Goal: Task Accomplishment & Management: Manage account settings

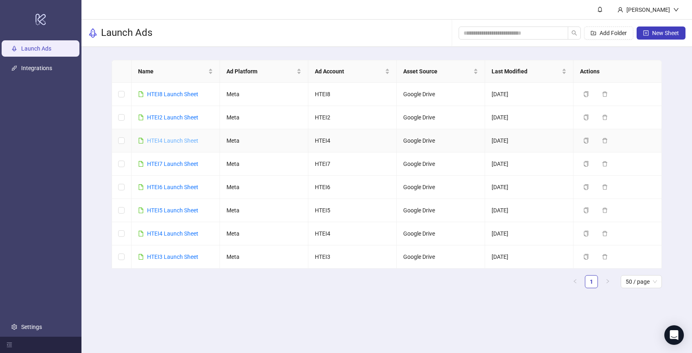
click at [171, 143] on link "HTEI4 Launch Sheet" at bounding box center [172, 140] width 51 height 7
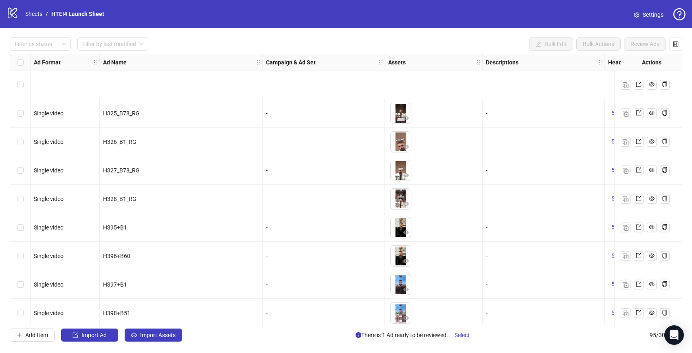
scroll to position [1037, 0]
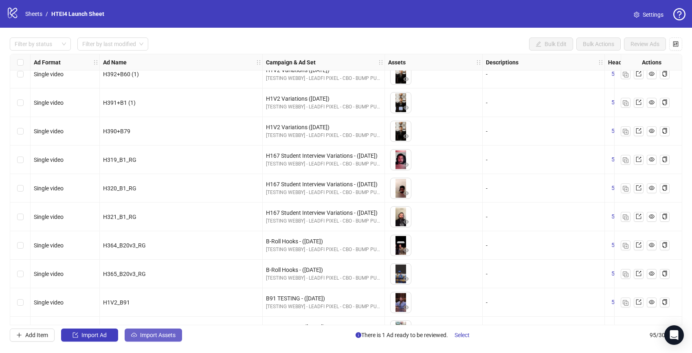
click at [176, 333] on span "Import Assets" at bounding box center [157, 335] width 35 height 7
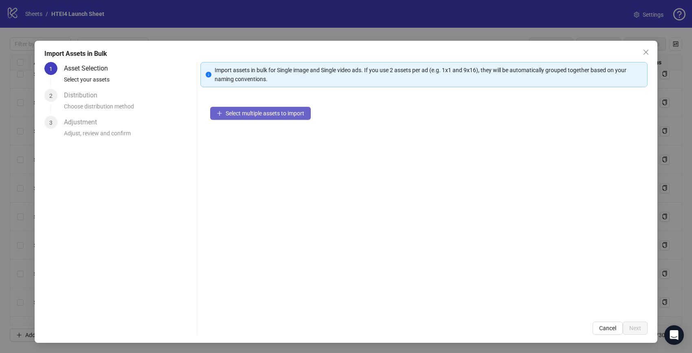
click at [251, 114] on span "Select multiple assets to import" at bounding box center [265, 113] width 79 height 7
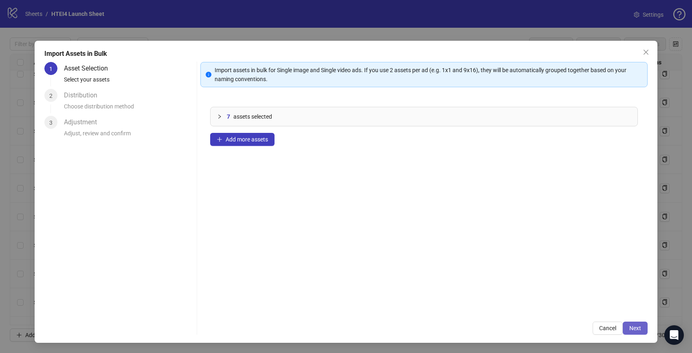
click at [640, 326] on span "Next" at bounding box center [635, 328] width 12 height 7
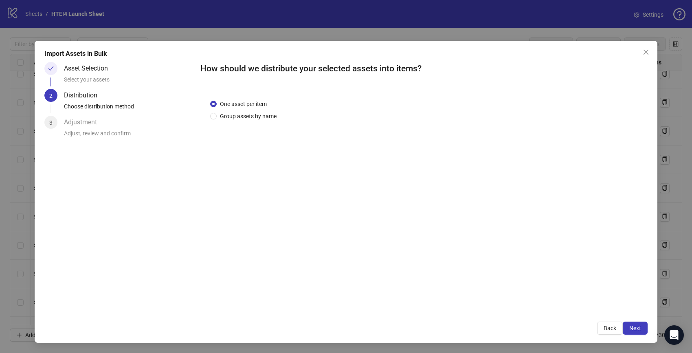
click at [636, 318] on div "How should we distribute your selected assets into items? One asset per item Gr…" at bounding box center [423, 198] width 447 height 273
click at [636, 323] on button "Next" at bounding box center [635, 327] width 25 height 13
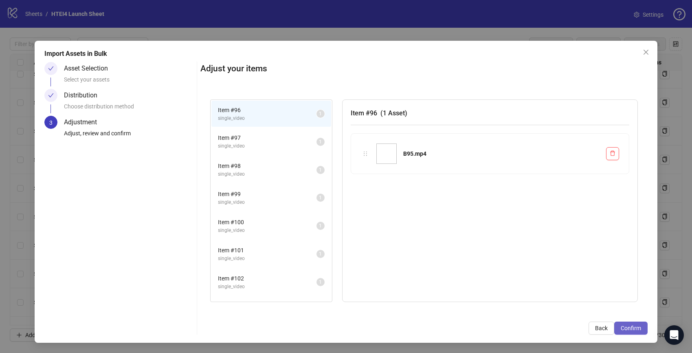
click at [635, 327] on span "Confirm" at bounding box center [631, 328] width 20 height 7
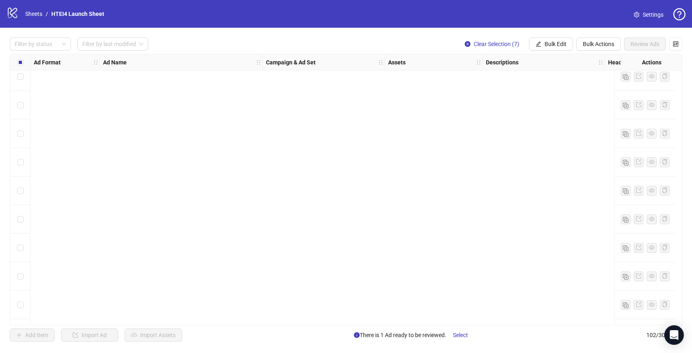
scroll to position [2657, 0]
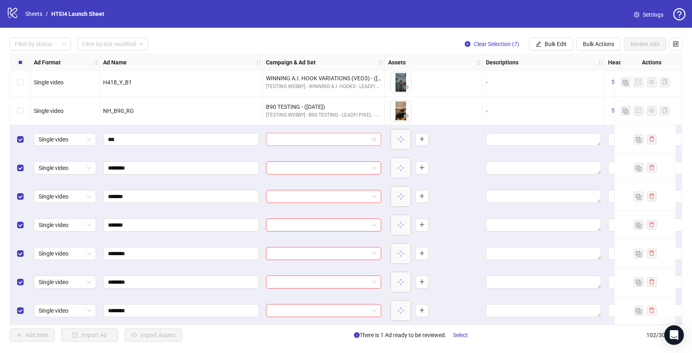
click at [305, 136] on input "search" at bounding box center [320, 139] width 98 height 12
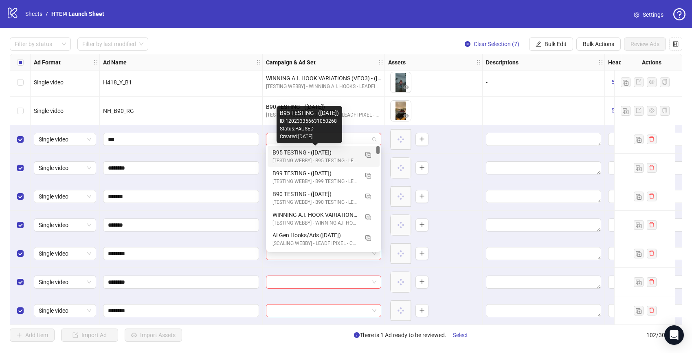
click at [306, 153] on div "B95 TESTING - ([DATE])" at bounding box center [316, 152] width 86 height 9
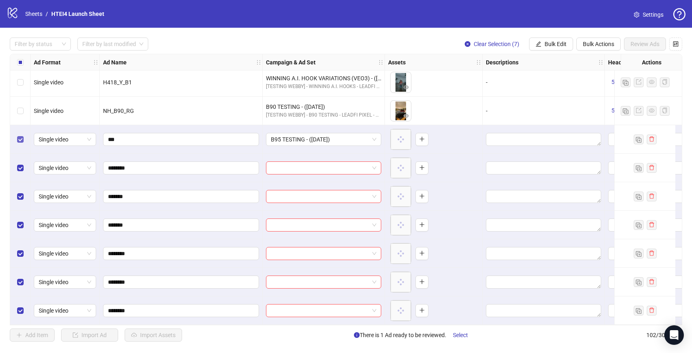
click at [18, 135] on label "Select row 96" at bounding box center [20, 139] width 7 height 9
click at [24, 64] on div "Select all rows" at bounding box center [20, 62] width 20 height 16
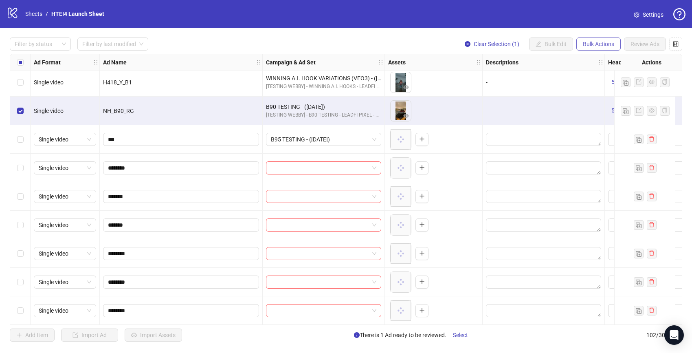
click at [604, 44] on span "Bulk Actions" at bounding box center [598, 44] width 31 height 7
click at [601, 86] on span "Duplicate with assets" at bounding box center [610, 86] width 56 height 9
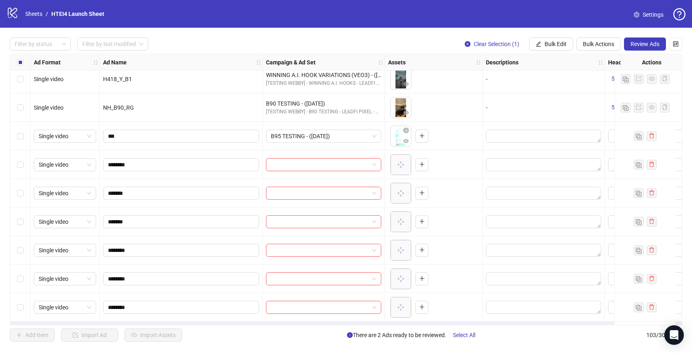
scroll to position [2686, 0]
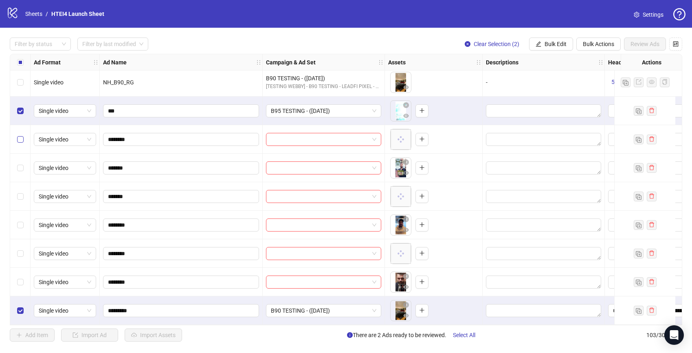
click at [18, 135] on label "Select row 97" at bounding box center [20, 139] width 7 height 9
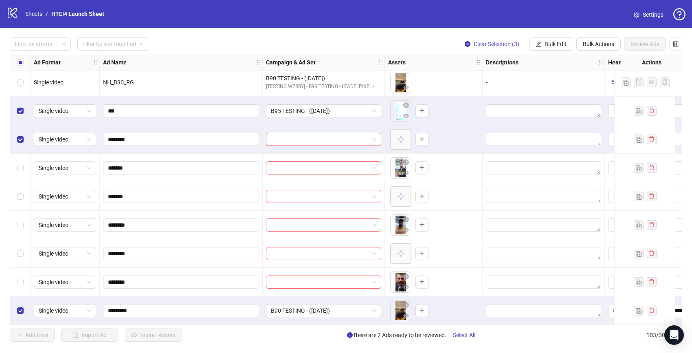
click at [26, 187] on div "Select row 99" at bounding box center [20, 196] width 20 height 29
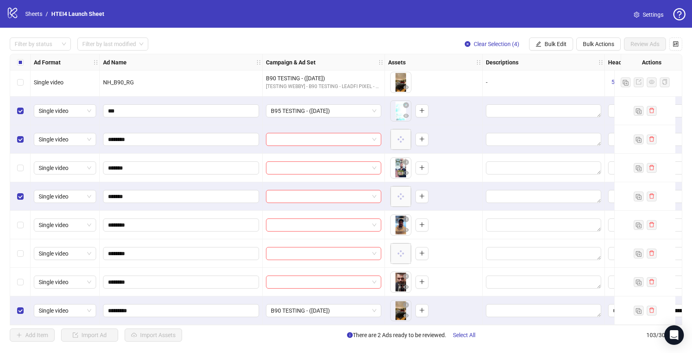
click at [23, 177] on div "Select row 98" at bounding box center [20, 168] width 20 height 29
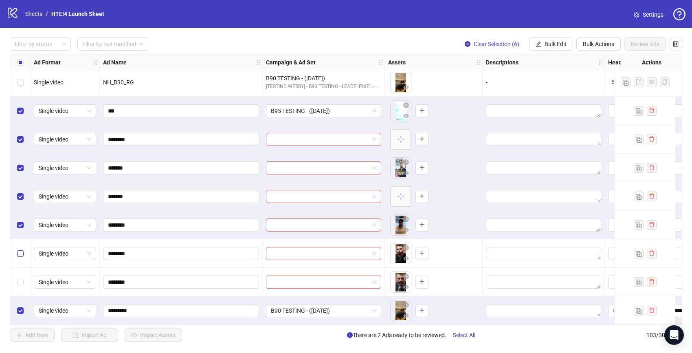
click at [22, 249] on label "Select row 101" at bounding box center [20, 253] width 7 height 9
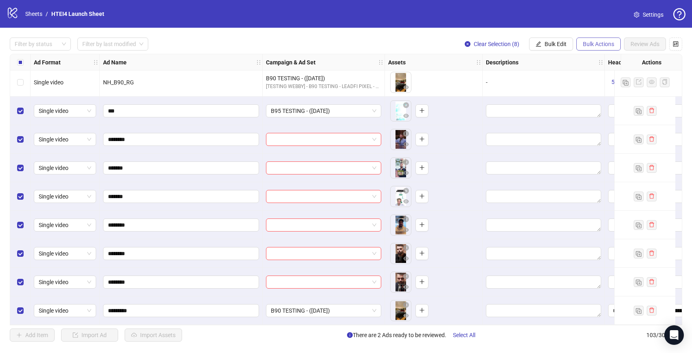
click at [611, 41] on span "Bulk Actions" at bounding box center [598, 44] width 31 height 7
click at [598, 62] on span "Delete" at bounding box center [610, 60] width 56 height 9
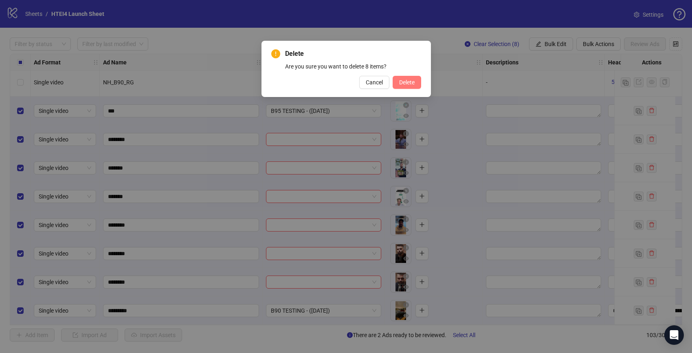
click at [411, 85] on span "Delete" at bounding box center [406, 82] width 15 height 7
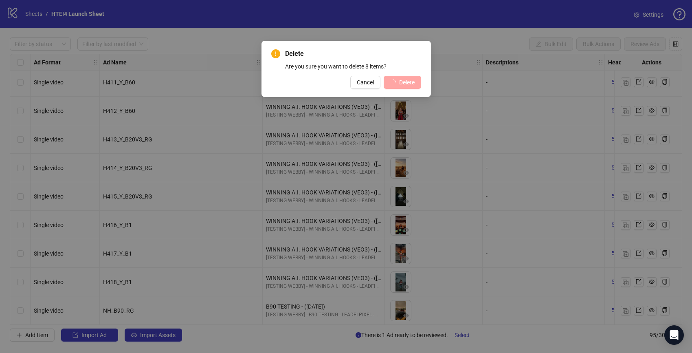
scroll to position [2458, 0]
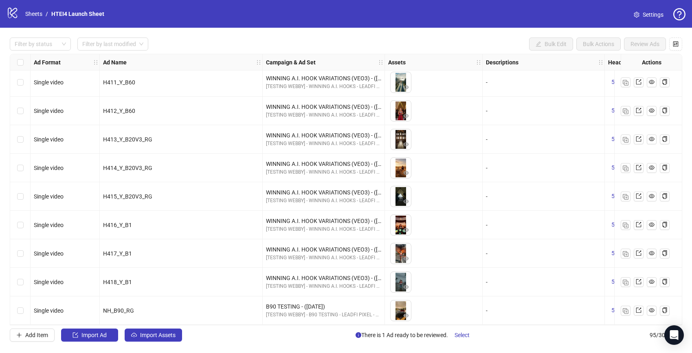
click at [24, 309] on div "Select row 95" at bounding box center [20, 310] width 20 height 29
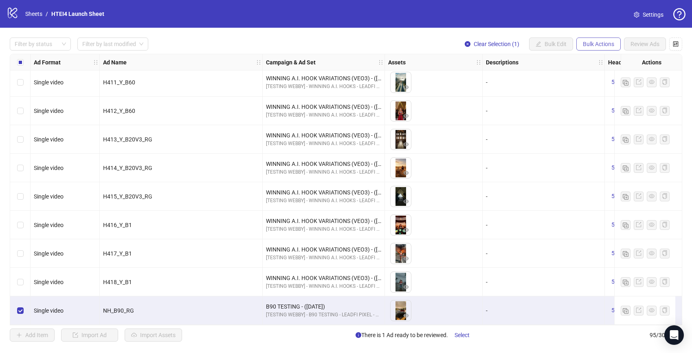
click at [602, 46] on span "Bulk Actions" at bounding box center [598, 44] width 31 height 7
click at [601, 85] on span "Duplicate with assets" at bounding box center [610, 86] width 56 height 9
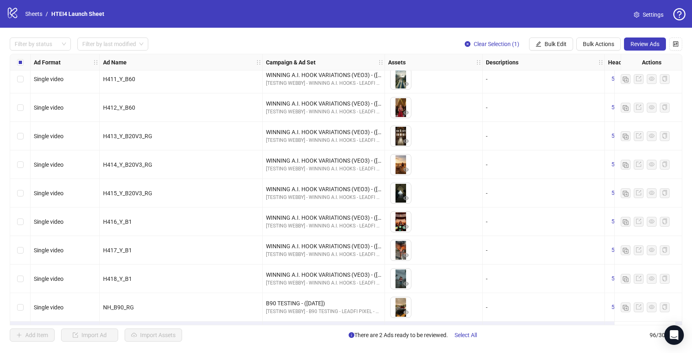
scroll to position [2486, 0]
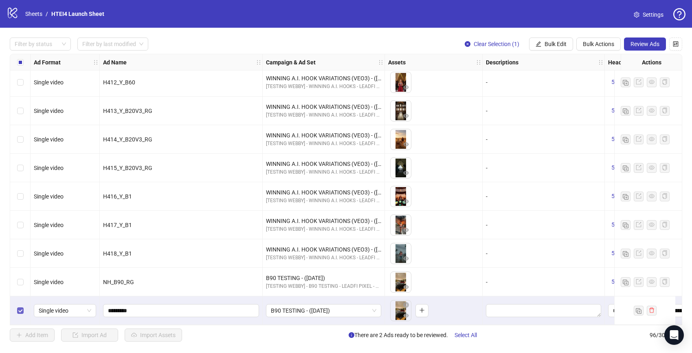
click at [20, 310] on label "Select row 96" at bounding box center [20, 310] width 7 height 9
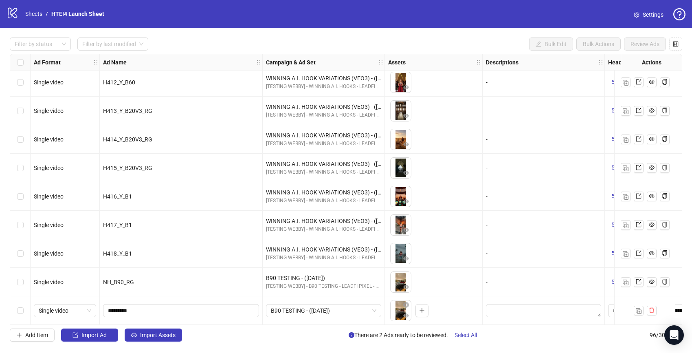
click at [154, 327] on div "Filter by status Filter by last modified Bulk Edit Bulk Actions Review Ads Ad F…" at bounding box center [346, 189] width 692 height 323
click at [154, 332] on span "Import Assets" at bounding box center [157, 335] width 35 height 7
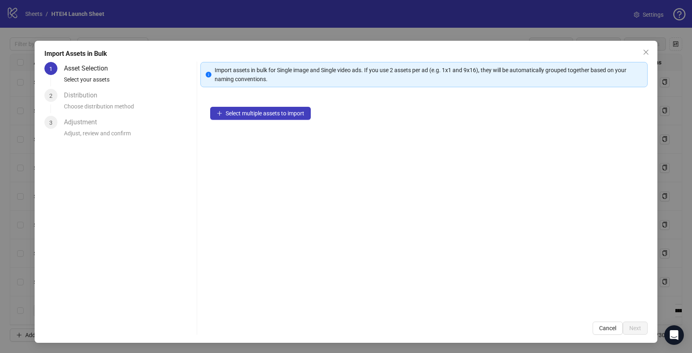
click at [279, 105] on div "Select multiple assets to import" at bounding box center [423, 204] width 447 height 215
click at [279, 106] on div "Select multiple assets to import" at bounding box center [423, 204] width 447 height 215
click at [279, 112] on span "Select multiple assets to import" at bounding box center [265, 113] width 79 height 7
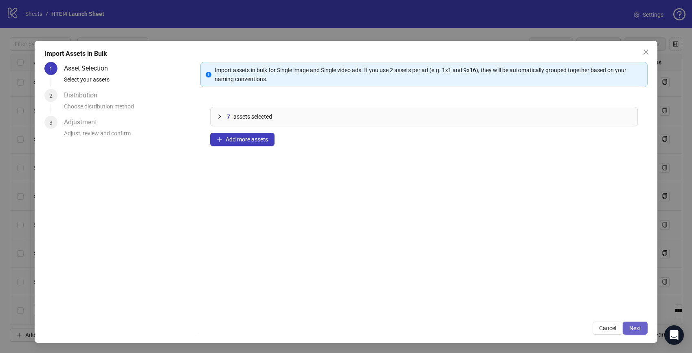
click at [637, 326] on span "Next" at bounding box center [635, 328] width 12 height 7
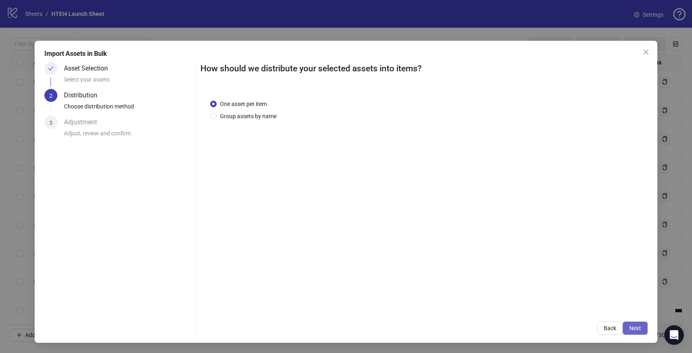
click at [640, 332] on button "Next" at bounding box center [635, 327] width 25 height 13
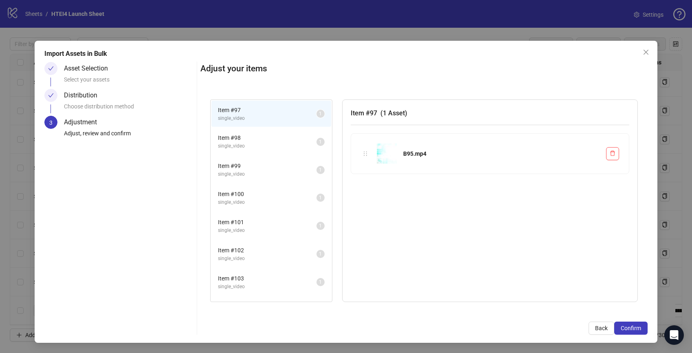
click at [640, 332] on button "Confirm" at bounding box center [630, 327] width 33 height 13
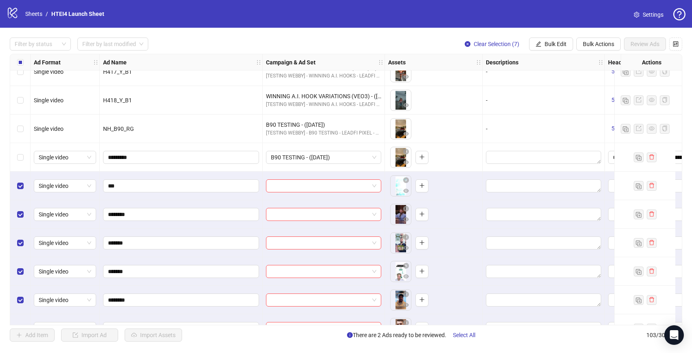
scroll to position [2686, 0]
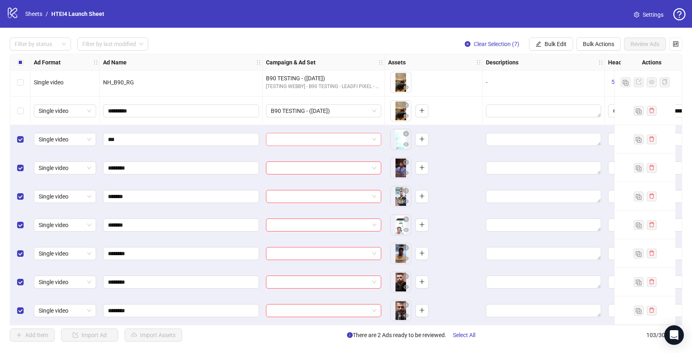
click at [291, 136] on input "search" at bounding box center [320, 139] width 98 height 12
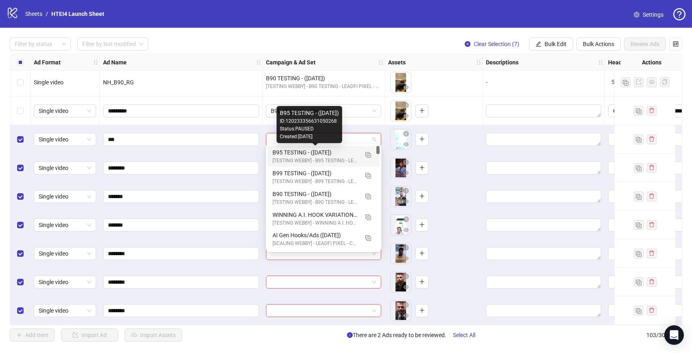
click at [298, 155] on div "B95 TESTING - ([DATE])" at bounding box center [316, 152] width 86 height 9
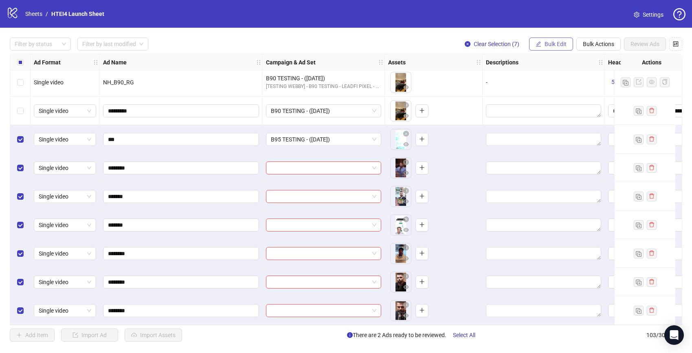
click at [549, 45] on span "Bulk Edit" at bounding box center [556, 44] width 22 height 7
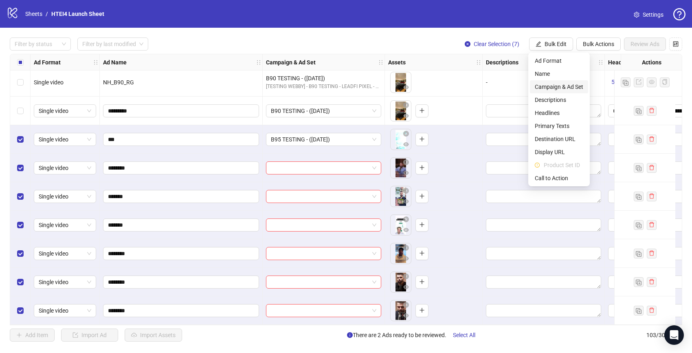
click at [563, 86] on span "Campaign & Ad Set" at bounding box center [559, 86] width 48 height 9
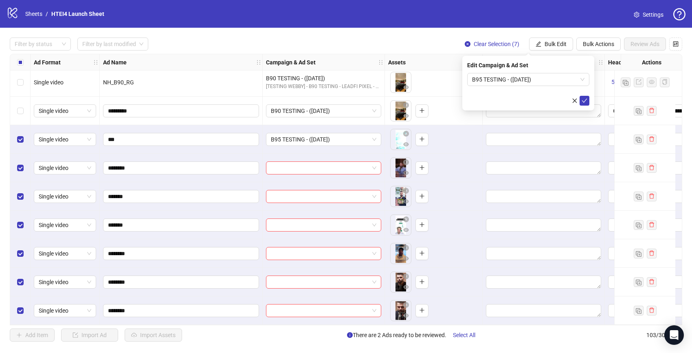
click at [591, 101] on div "Edit Campaign & Ad Set B95 TESTING - (08.17.2025)" at bounding box center [528, 83] width 132 height 55
click at [587, 101] on icon "check" at bounding box center [585, 101] width 6 height 6
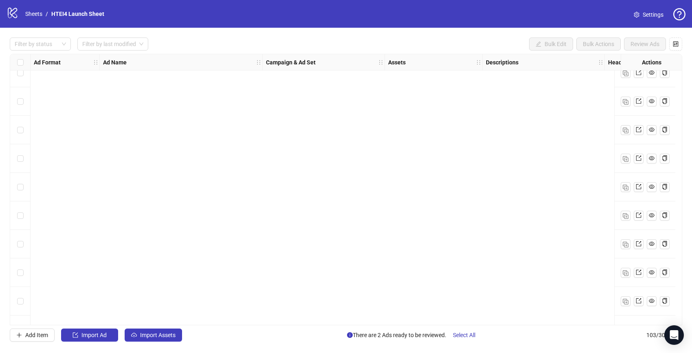
scroll to position [2686, 0]
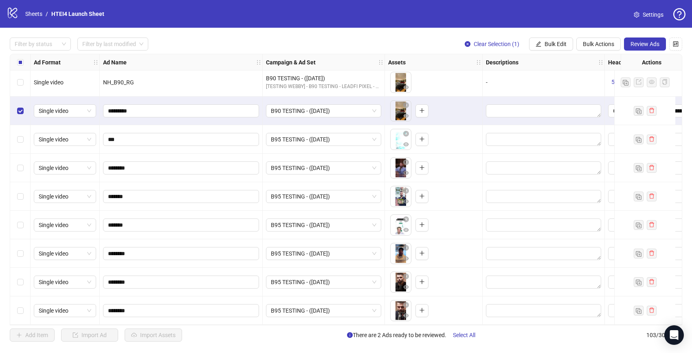
click at [20, 128] on div "Select row 97" at bounding box center [20, 139] width 20 height 29
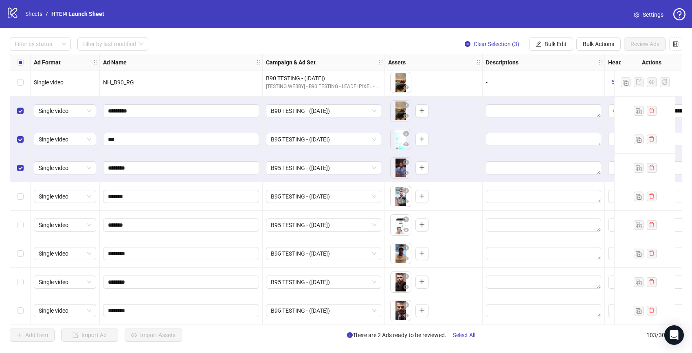
click at [18, 183] on div "Select row 99" at bounding box center [20, 196] width 20 height 29
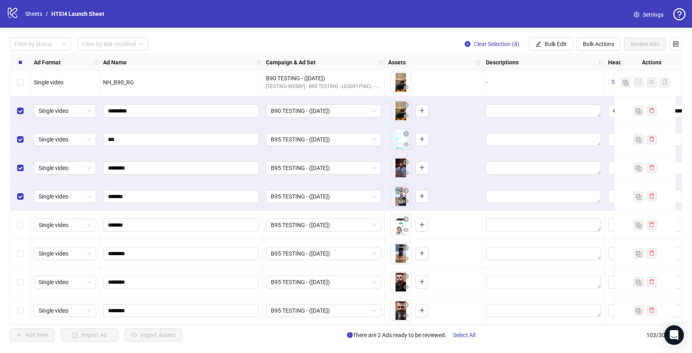
click at [18, 211] on div "Select row 100" at bounding box center [20, 225] width 20 height 29
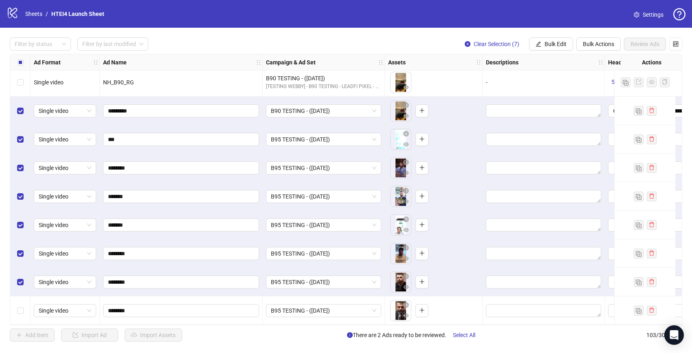
click at [21, 301] on div "Select row 103" at bounding box center [20, 310] width 20 height 29
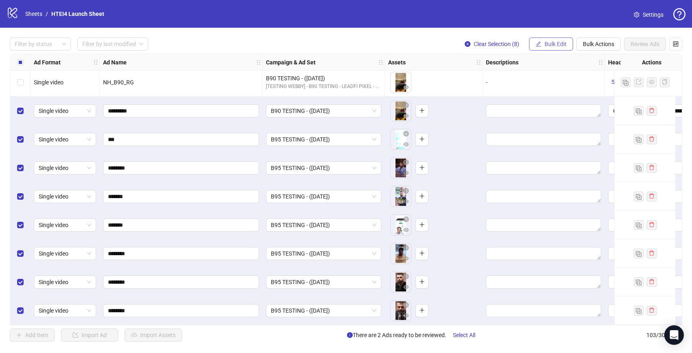
click at [553, 44] on span "Bulk Edit" at bounding box center [556, 44] width 22 height 7
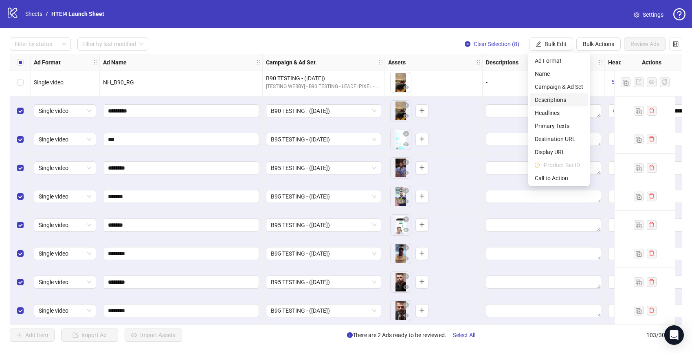
click at [555, 99] on span "Descriptions" at bounding box center [559, 99] width 48 height 9
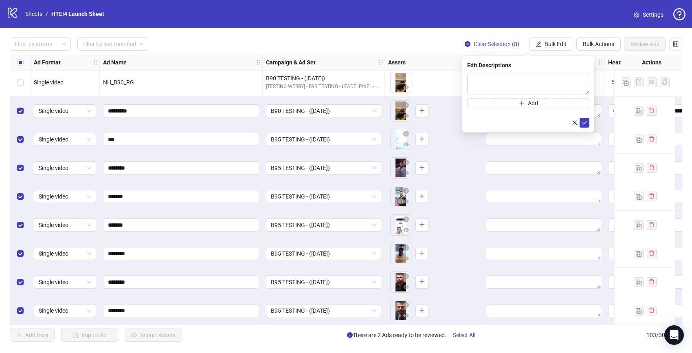
click at [558, 52] on div "Filter by status Filter by last modified Clear Selection (8) Bulk Edit Bulk Act…" at bounding box center [346, 189] width 692 height 323
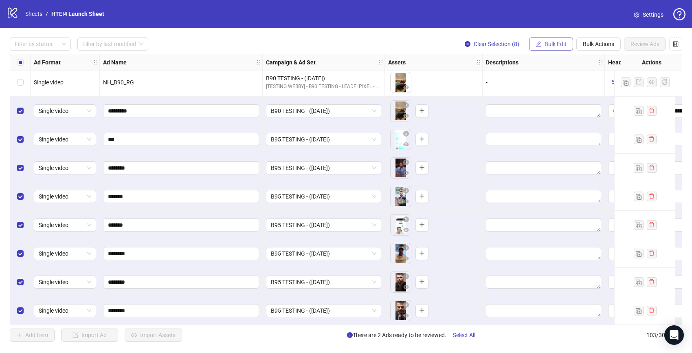
click at [558, 49] on button "Bulk Edit" at bounding box center [551, 43] width 44 height 13
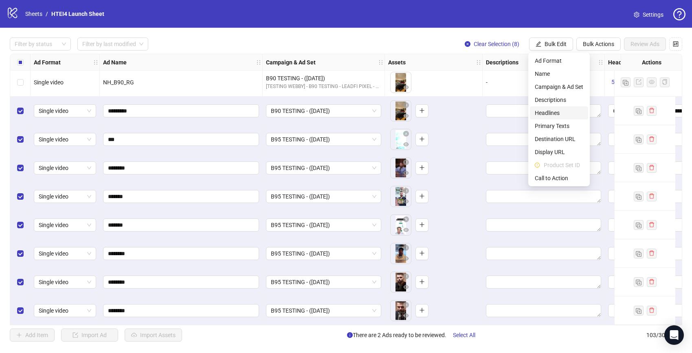
click at [545, 110] on span "Headlines" at bounding box center [559, 112] width 48 height 9
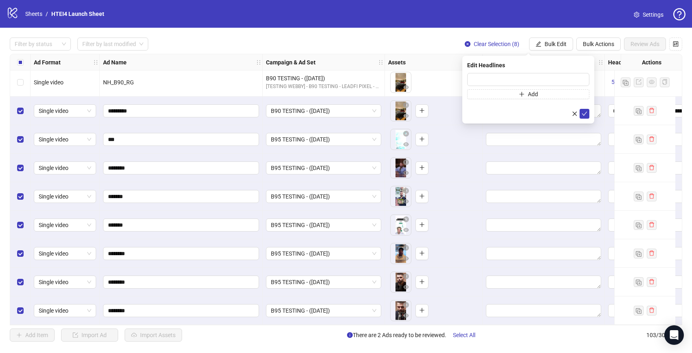
click at [516, 148] on div at bounding box center [544, 139] width 122 height 29
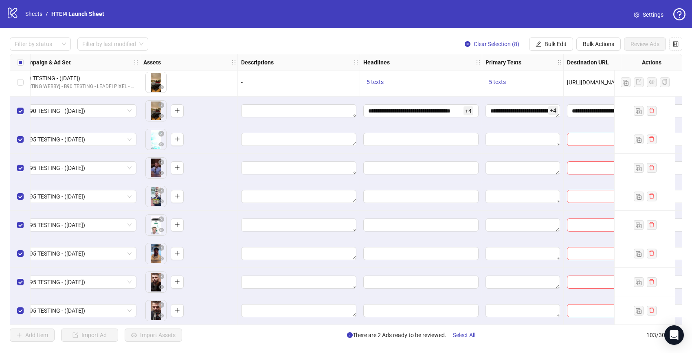
scroll to position [2680, 245]
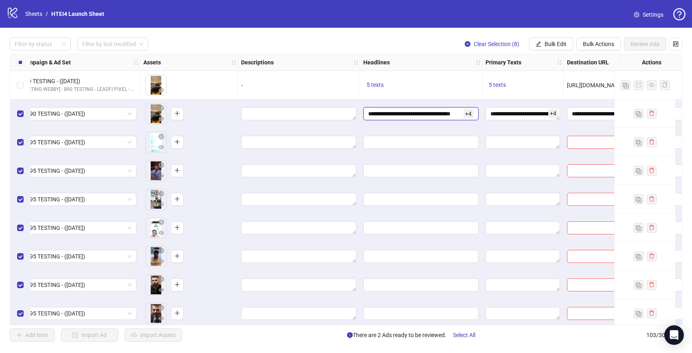
click at [459, 115] on input "**********" at bounding box center [415, 113] width 94 height 9
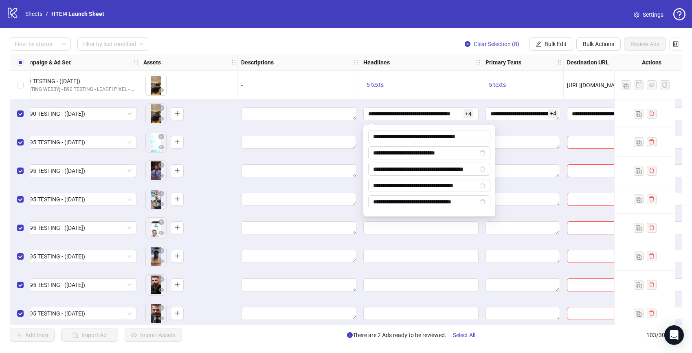
click at [323, 106] on div at bounding box center [299, 113] width 122 height 29
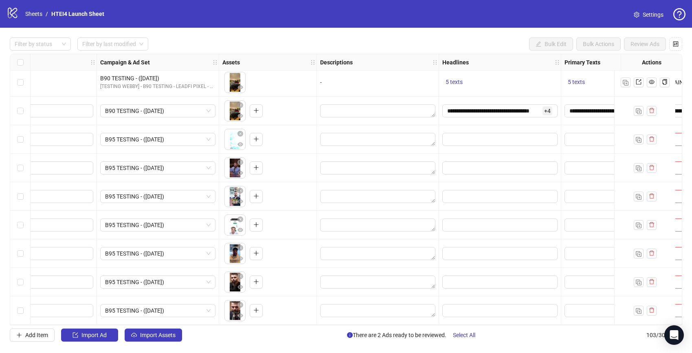
scroll to position [2686, 172]
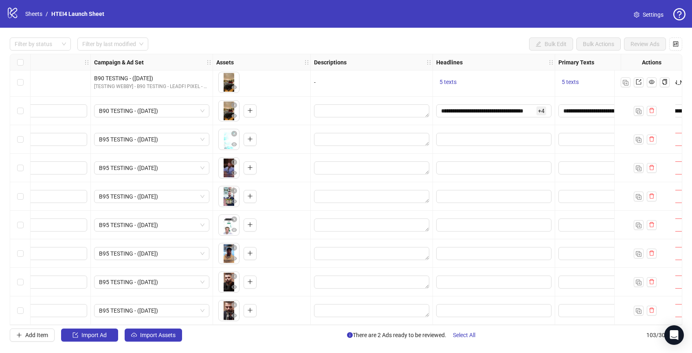
click at [27, 106] on div "Select row 96" at bounding box center [20, 111] width 20 height 29
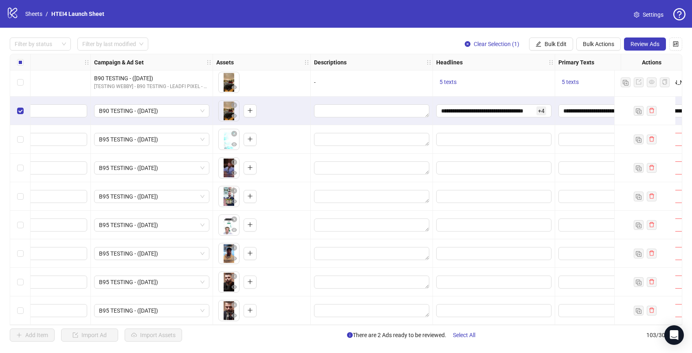
click at [22, 144] on div "Select row 97" at bounding box center [20, 139] width 20 height 29
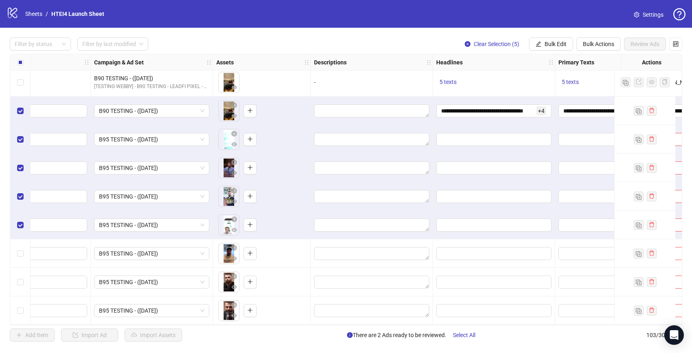
click at [20, 244] on div "Select row 101" at bounding box center [20, 253] width 20 height 29
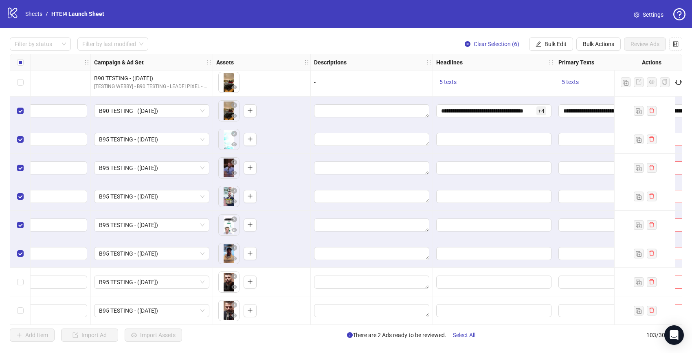
click at [20, 272] on div "Select row 102" at bounding box center [20, 282] width 20 height 29
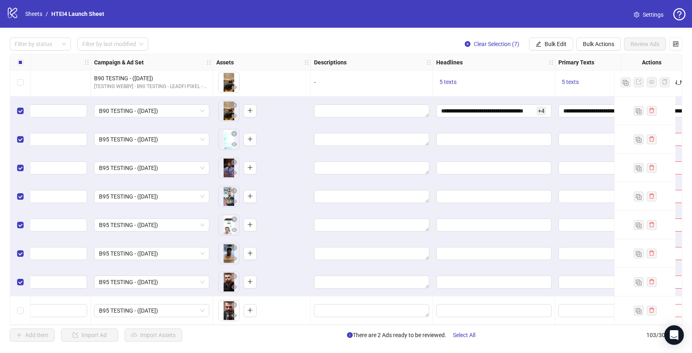
click at [30, 311] on div "Select row 103" at bounding box center [20, 310] width 20 height 29
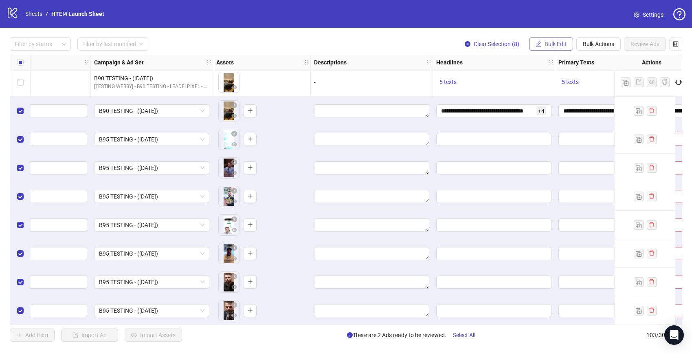
click at [569, 46] on button "Bulk Edit" at bounding box center [551, 43] width 44 height 13
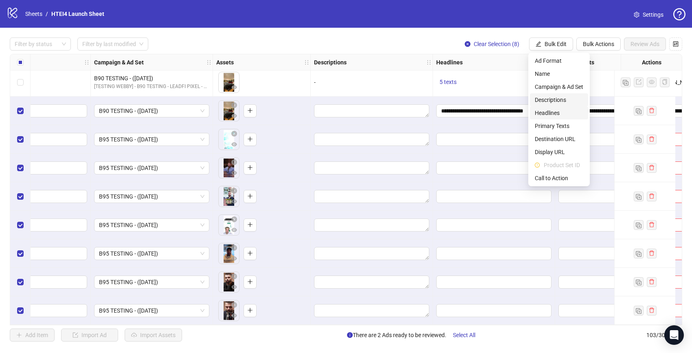
click at [565, 116] on span "Headlines" at bounding box center [559, 112] width 48 height 9
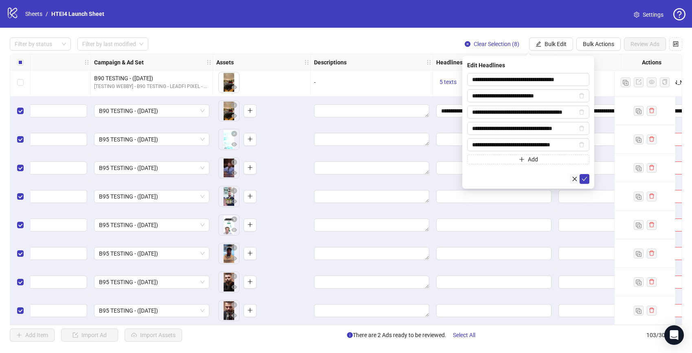
click at [578, 178] on button "button" at bounding box center [575, 179] width 10 height 10
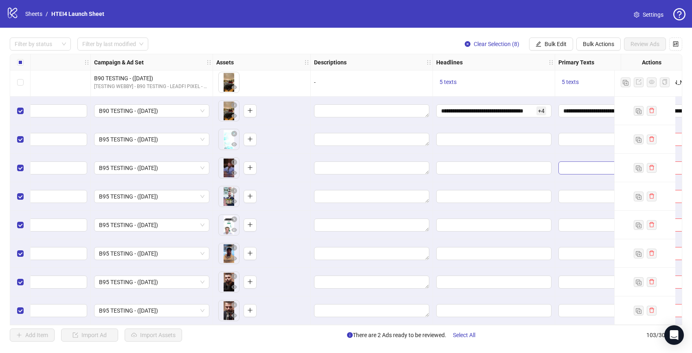
drag, startPoint x: 578, startPoint y: 178, endPoint x: 578, endPoint y: 161, distance: 16.7
click at [578, 178] on div at bounding box center [595, 168] width 81 height 29
click at [556, 47] on button "Bulk Edit" at bounding box center [551, 43] width 44 height 13
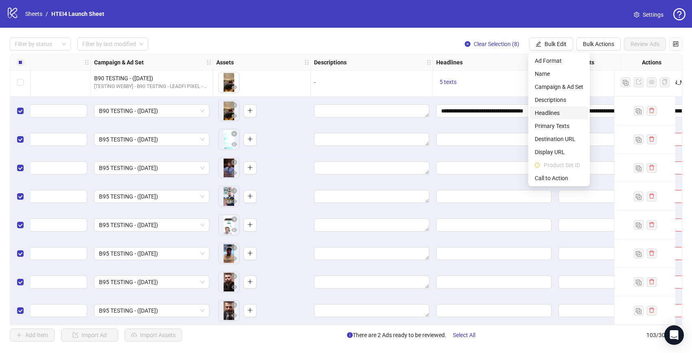
click at [556, 110] on span "Headlines" at bounding box center [559, 112] width 48 height 9
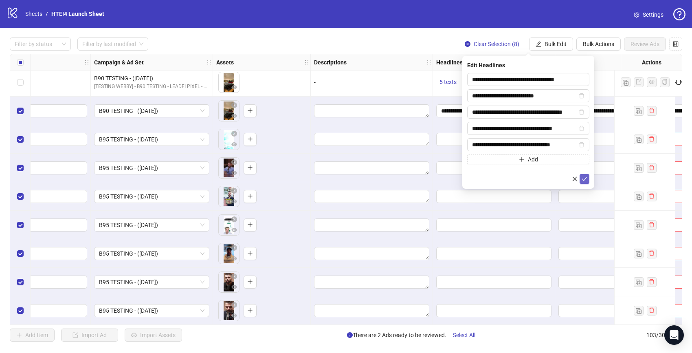
click at [588, 178] on button "submit" at bounding box center [585, 179] width 10 height 10
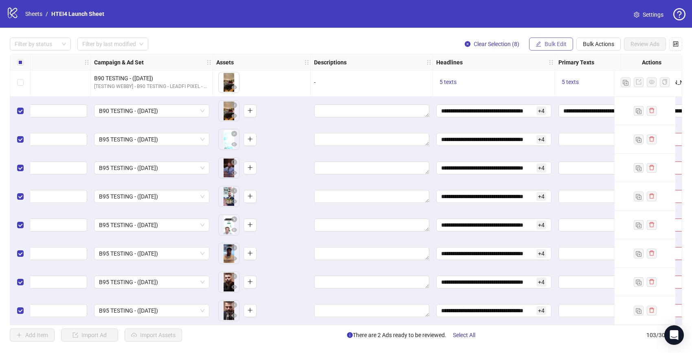
click at [550, 44] on span "Bulk Edit" at bounding box center [556, 44] width 22 height 7
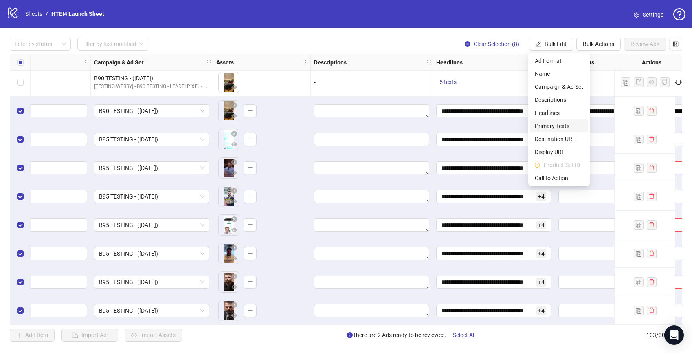
click at [564, 124] on span "Primary Texts" at bounding box center [559, 125] width 48 height 9
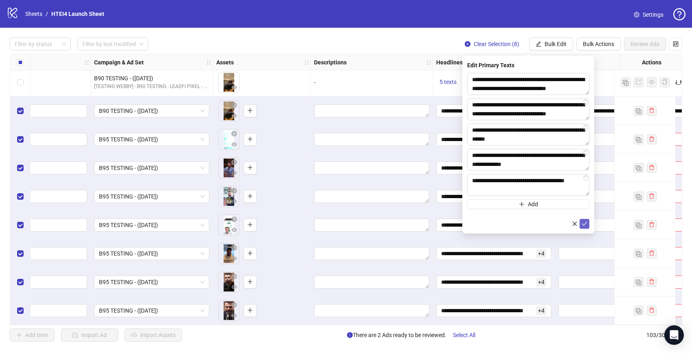
click at [587, 227] on button "submit" at bounding box center [585, 224] width 10 height 10
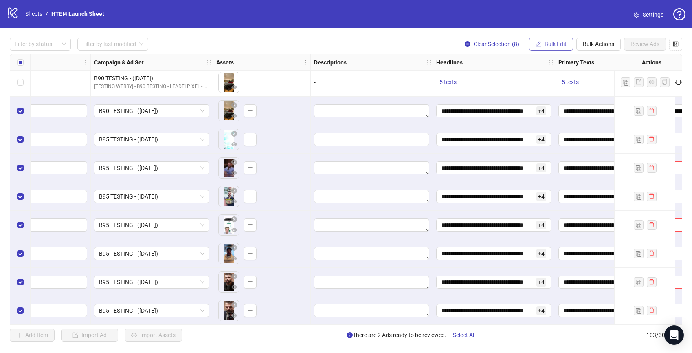
click at [554, 49] on button "Bulk Edit" at bounding box center [551, 43] width 44 height 13
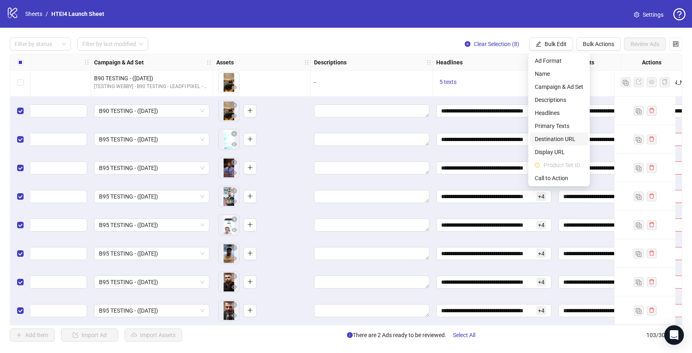
click at [560, 144] on li "Destination URL" at bounding box center [559, 138] width 58 height 13
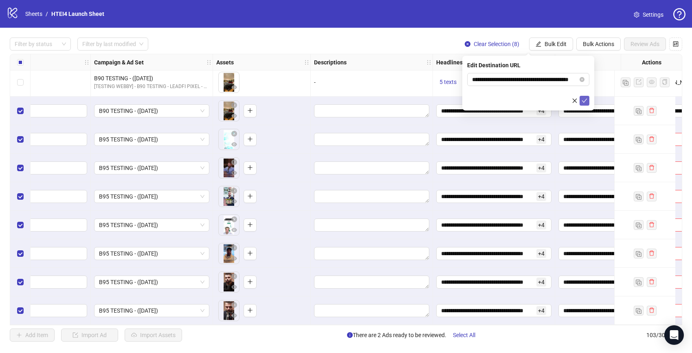
click at [588, 102] on button "submit" at bounding box center [585, 101] width 10 height 10
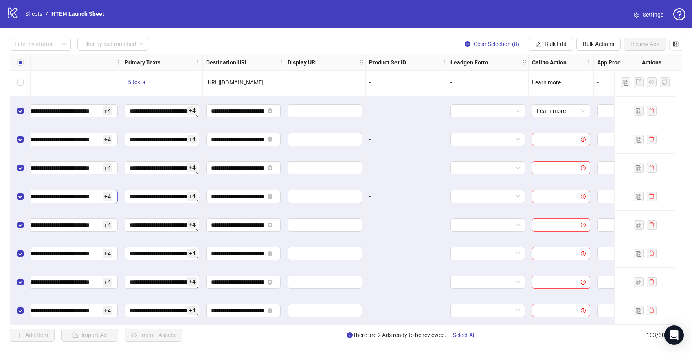
scroll to position [2684, 615]
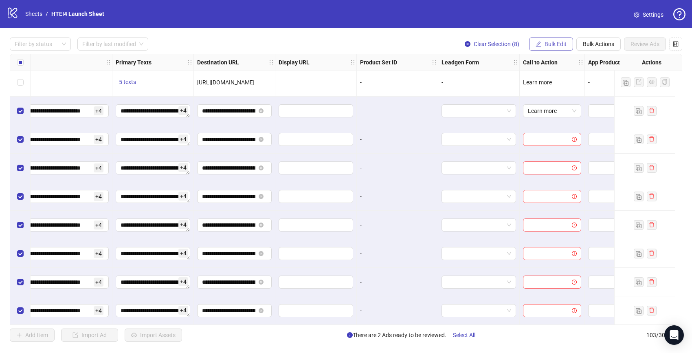
click at [541, 44] on button "Bulk Edit" at bounding box center [551, 43] width 44 height 13
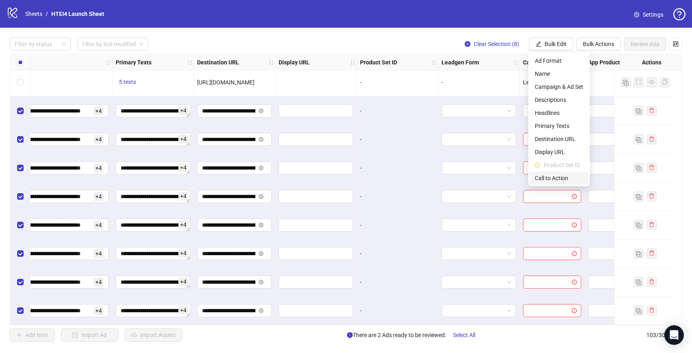
click at [552, 173] on li "Call to Action" at bounding box center [559, 177] width 58 height 13
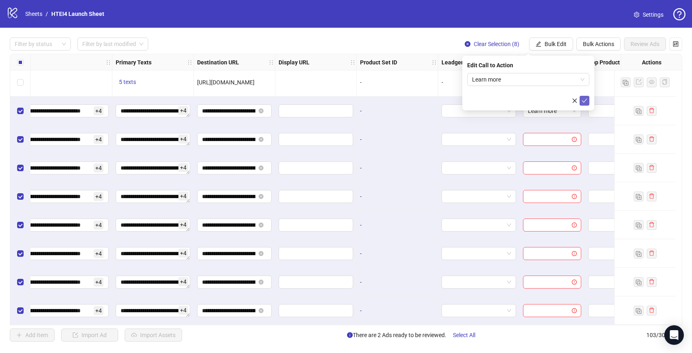
click at [585, 103] on span "submit" at bounding box center [585, 100] width 6 height 7
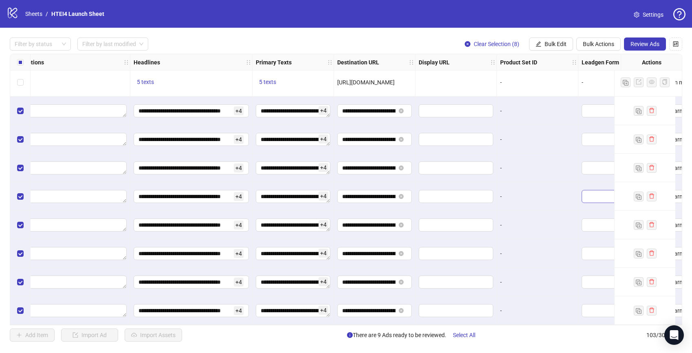
scroll to position [2686, 0]
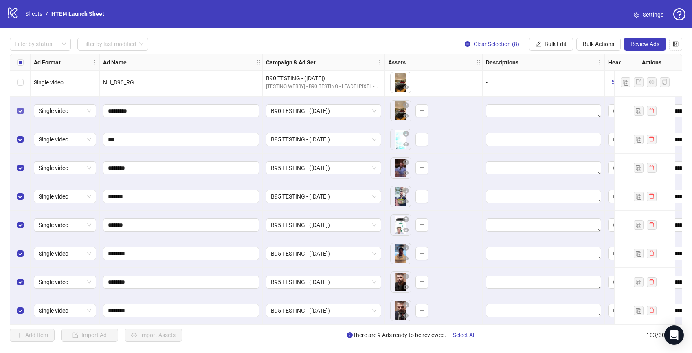
click at [23, 106] on label "Select row 96" at bounding box center [20, 110] width 7 height 9
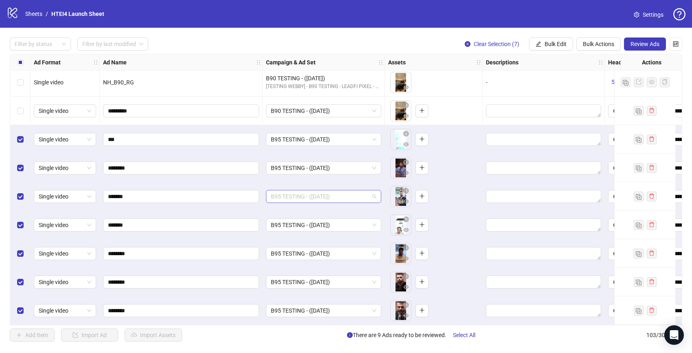
click at [330, 190] on span "B95 TESTING - ([DATE])" at bounding box center [323, 196] width 105 height 12
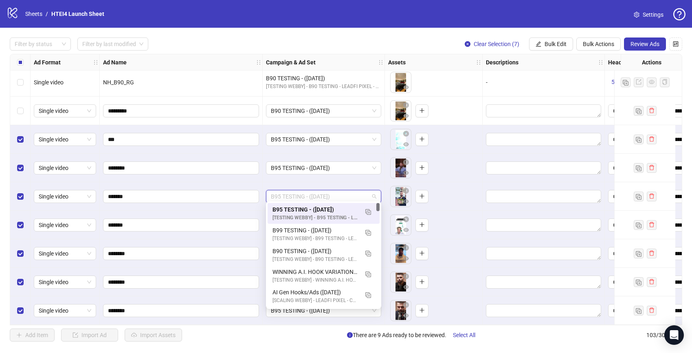
click at [458, 174] on div "To pick up a draggable item, press the space bar. While dragging, use the arrow…" at bounding box center [433, 167] width 91 height 25
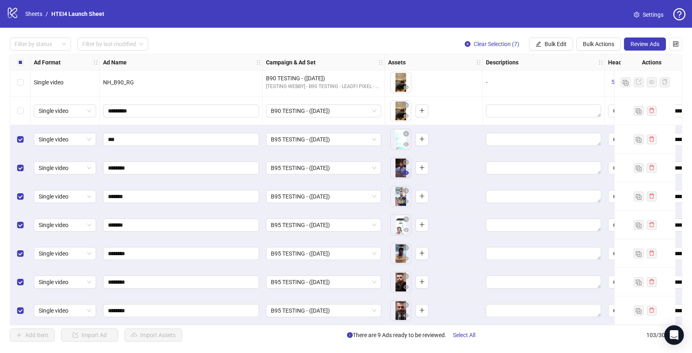
click at [405, 170] on icon "eye" at bounding box center [406, 173] width 6 height 6
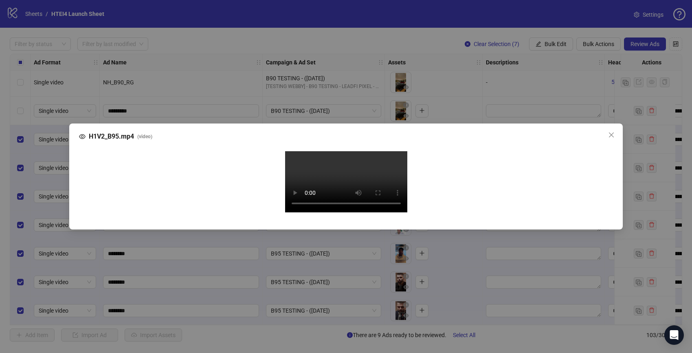
click at [294, 197] on video "Your browser does not support the video tag." at bounding box center [346, 181] width 122 height 61
click at [606, 128] on button "Close" at bounding box center [611, 134] width 13 height 13
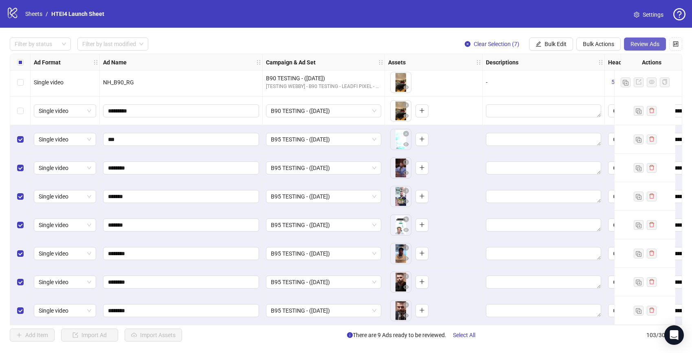
click at [638, 39] on button "Review Ads" at bounding box center [645, 43] width 42 height 13
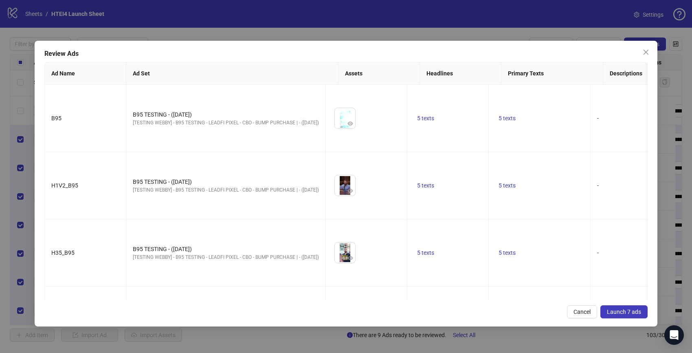
click at [615, 309] on span "Launch 7 ads" at bounding box center [624, 311] width 34 height 7
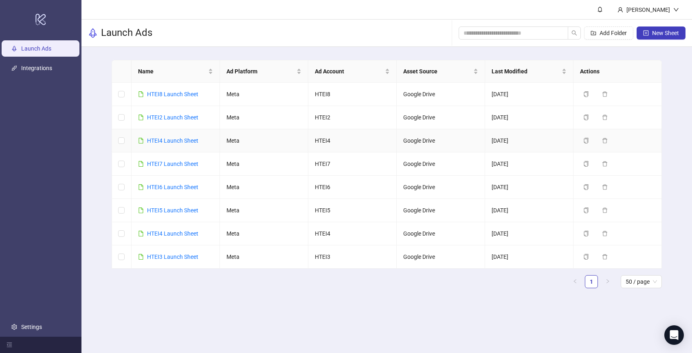
click at [171, 141] on link "HTEI4 Launch Sheet" at bounding box center [172, 140] width 51 height 7
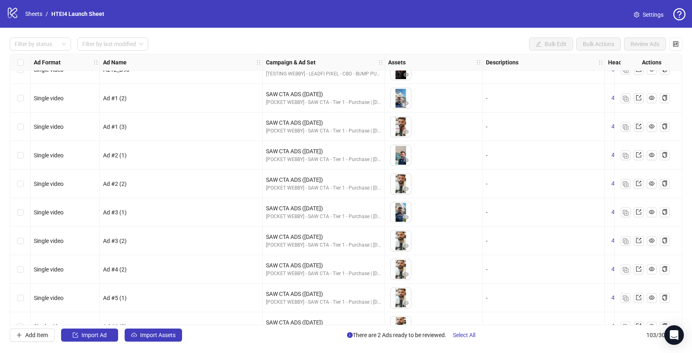
scroll to position [2081, 0]
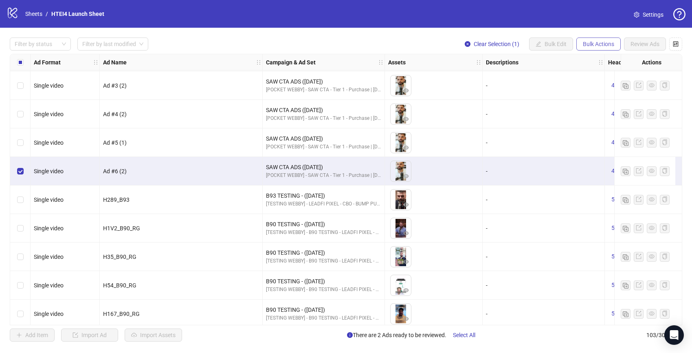
click at [601, 48] on button "Bulk Actions" at bounding box center [598, 43] width 44 height 13
click at [600, 84] on span "Duplicate with assets" at bounding box center [610, 86] width 56 height 9
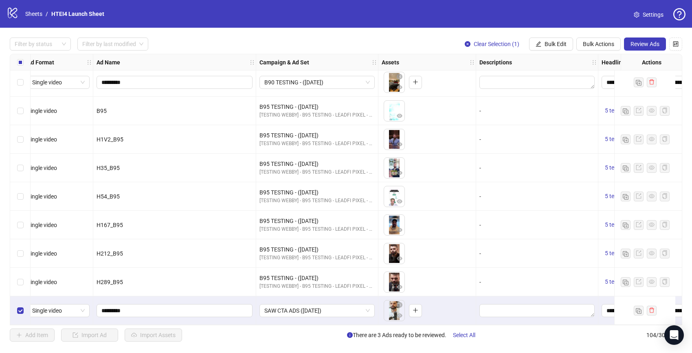
scroll to position [2714, 251]
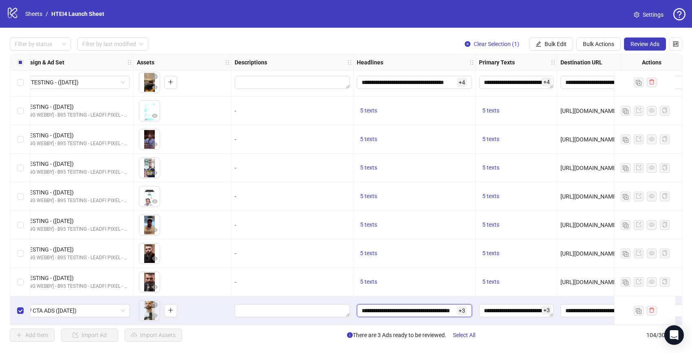
click at [411, 306] on input "**********" at bounding box center [409, 310] width 94 height 9
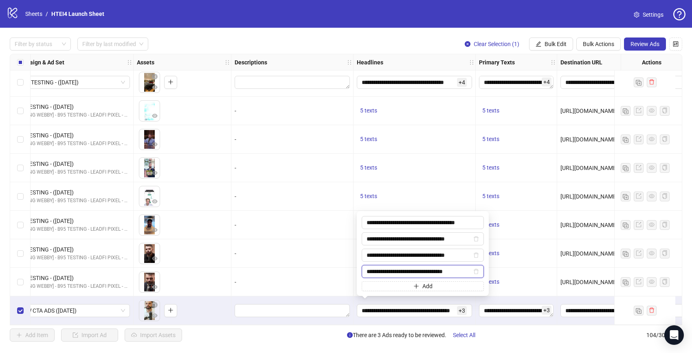
scroll to position [0, 0]
click at [400, 270] on input "**********" at bounding box center [419, 271] width 105 height 9
drag, startPoint x: 404, startPoint y: 270, endPoint x: 404, endPoint y: 290, distance: 20.0
click at [404, 290] on div "**********" at bounding box center [423, 253] width 122 height 75
click at [406, 252] on input "**********" at bounding box center [419, 255] width 105 height 9
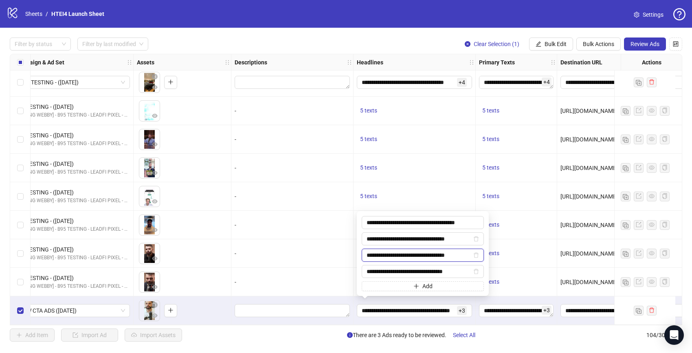
click at [406, 252] on input "**********" at bounding box center [419, 255] width 105 height 9
click at [410, 222] on input "**********" at bounding box center [423, 222] width 122 height 13
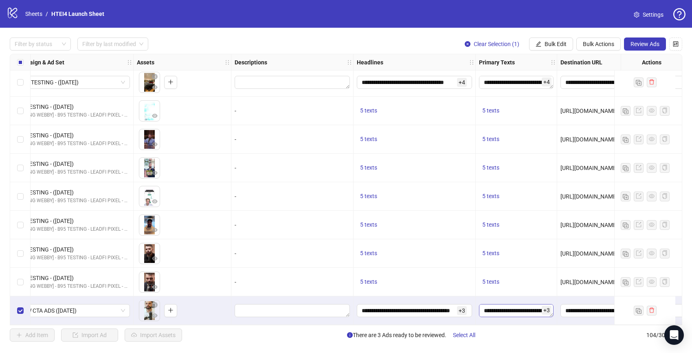
click at [508, 308] on textarea "Edit values" at bounding box center [516, 310] width 75 height 13
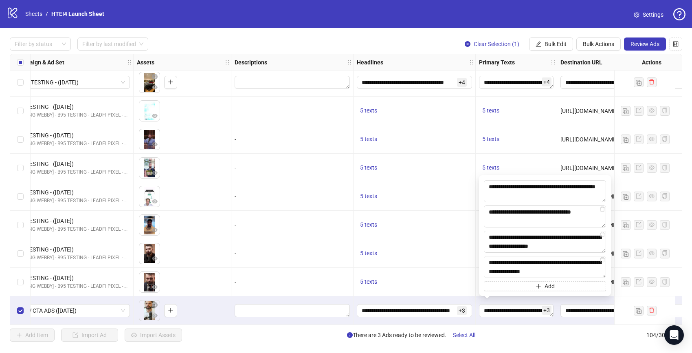
drag, startPoint x: 523, startPoint y: 199, endPoint x: 471, endPoint y: 162, distance: 63.6
click at [471, 162] on body "logo/logo-mobile Sheets / HTEI4 Launch Sheet Settings Filter by status Filter b…" at bounding box center [346, 176] width 692 height 353
click at [402, 248] on div "5 texts" at bounding box center [414, 253] width 115 height 10
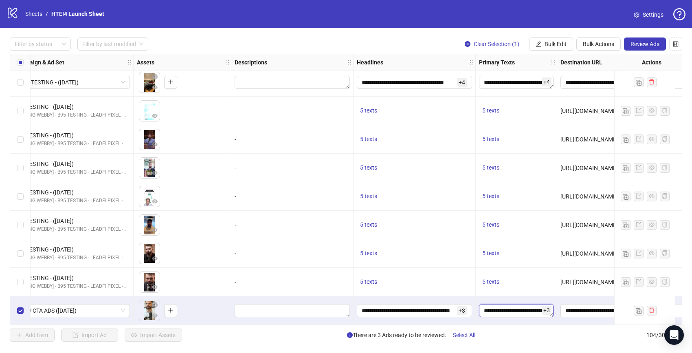
click at [508, 306] on textarea "Edit values" at bounding box center [516, 310] width 75 height 13
paste textarea "**********"
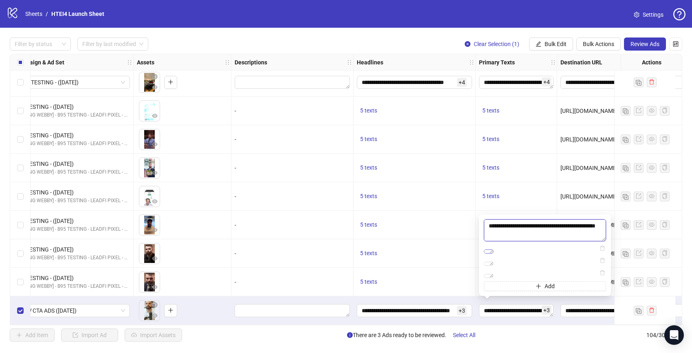
type textarea "**********"
drag, startPoint x: 488, startPoint y: 212, endPoint x: 498, endPoint y: 257, distance: 46.3
click at [498, 257] on div "**********" at bounding box center [545, 255] width 122 height 72
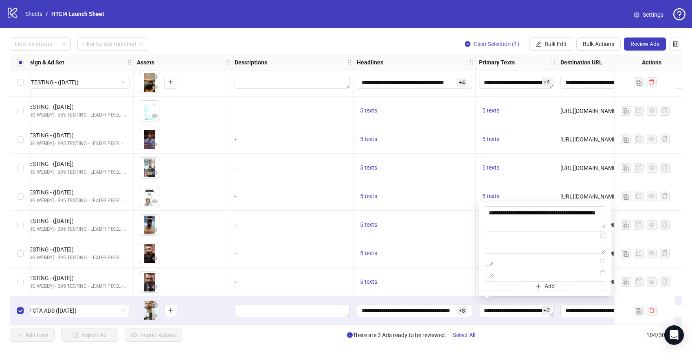
click at [545, 228] on div "**********" at bounding box center [545, 248] width 122 height 85
drag, startPoint x: 544, startPoint y: 223, endPoint x: 529, endPoint y: 175, distance: 50.1
click at [529, 201] on div "**********" at bounding box center [545, 248] width 132 height 95
paste textarea "**********"
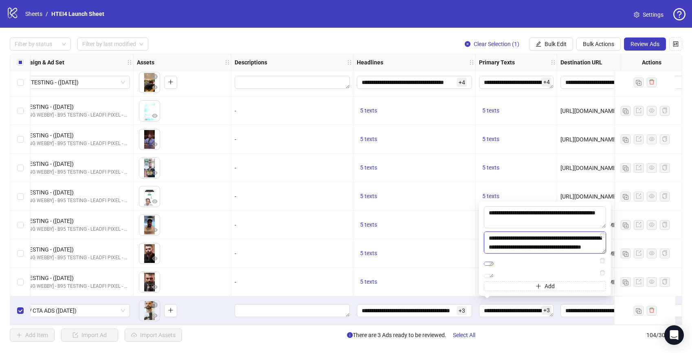
type textarea "**********"
click at [494, 262] on textarea "**********" at bounding box center [489, 264] width 10 height 4
paste textarea "**********"
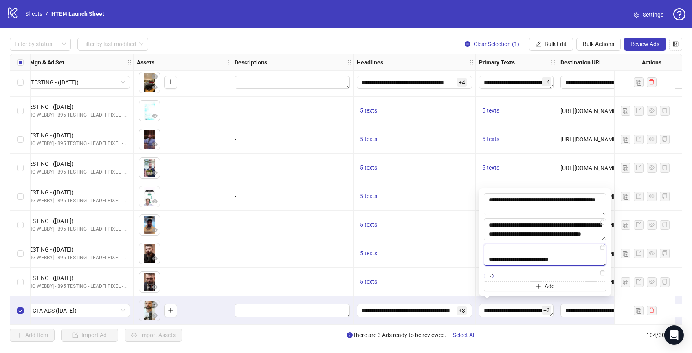
type textarea "**********"
click at [494, 274] on textarea "**********" at bounding box center [489, 276] width 10 height 4
paste textarea "**********"
type textarea "**********"
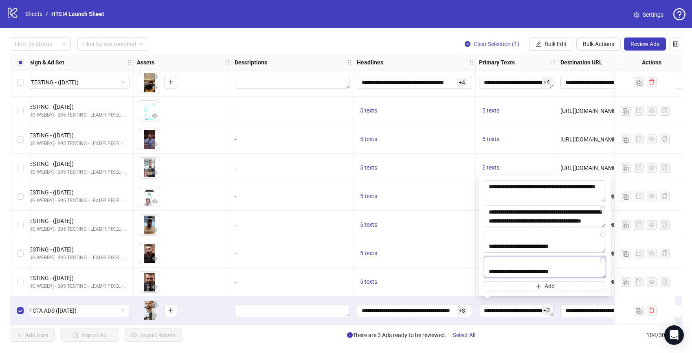
scroll to position [376, 0]
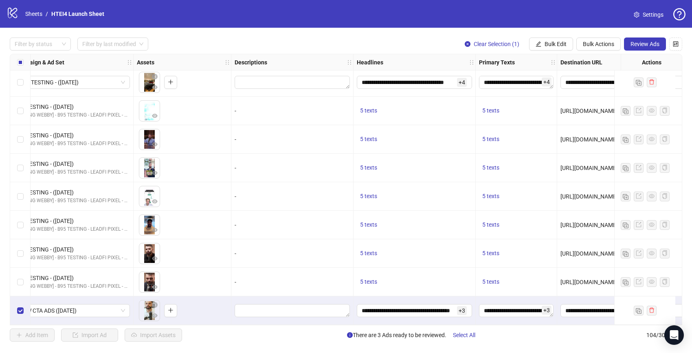
click at [457, 277] on div "5 texts" at bounding box center [414, 282] width 115 height 10
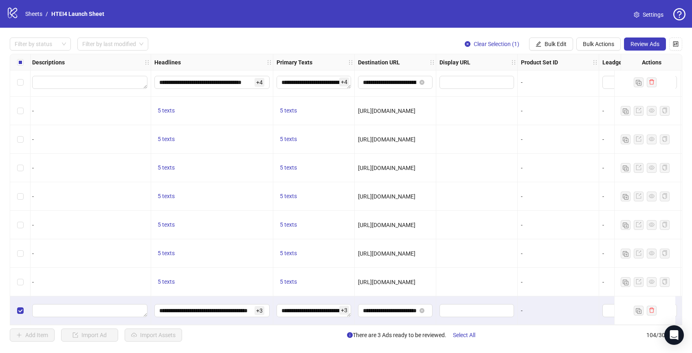
scroll to position [2714, 590]
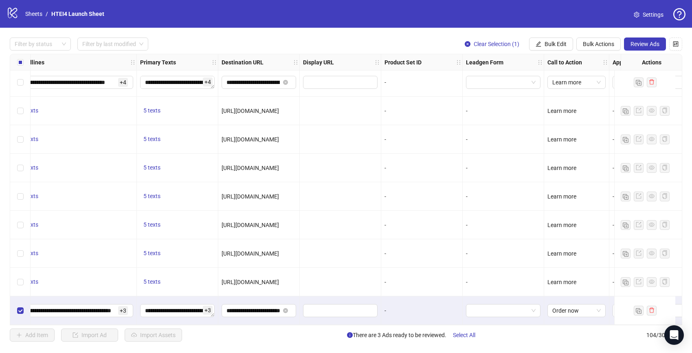
click at [180, 316] on div "+ 3" at bounding box center [177, 310] width 81 height 29
click at [180, 312] on textarea "Edit values" at bounding box center [177, 310] width 75 height 13
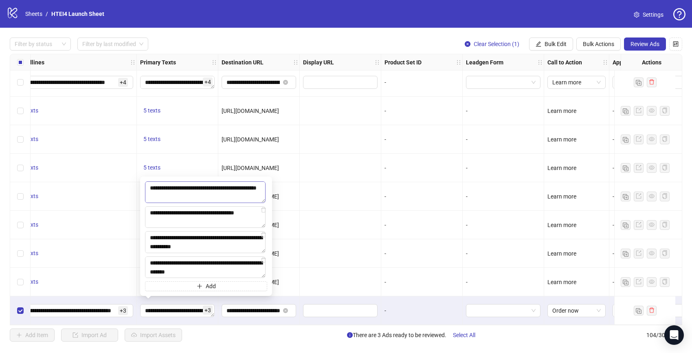
click at [188, 188] on textarea at bounding box center [205, 192] width 121 height 22
click at [93, 306] on input "**********" at bounding box center [70, 310] width 94 height 9
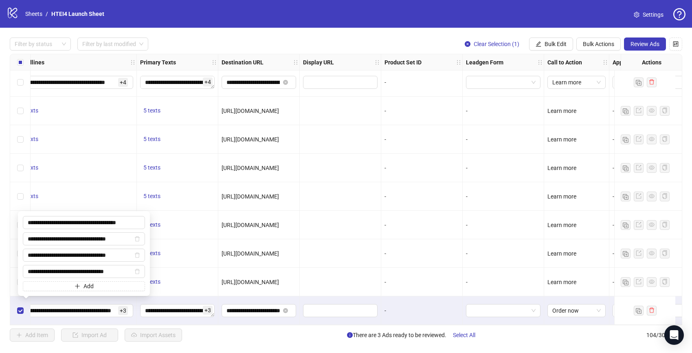
click at [107, 230] on div "**********" at bounding box center [84, 253] width 122 height 75
click at [107, 226] on input "**********" at bounding box center [84, 222] width 122 height 13
click at [63, 242] on input "**********" at bounding box center [80, 238] width 105 height 9
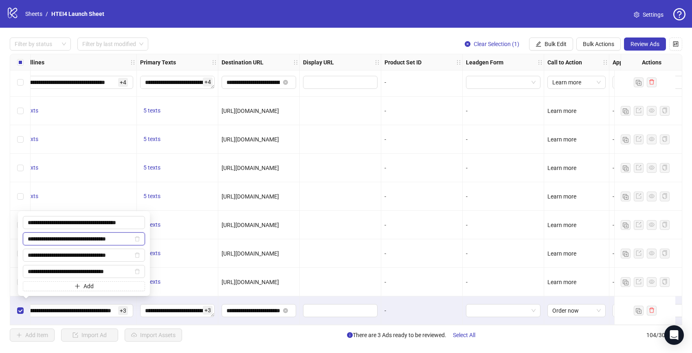
click at [63, 242] on input "**********" at bounding box center [80, 238] width 105 height 9
click at [72, 254] on input "**********" at bounding box center [80, 255] width 105 height 9
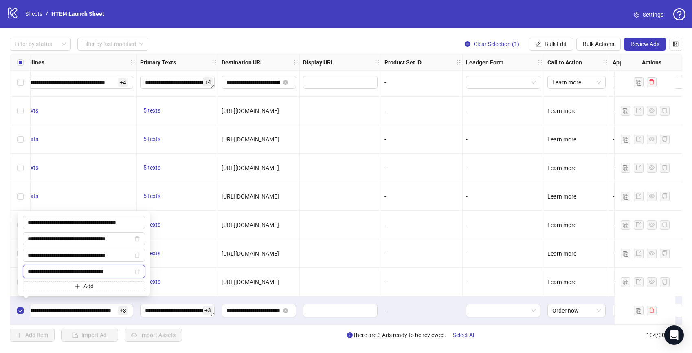
click at [60, 267] on input "**********" at bounding box center [80, 271] width 105 height 9
click at [60, 271] on input "**********" at bounding box center [80, 271] width 105 height 9
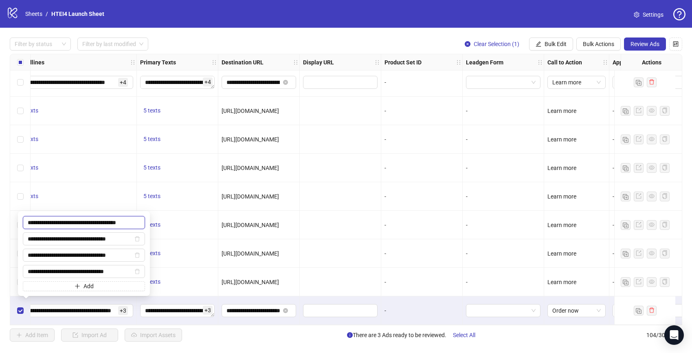
click at [54, 217] on input "**********" at bounding box center [84, 222] width 122 height 13
click at [54, 218] on input "**********" at bounding box center [84, 222] width 122 height 13
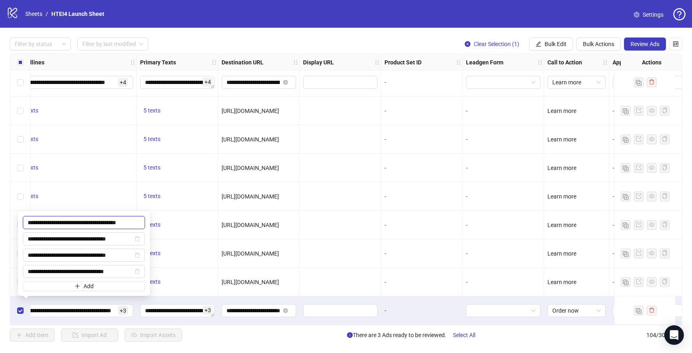
click at [54, 218] on input "**********" at bounding box center [84, 222] width 122 height 13
paste input "text"
type input "**********"
click at [49, 240] on input "**********" at bounding box center [80, 238] width 105 height 9
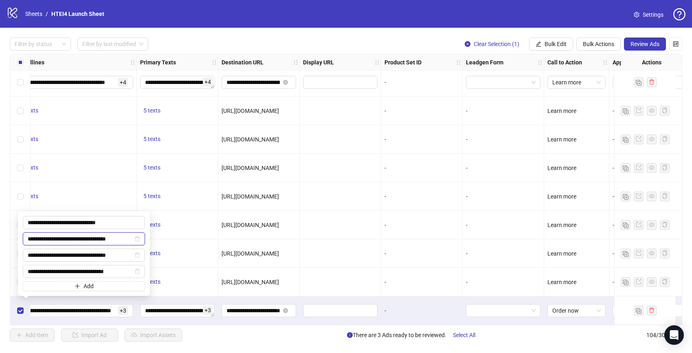
click at [49, 240] on input "**********" at bounding box center [80, 238] width 105 height 9
paste input "text"
type input "**********"
click at [50, 257] on input "**********" at bounding box center [80, 255] width 105 height 9
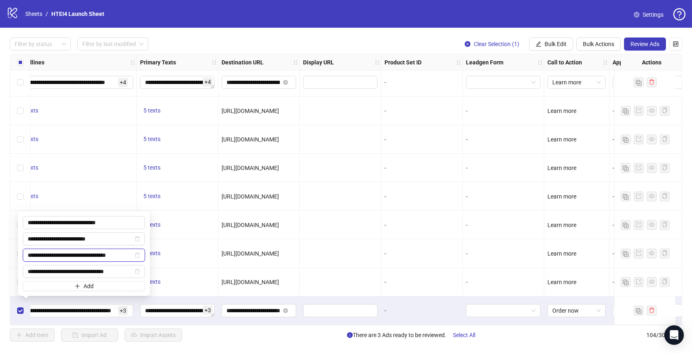
click at [50, 257] on input "**********" at bounding box center [80, 255] width 105 height 9
paste input "text"
type input "**********"
click at [68, 277] on span "**********" at bounding box center [84, 271] width 122 height 13
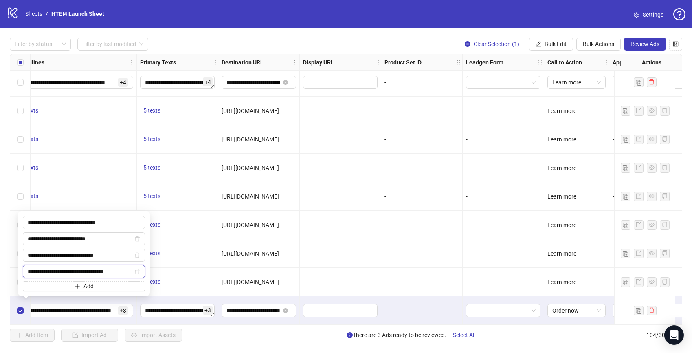
click at [68, 274] on input "**********" at bounding box center [80, 271] width 105 height 9
type input "**********"
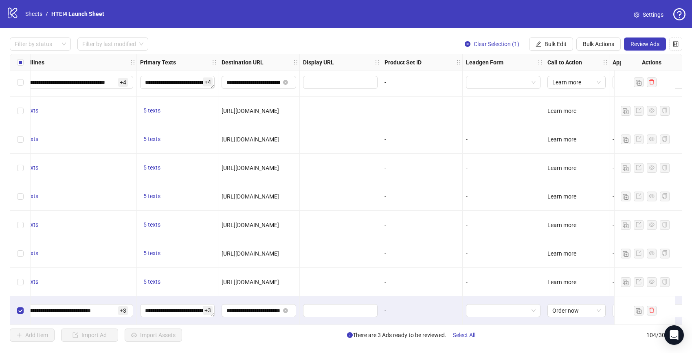
click at [172, 270] on div "5 texts" at bounding box center [177, 282] width 81 height 29
click at [13, 305] on div "Select row 104" at bounding box center [20, 310] width 20 height 29
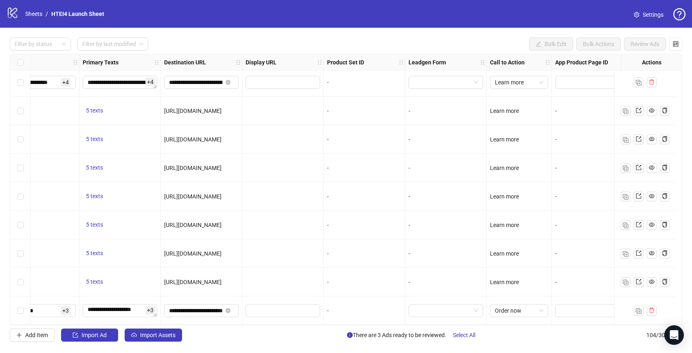
scroll to position [2714, 0]
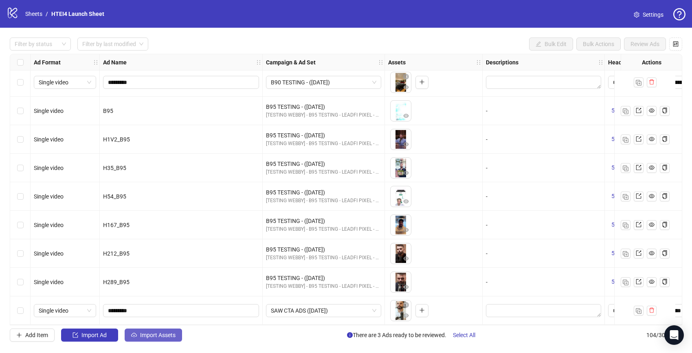
click at [167, 337] on span "Import Assets" at bounding box center [157, 335] width 35 height 7
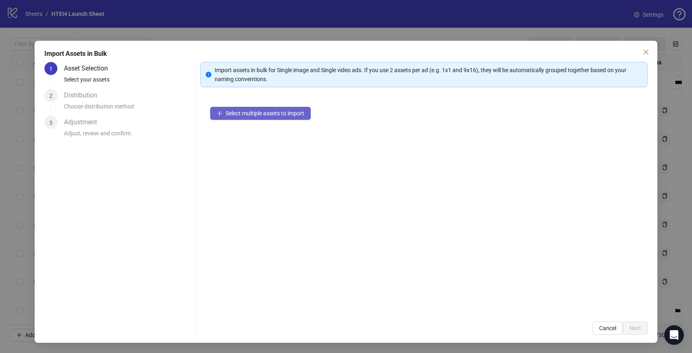
click at [273, 114] on span "Select multiple assets to import" at bounding box center [265, 113] width 79 height 7
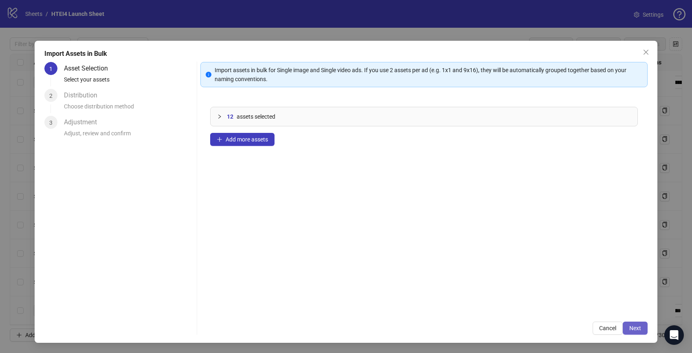
click at [626, 332] on button "Next" at bounding box center [635, 327] width 25 height 13
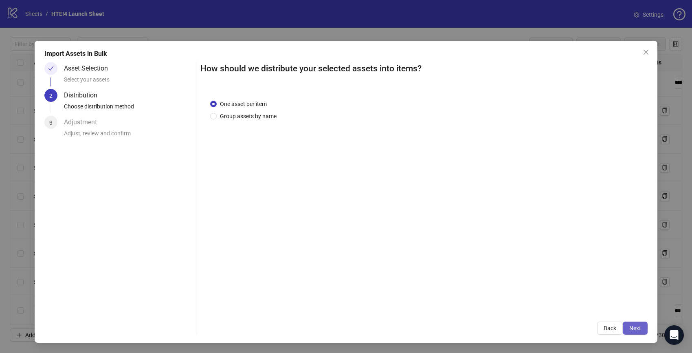
click at [633, 326] on span "Next" at bounding box center [635, 328] width 12 height 7
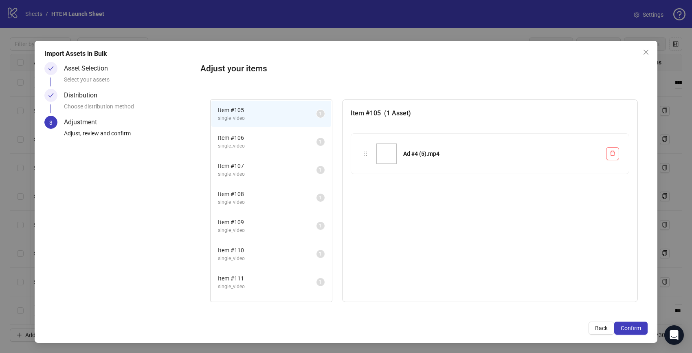
click at [633, 326] on span "Confirm" at bounding box center [631, 328] width 20 height 7
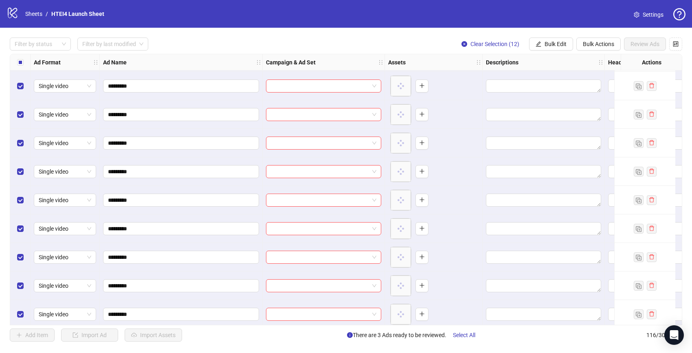
scroll to position [2911, 0]
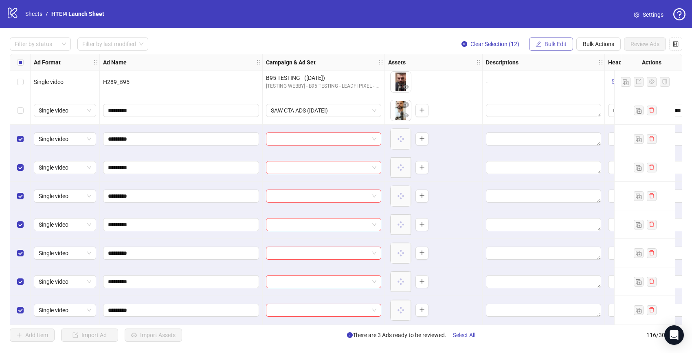
click at [545, 46] on span "Bulk Edit" at bounding box center [556, 44] width 22 height 7
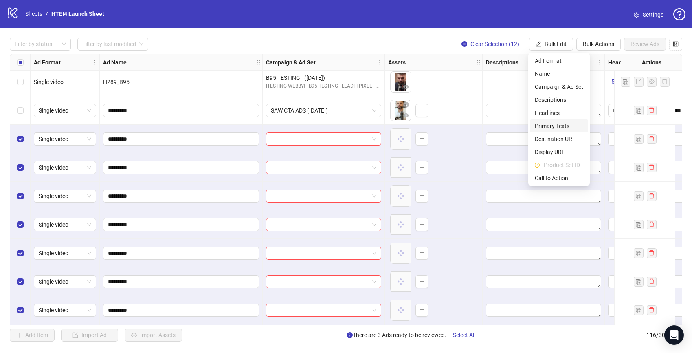
click at [551, 121] on li "Primary Texts" at bounding box center [559, 125] width 58 height 13
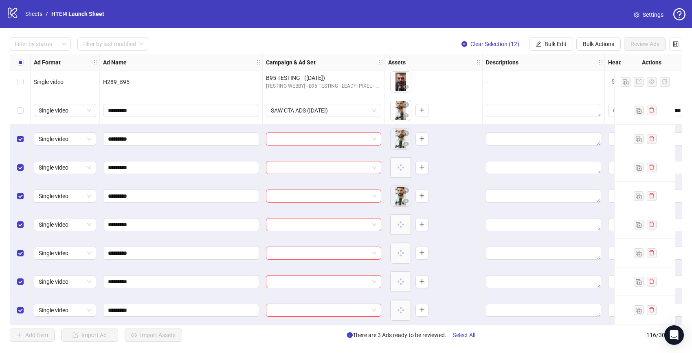
click at [446, 153] on div "To pick up a draggable item, press the space bar. While dragging, use the arrow…" at bounding box center [434, 139] width 98 height 29
click at [24, 111] on div "Select row 104" at bounding box center [20, 110] width 20 height 29
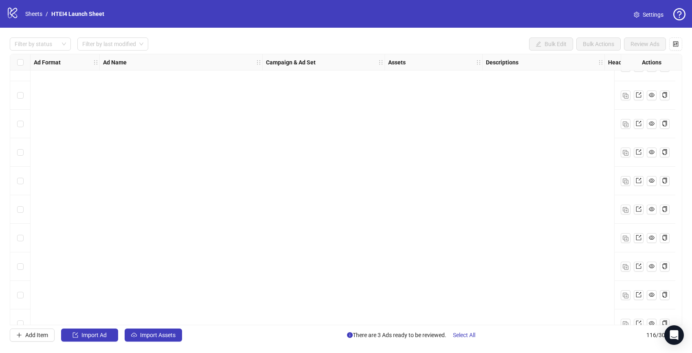
scroll to position [3057, 0]
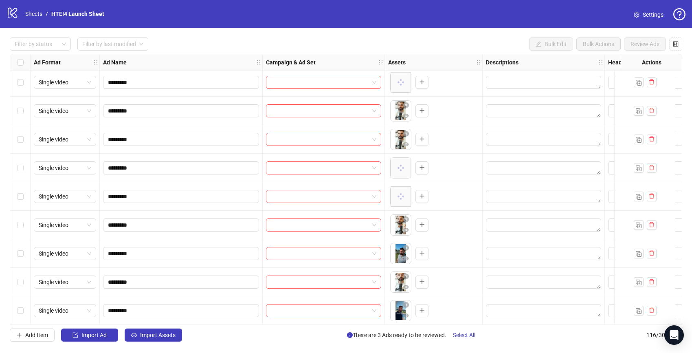
click at [12, 81] on div "Select row 108" at bounding box center [20, 82] width 20 height 29
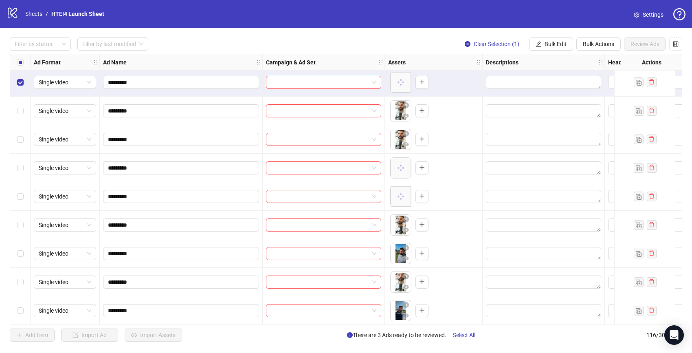
scroll to position [2938, 0]
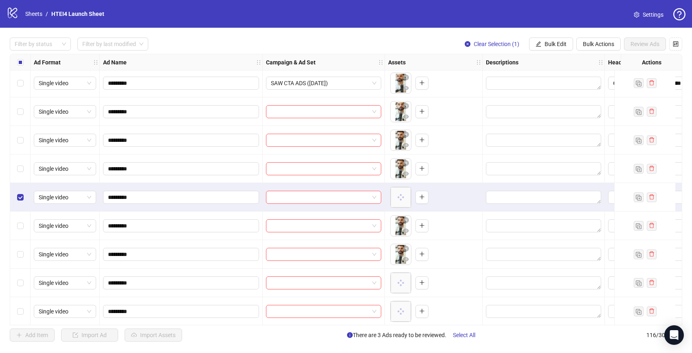
click at [27, 117] on div "Select row 105" at bounding box center [20, 111] width 20 height 29
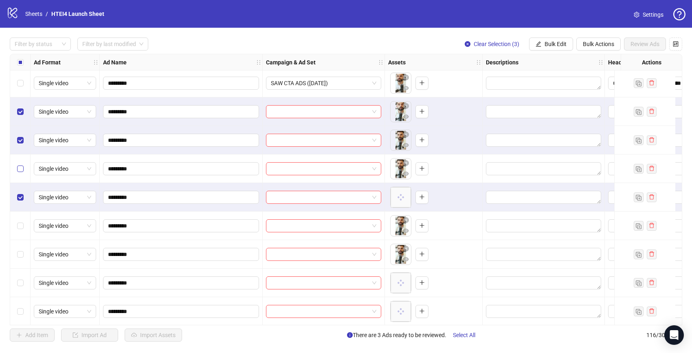
click at [21, 164] on label "Select row 107" at bounding box center [20, 168] width 7 height 9
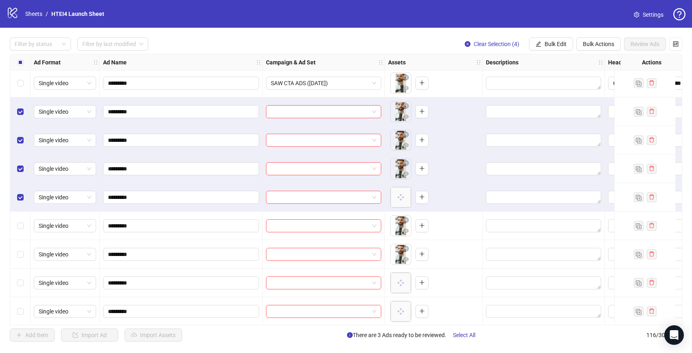
click at [21, 210] on div "Select row 108" at bounding box center [20, 197] width 20 height 29
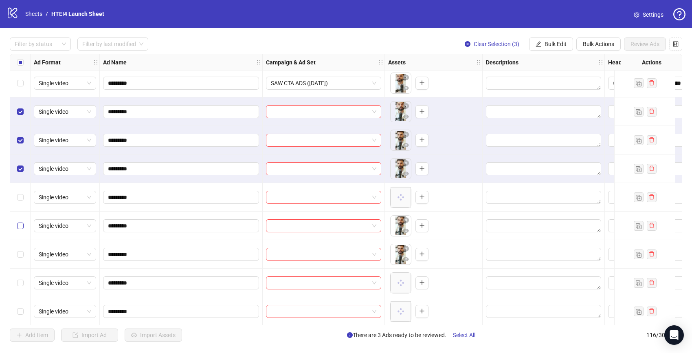
click at [19, 229] on label "Select row 109" at bounding box center [20, 225] width 7 height 9
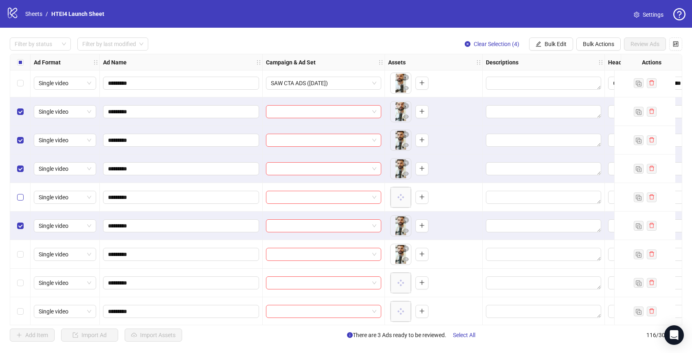
click at [19, 200] on label "Select row 108" at bounding box center [20, 197] width 7 height 9
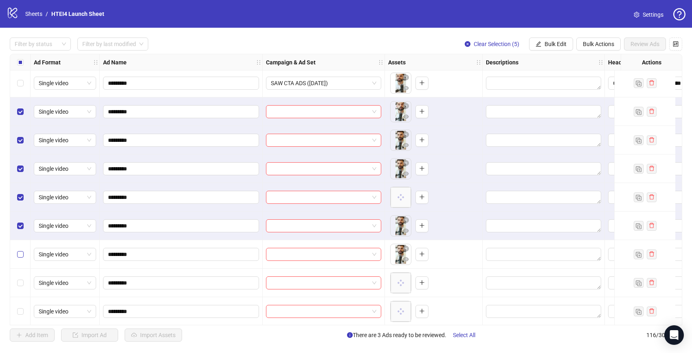
click at [19, 258] on label "Select row 110" at bounding box center [20, 254] width 7 height 9
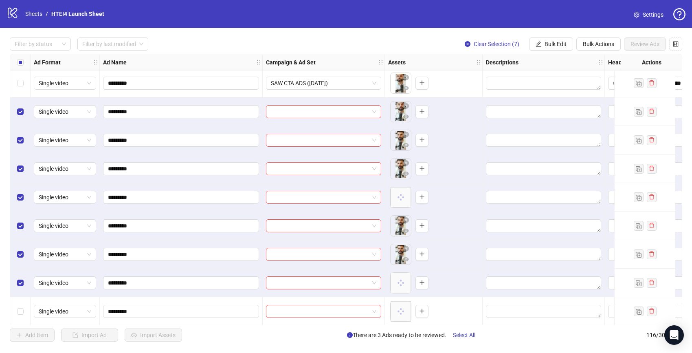
click at [18, 301] on div "Select row 112" at bounding box center [20, 311] width 20 height 29
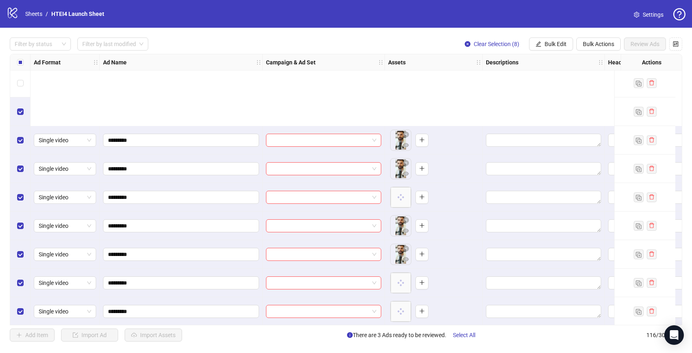
scroll to position [3057, 0]
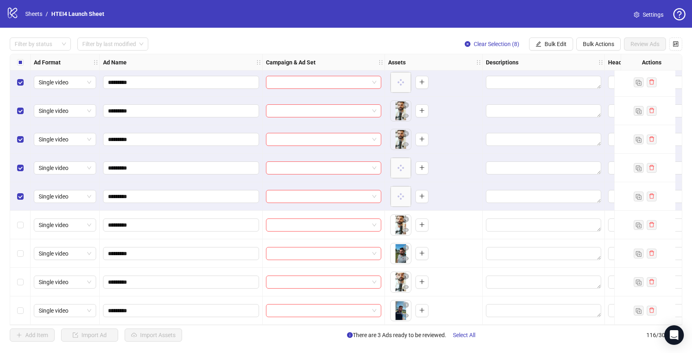
click at [22, 234] on div "Select row 113" at bounding box center [20, 225] width 20 height 29
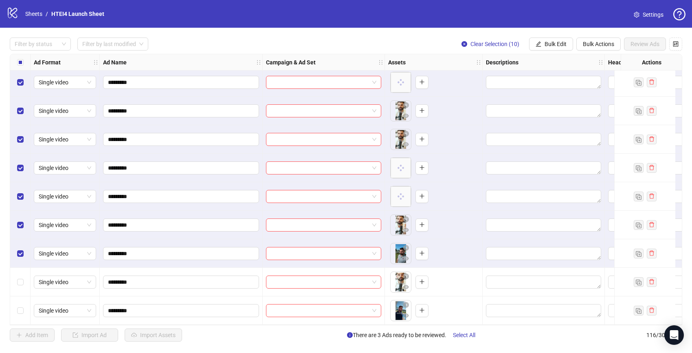
click at [22, 272] on div "Select row 115" at bounding box center [20, 282] width 20 height 29
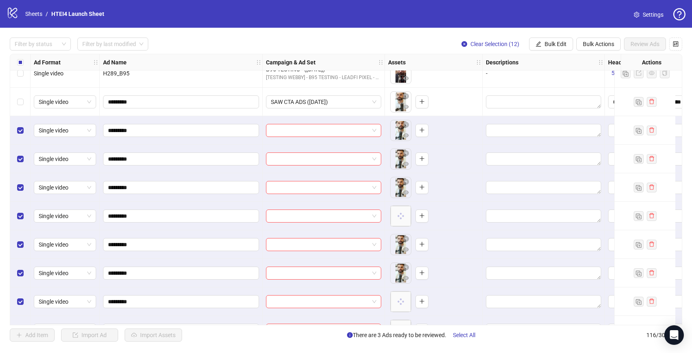
scroll to position [2884, 0]
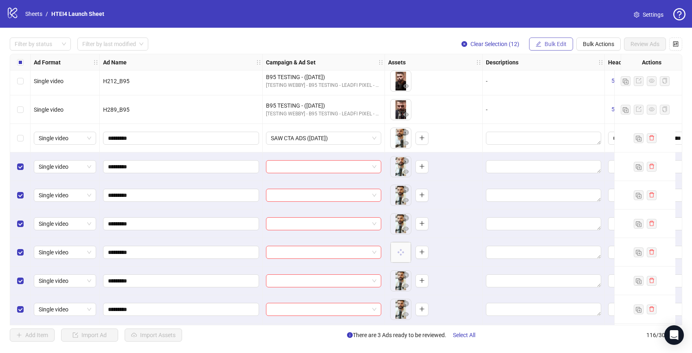
click at [556, 48] on button "Bulk Edit" at bounding box center [551, 43] width 44 height 13
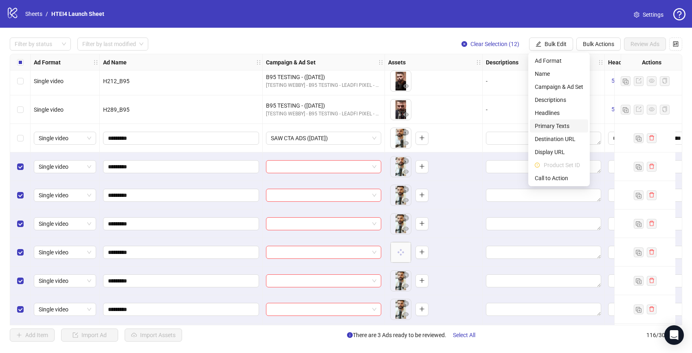
click at [549, 120] on li "Primary Texts" at bounding box center [559, 125] width 58 height 13
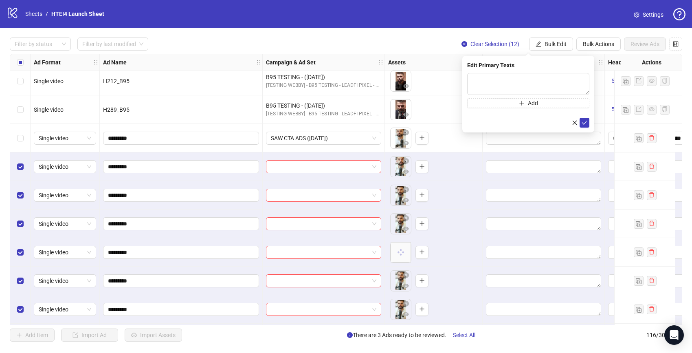
click at [482, 165] on div "To pick up a draggable item, press the space bar. While dragging, use the arrow…" at bounding box center [434, 166] width 98 height 29
click at [24, 136] on div "Select row 104" at bounding box center [20, 138] width 20 height 29
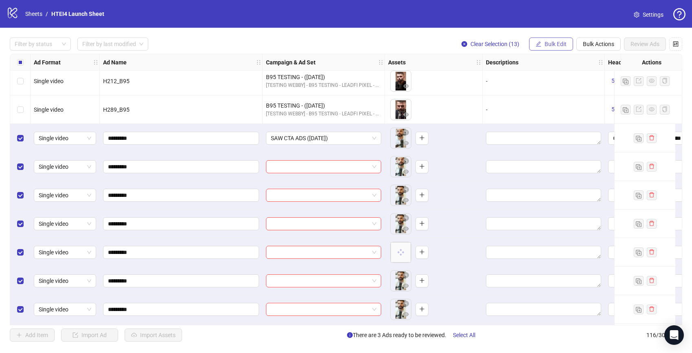
click at [565, 38] on button "Bulk Edit" at bounding box center [551, 43] width 44 height 13
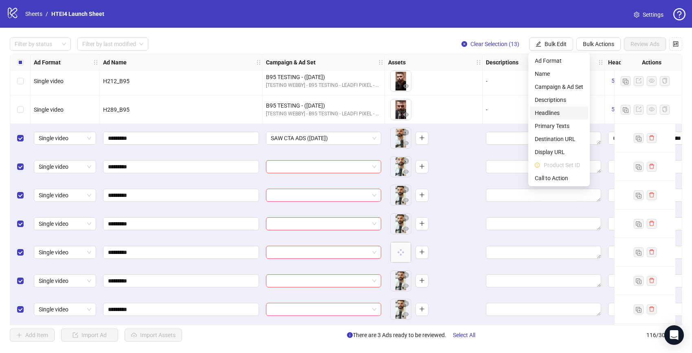
click at [565, 111] on span "Headlines" at bounding box center [559, 112] width 48 height 9
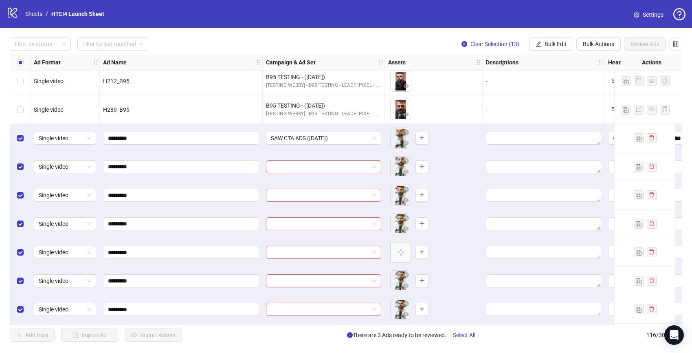
click at [515, 147] on div at bounding box center [544, 138] width 122 height 29
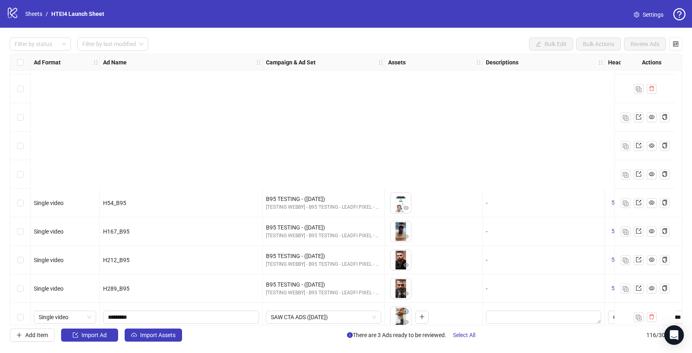
scroll to position [2894, 0]
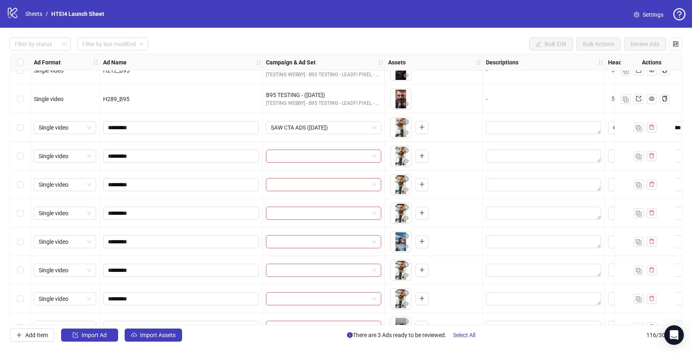
click at [26, 135] on div "Select row 104" at bounding box center [20, 127] width 20 height 29
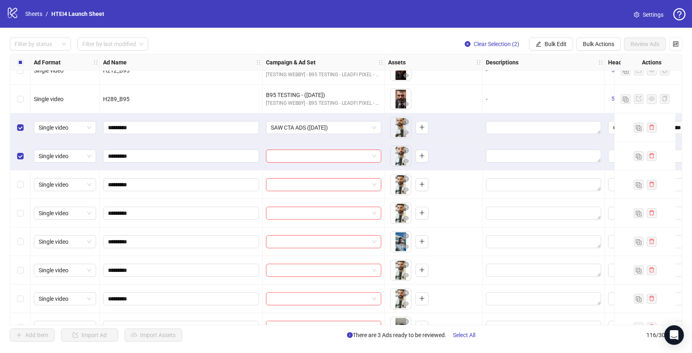
click at [23, 174] on div "Select row 106" at bounding box center [20, 184] width 20 height 29
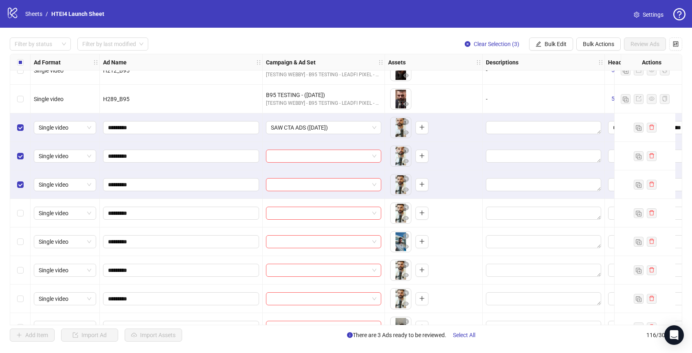
click at [20, 216] on label "Select row 107" at bounding box center [20, 213] width 7 height 9
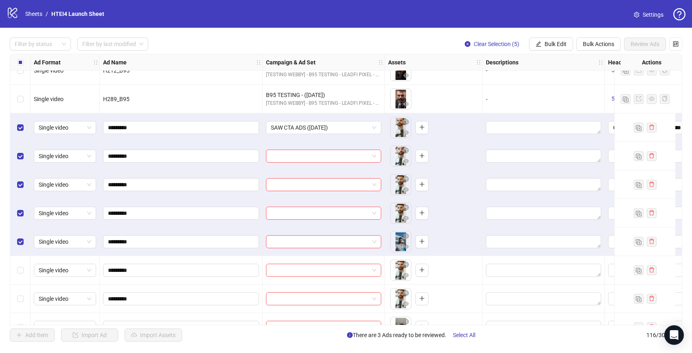
click at [20, 276] on div "Select row 109" at bounding box center [20, 270] width 20 height 29
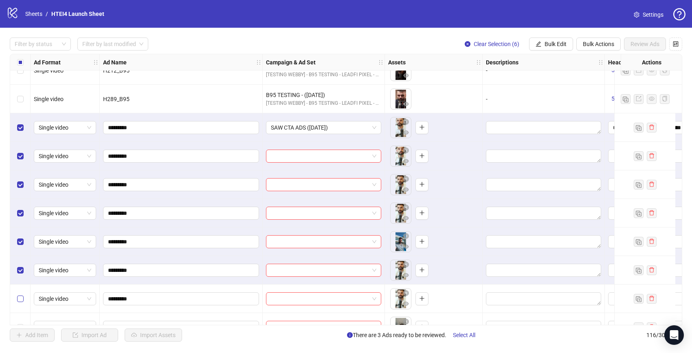
click at [22, 295] on label "Select row 110" at bounding box center [20, 298] width 7 height 9
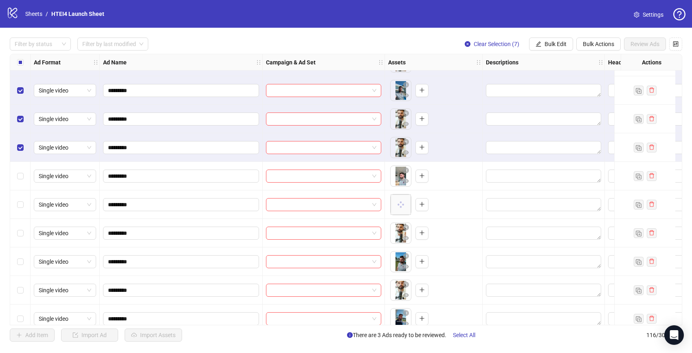
scroll to position [3057, 0]
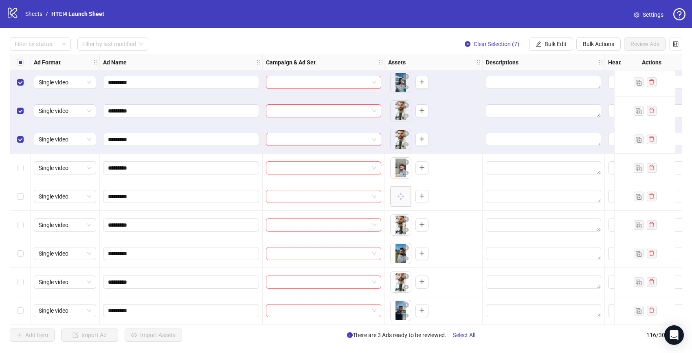
click at [24, 167] on div "Select row 111" at bounding box center [20, 168] width 20 height 29
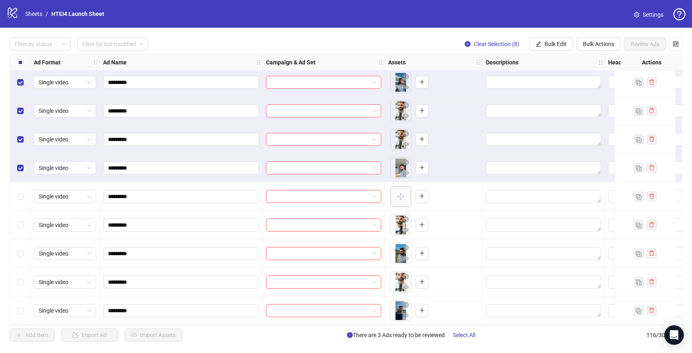
click at [24, 188] on div "Select row 112" at bounding box center [20, 196] width 20 height 29
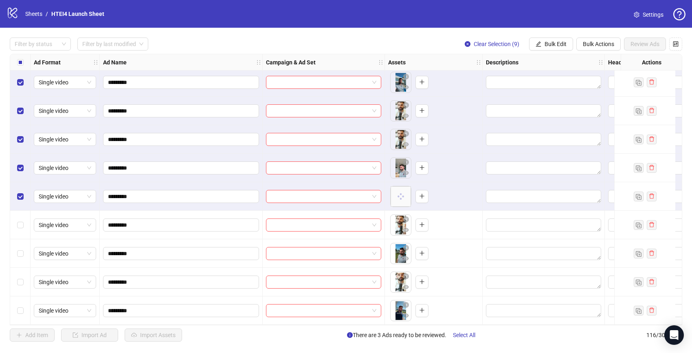
click at [23, 213] on div "Select row 113" at bounding box center [20, 225] width 20 height 29
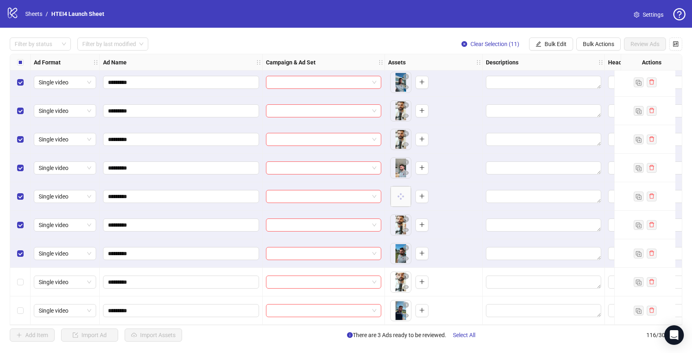
click at [20, 273] on div "Select row 115" at bounding box center [20, 282] width 20 height 29
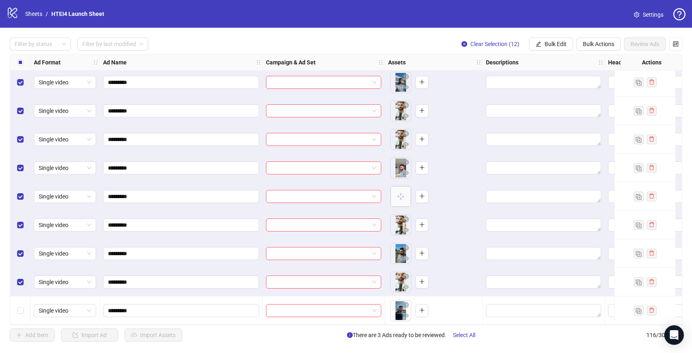
click at [22, 312] on div "Select row 116" at bounding box center [20, 310] width 20 height 29
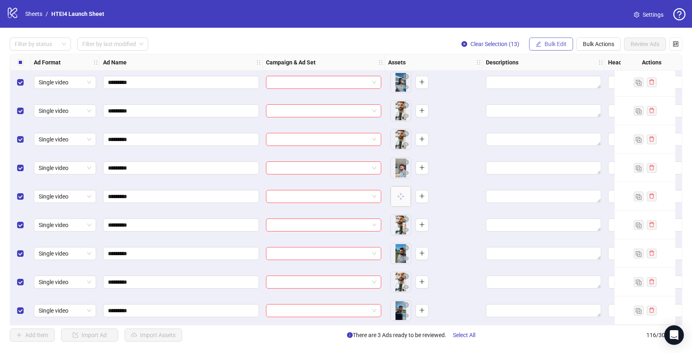
click at [549, 46] on span "Bulk Edit" at bounding box center [556, 44] width 22 height 7
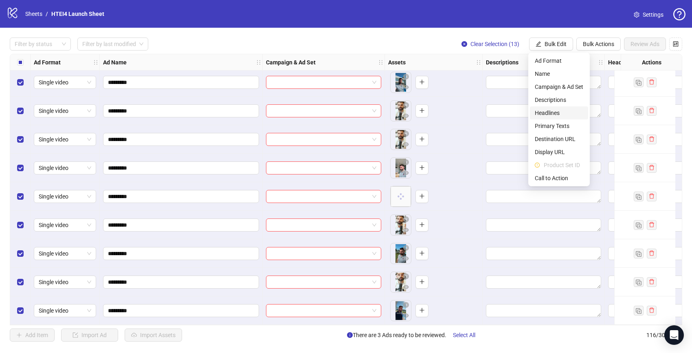
click at [551, 110] on span "Headlines" at bounding box center [559, 112] width 48 height 9
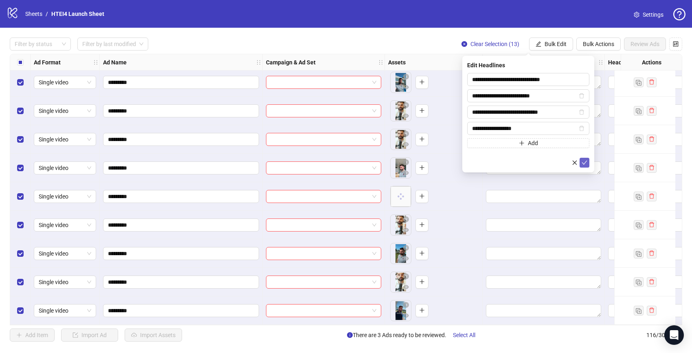
click at [584, 158] on button "submit" at bounding box center [585, 163] width 10 height 10
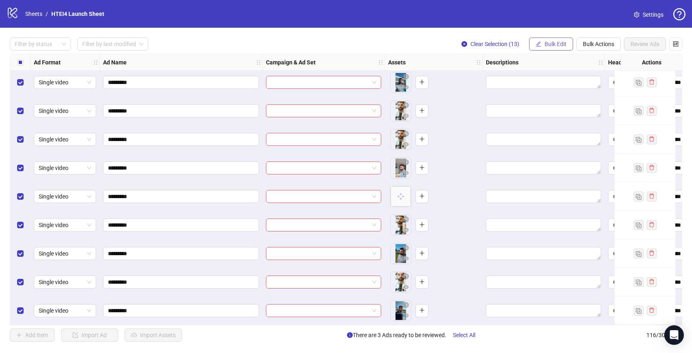
click at [551, 40] on button "Bulk Edit" at bounding box center [551, 43] width 44 height 13
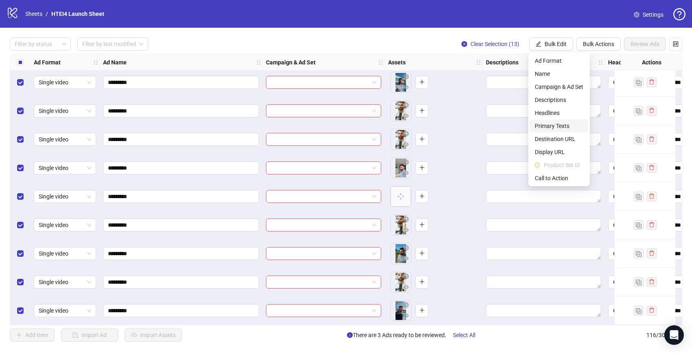
click at [553, 125] on span "Primary Texts" at bounding box center [559, 125] width 48 height 9
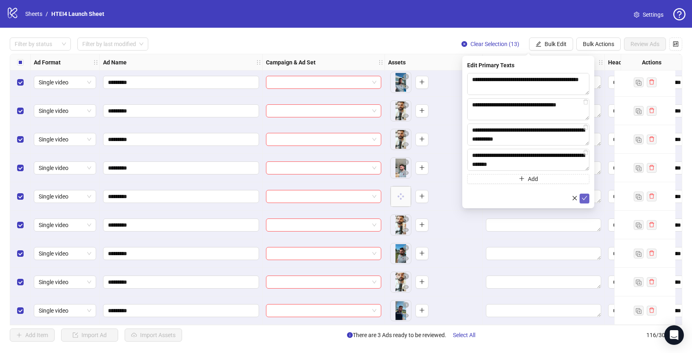
click at [586, 198] on icon "check" at bounding box center [585, 198] width 6 height 6
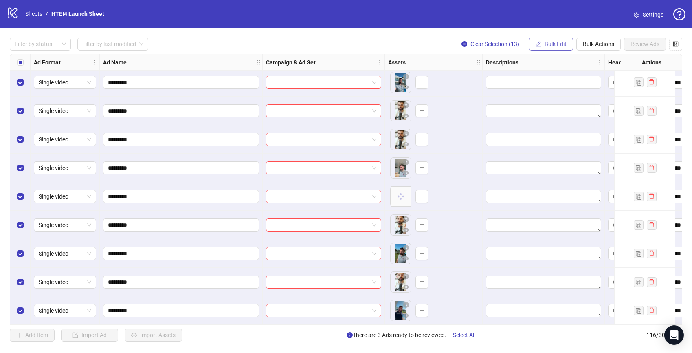
click at [557, 45] on span "Bulk Edit" at bounding box center [556, 44] width 22 height 7
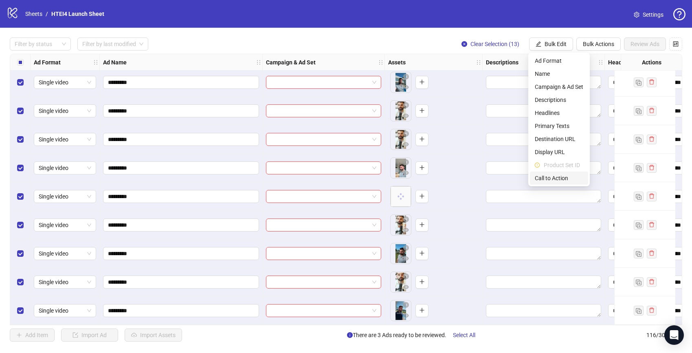
click at [553, 182] on span "Call to Action" at bounding box center [559, 178] width 48 height 9
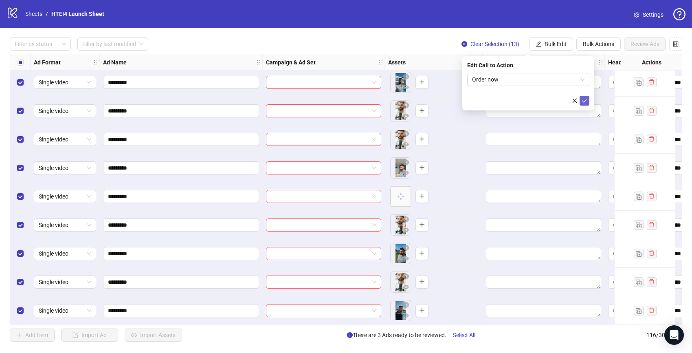
click at [586, 99] on icon "check" at bounding box center [584, 101] width 5 height 4
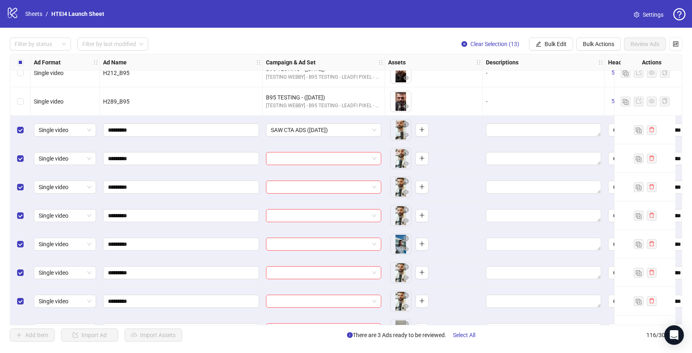
scroll to position [2890, 0]
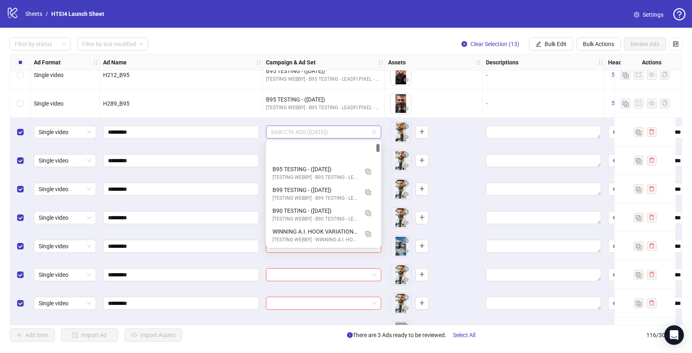
click at [350, 136] on span "SAW CTA ADS ([DATE])" at bounding box center [323, 132] width 105 height 12
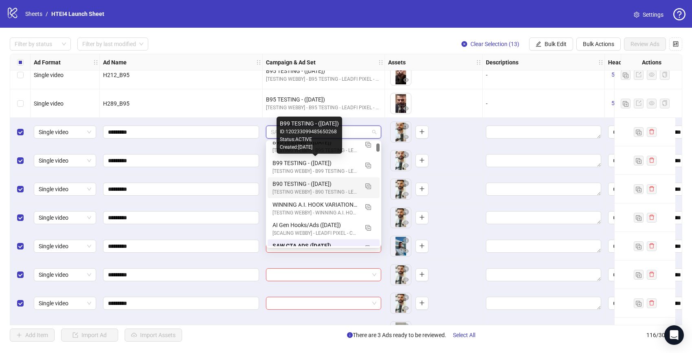
scroll to position [0, 0]
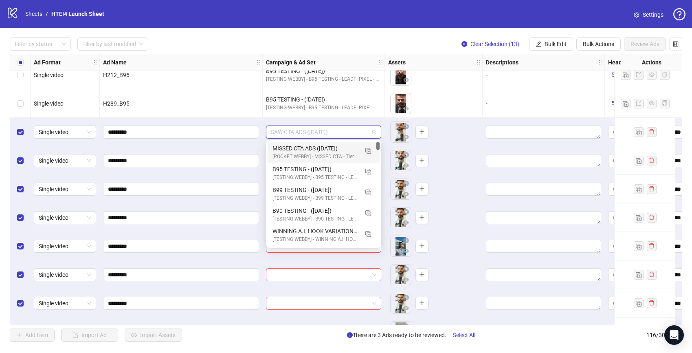
click at [320, 154] on div "[POCKET WEBBY] - MISSED CTA - Tier 1 - Purchase | [DATE] - ([DATE])" at bounding box center [316, 157] width 86 height 8
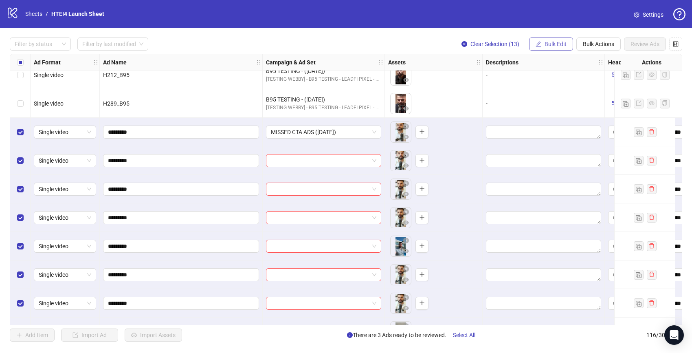
click at [569, 45] on button "Bulk Edit" at bounding box center [551, 43] width 44 height 13
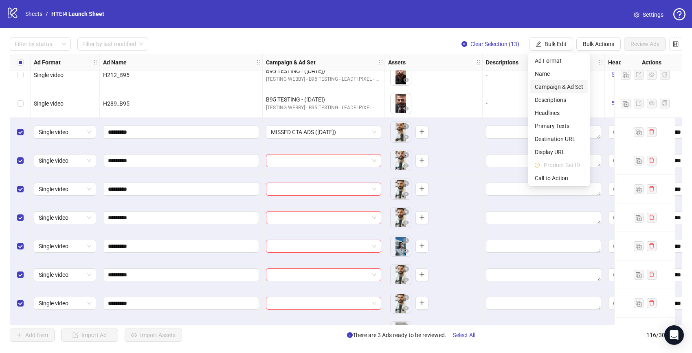
click at [563, 91] on span "Campaign & Ad Set" at bounding box center [559, 86] width 48 height 9
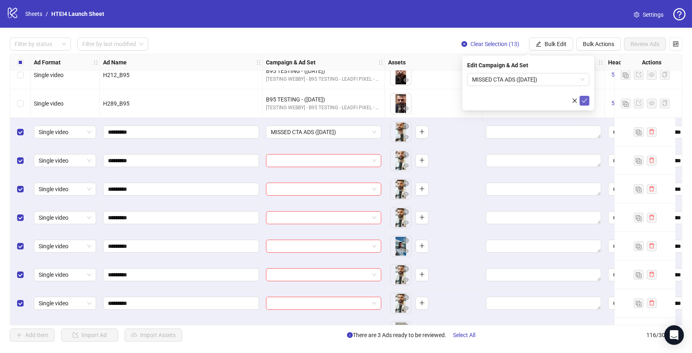
click at [588, 99] on button "submit" at bounding box center [585, 101] width 10 height 10
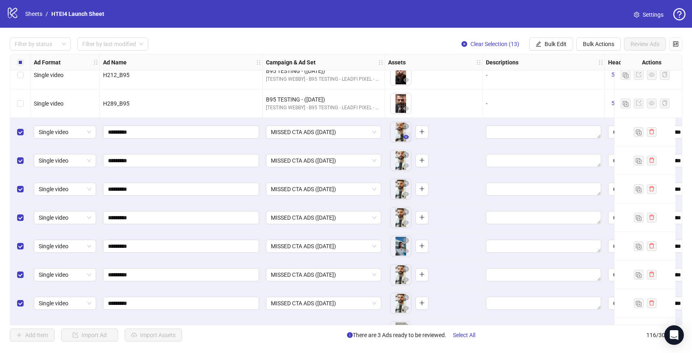
scroll to position [2879, 0]
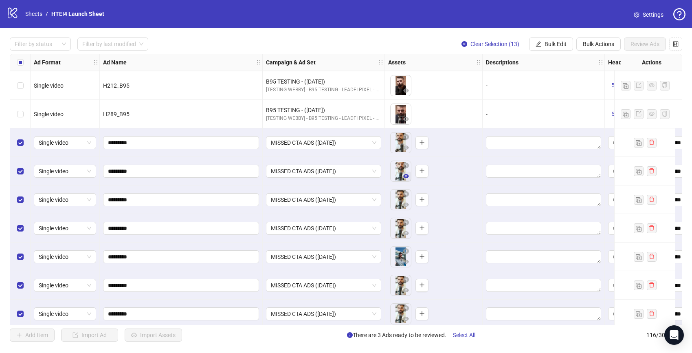
click at [406, 178] on icon "eye" at bounding box center [406, 176] width 6 height 6
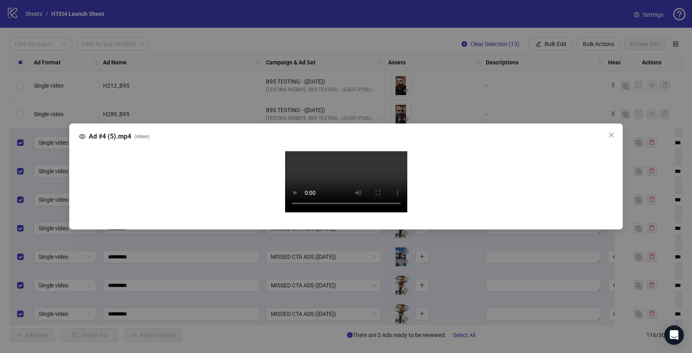
click at [689, 186] on div "Ad #4 (5).mp4 ( video ) Your browser does not support the video tag." at bounding box center [346, 176] width 692 height 353
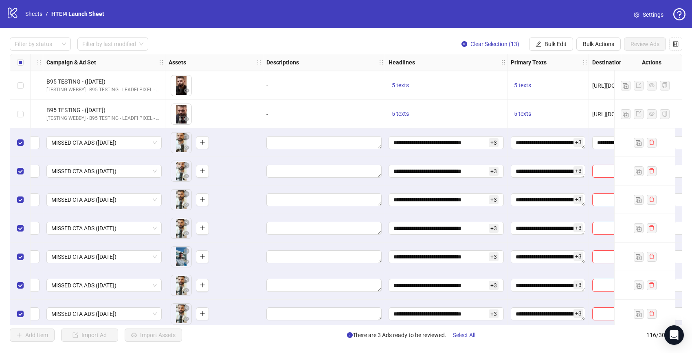
scroll to position [2879, 429]
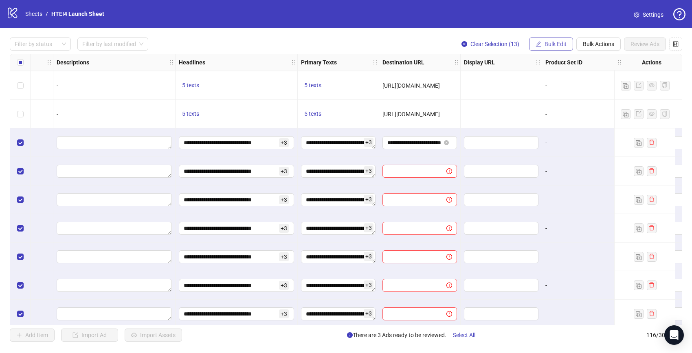
click at [565, 40] on button "Bulk Edit" at bounding box center [551, 43] width 44 height 13
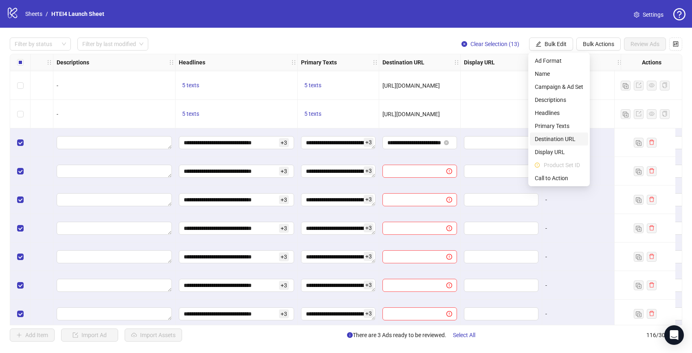
click at [562, 140] on span "Destination URL" at bounding box center [559, 138] width 48 height 9
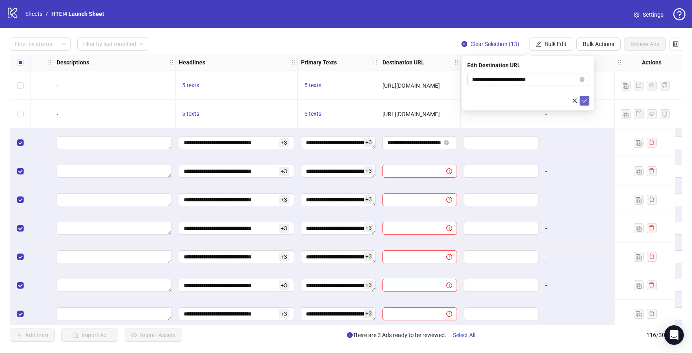
click at [585, 100] on icon "check" at bounding box center [584, 101] width 5 height 4
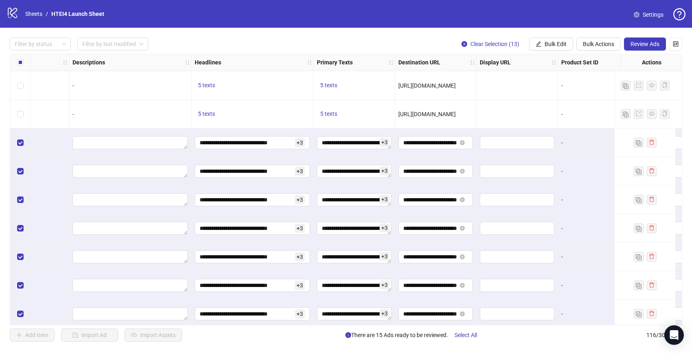
scroll to position [2879, 0]
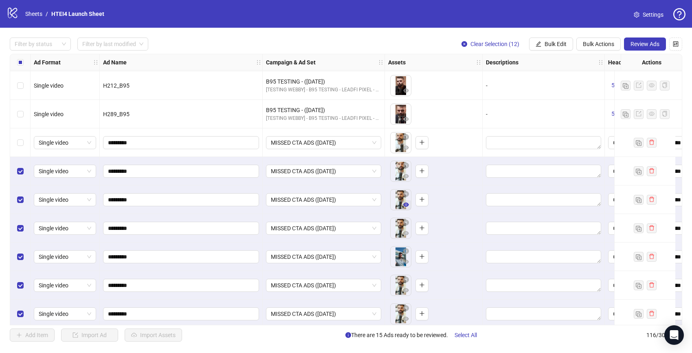
click at [404, 209] on button "button" at bounding box center [406, 205] width 10 height 10
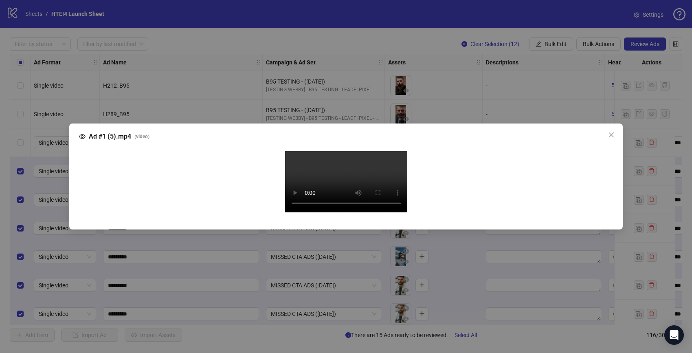
click at [299, 193] on video "Your browser does not support the video tag." at bounding box center [346, 181] width 122 height 61
click at [605, 132] on span "Close" at bounding box center [611, 135] width 13 height 7
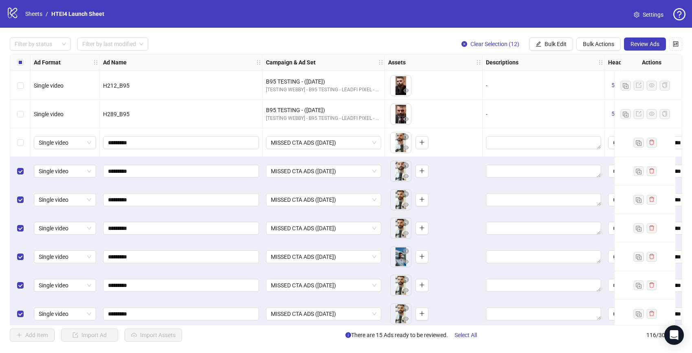
click at [24, 174] on div "Select row 105" at bounding box center [20, 171] width 20 height 29
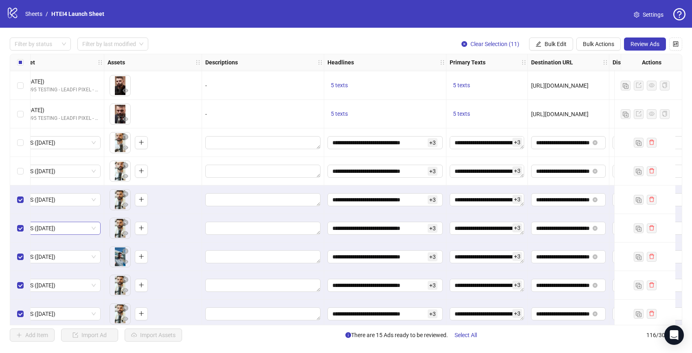
scroll to position [2879, 448]
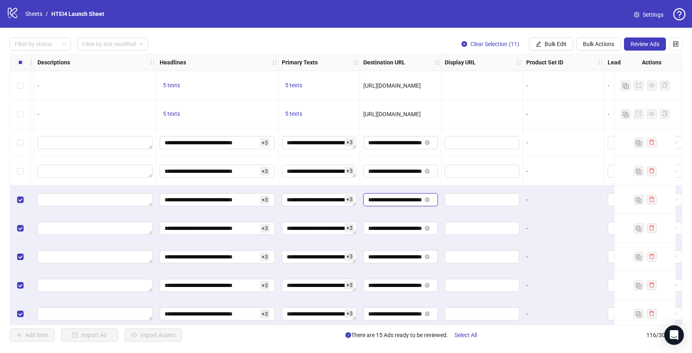
click at [402, 199] on input "**********" at bounding box center [394, 199] width 53 height 9
paste input "**********"
type input "**********"
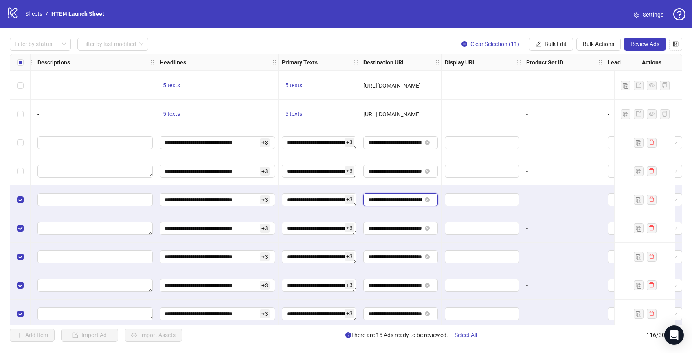
scroll to position [0, 56]
click at [398, 211] on div "**********" at bounding box center [400, 199] width 81 height 29
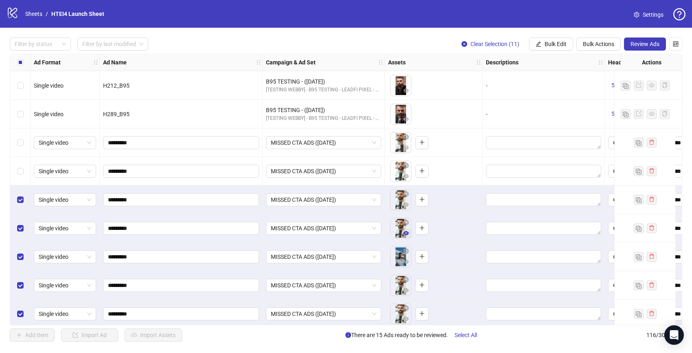
click at [406, 234] on icon "eye" at bounding box center [406, 233] width 6 height 6
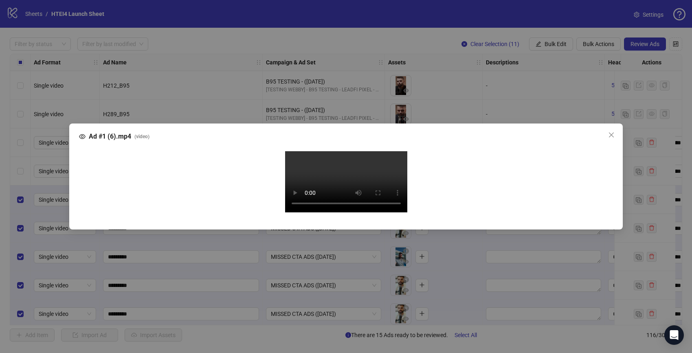
click at [25, 193] on div "Ad #1 (6).mp4 ( video ) Your browser does not support the video tag." at bounding box center [346, 176] width 692 height 353
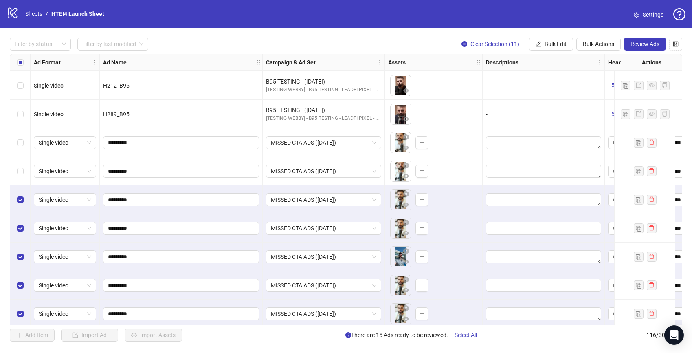
click at [18, 201] on body "logo/logo-mobile Sheets / HTEI4 Launch Sheet Settings Filter by status Filter b…" at bounding box center [346, 176] width 692 height 353
click at [24, 198] on div "Select row 106" at bounding box center [20, 199] width 20 height 29
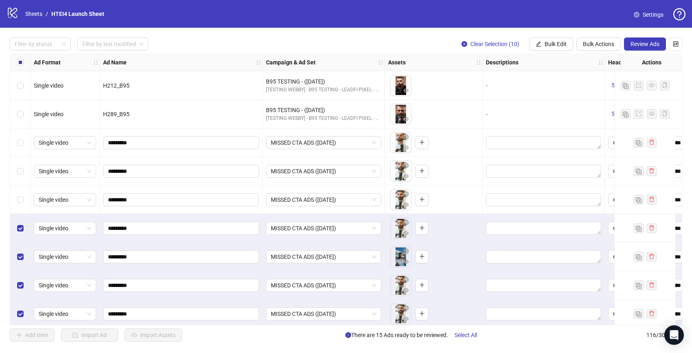
click at [407, 235] on icon "eye" at bounding box center [406, 233] width 6 height 6
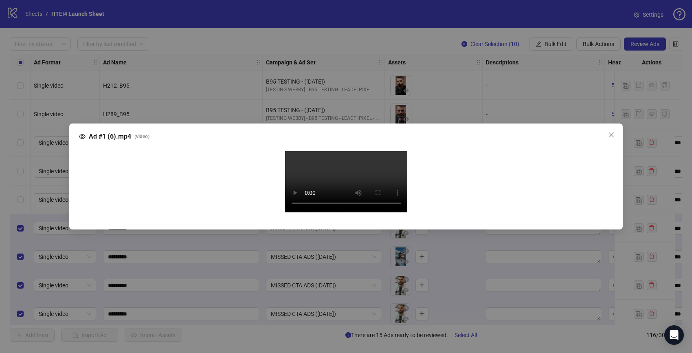
click at [615, 128] on button "Close" at bounding box center [611, 134] width 13 height 13
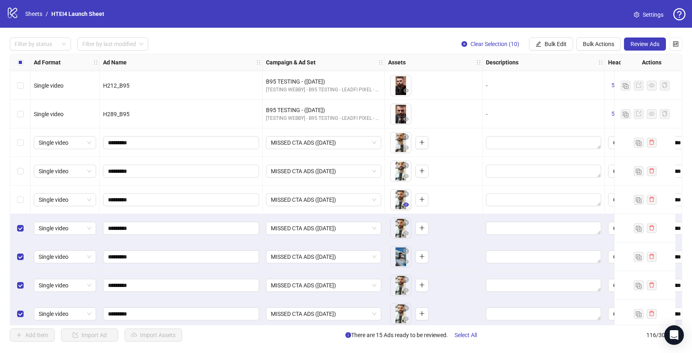
click at [408, 207] on icon "eye" at bounding box center [406, 205] width 6 height 6
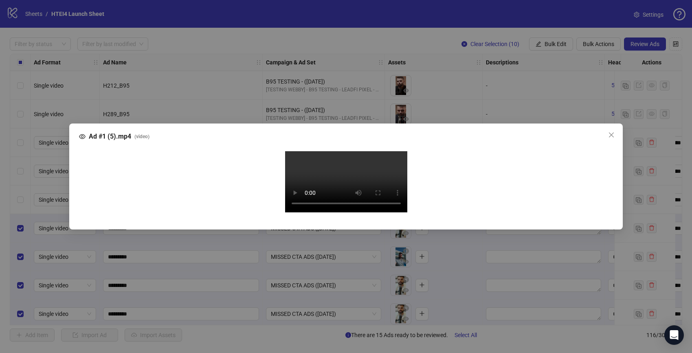
click at [285, 205] on video "Your browser does not support the video tag." at bounding box center [346, 181] width 122 height 61
click at [613, 128] on button "Close" at bounding box center [611, 134] width 13 height 13
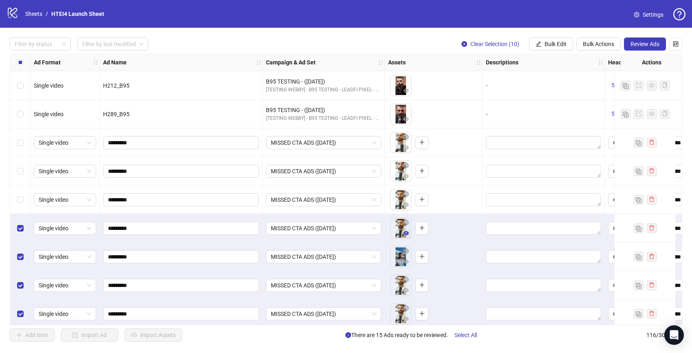
click at [405, 232] on icon "eye" at bounding box center [406, 233] width 6 height 4
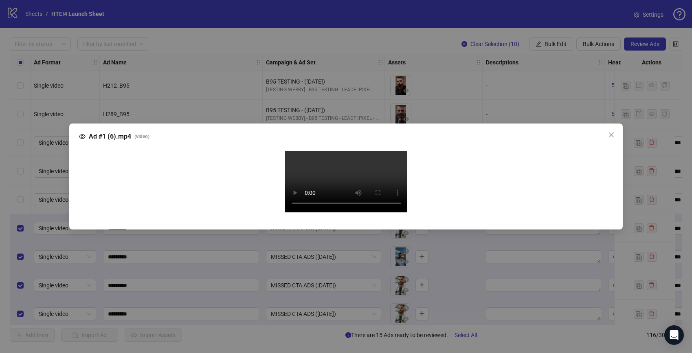
click at [275, 215] on div "Your browser does not support the video tag." at bounding box center [346, 183] width 521 height 64
click at [615, 128] on button "Close" at bounding box center [611, 134] width 13 height 13
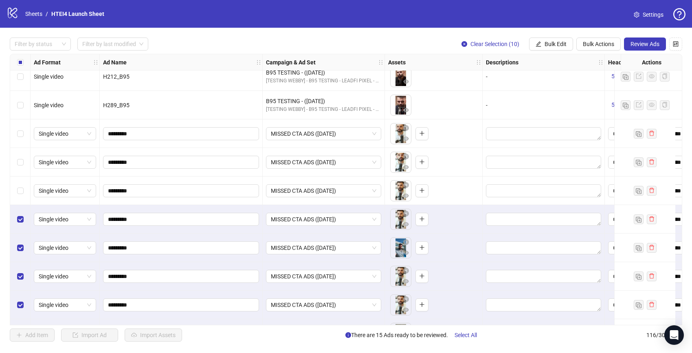
scroll to position [2859, 0]
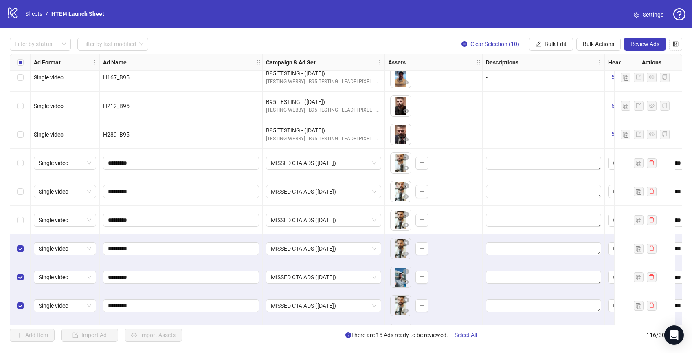
click at [16, 160] on div "Select row 104" at bounding box center [20, 163] width 20 height 29
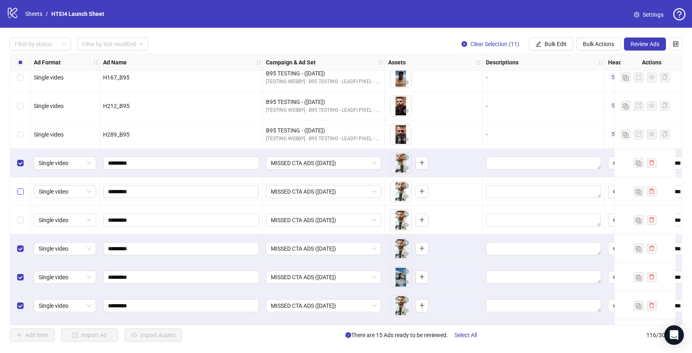
click at [19, 187] on label "Select row 105" at bounding box center [20, 191] width 7 height 9
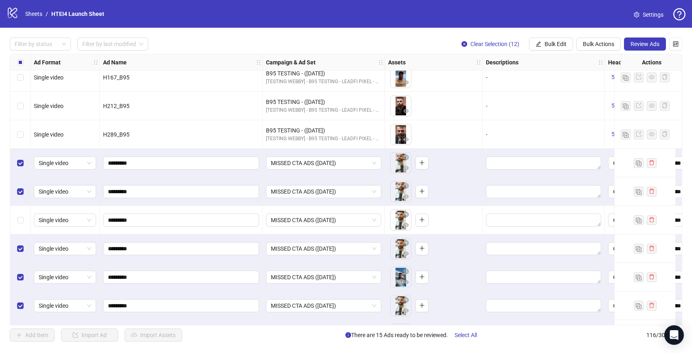
click at [16, 161] on div "Select row 104" at bounding box center [20, 163] width 20 height 29
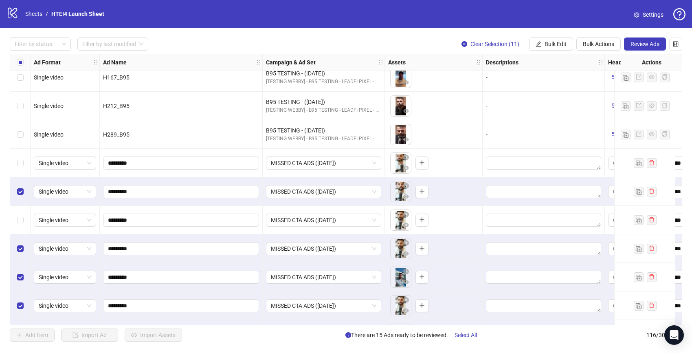
click at [19, 214] on div "Select row 106" at bounding box center [20, 220] width 20 height 29
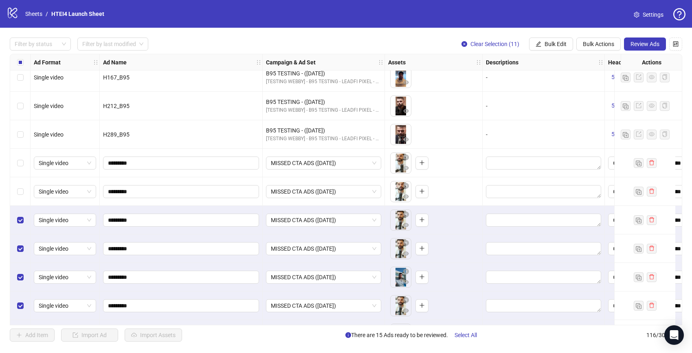
click at [20, 226] on div "Select row 106" at bounding box center [20, 220] width 20 height 29
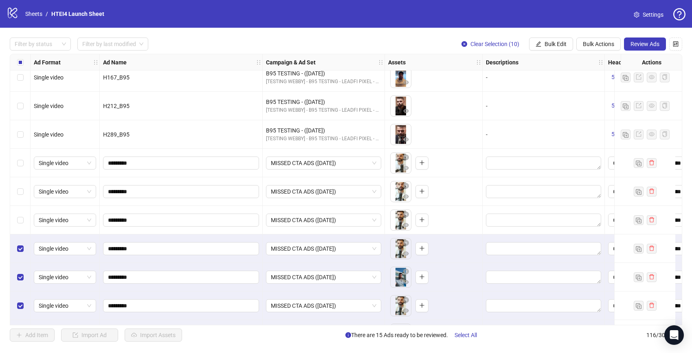
scroll to position [3057, 0]
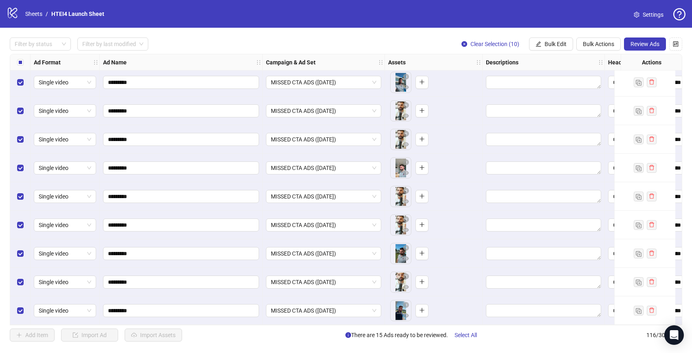
click at [23, 300] on div "Select row 116" at bounding box center [20, 310] width 20 height 29
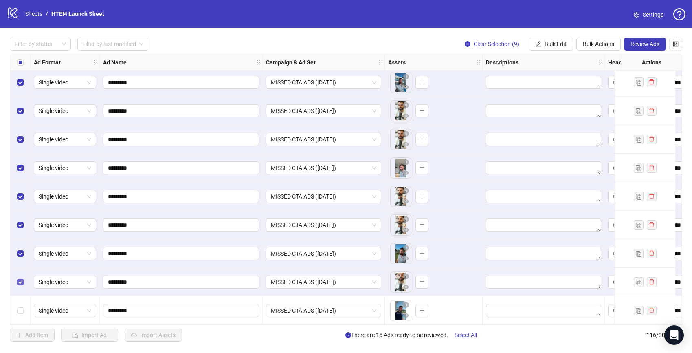
click at [18, 283] on label "Select row 115" at bounding box center [20, 281] width 7 height 9
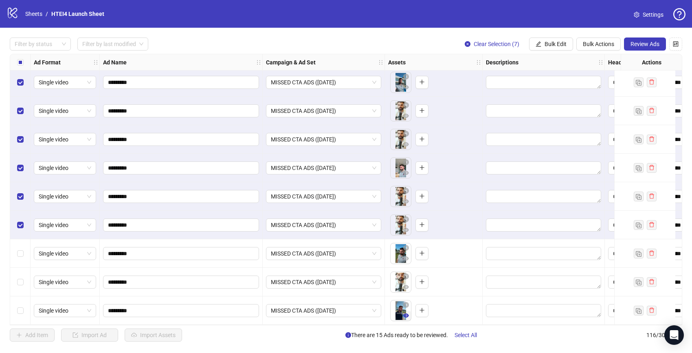
click at [405, 313] on icon "eye" at bounding box center [406, 315] width 6 height 4
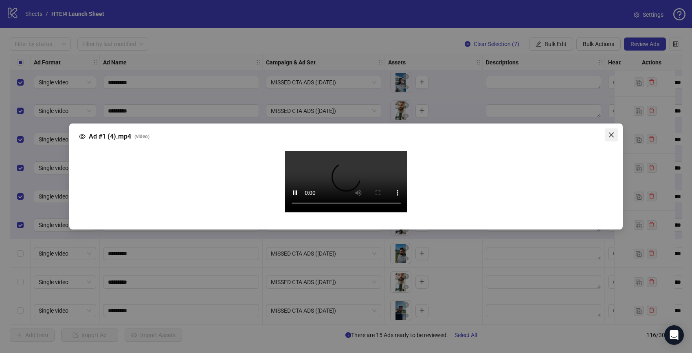
click at [613, 132] on icon "close" at bounding box center [611, 135] width 7 height 7
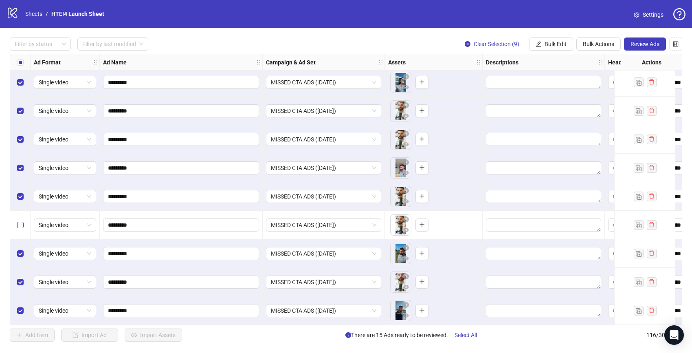
click at [20, 226] on label "Select row 113" at bounding box center [20, 224] width 7 height 9
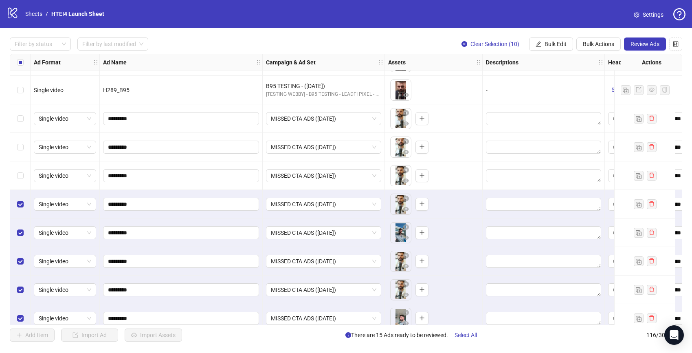
scroll to position [2855, 0]
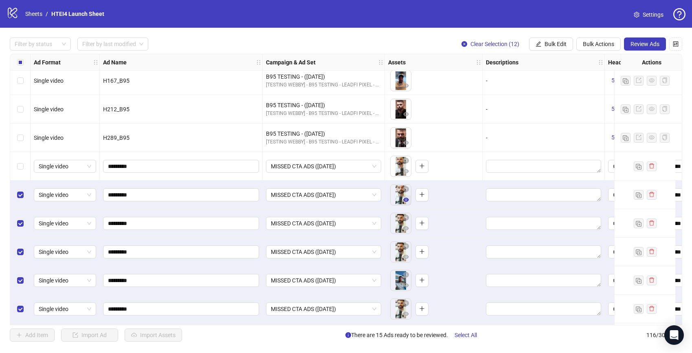
click at [405, 199] on icon "eye" at bounding box center [406, 200] width 6 height 6
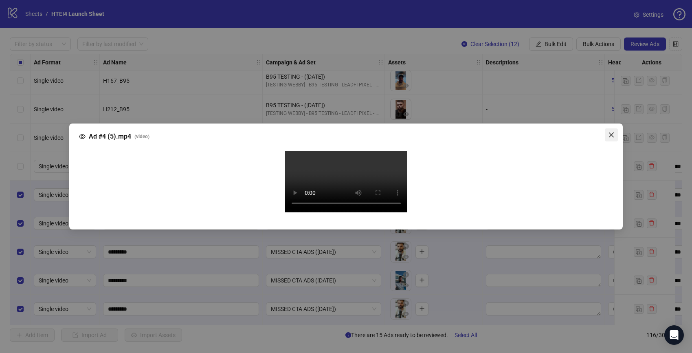
click at [616, 132] on span "Close" at bounding box center [611, 135] width 13 height 7
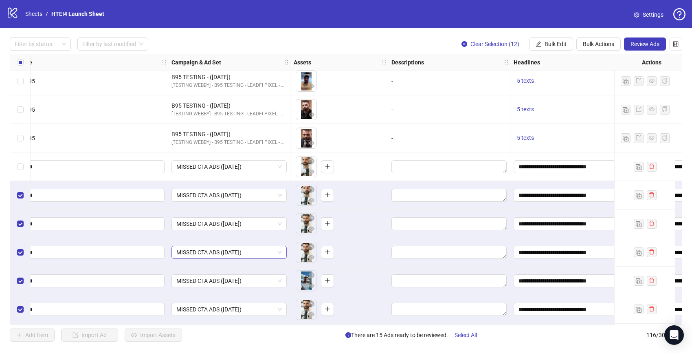
scroll to position [2855, 0]
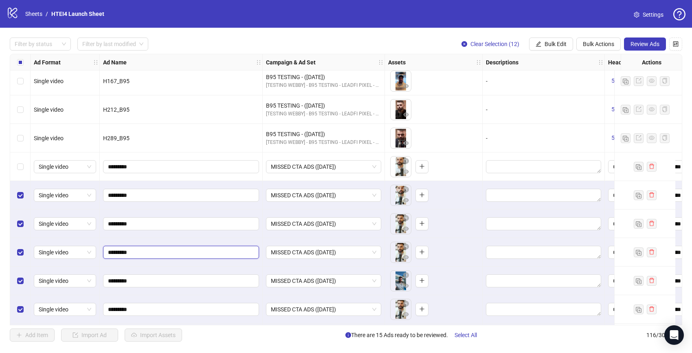
click at [141, 249] on input "*********" at bounding box center [180, 252] width 145 height 9
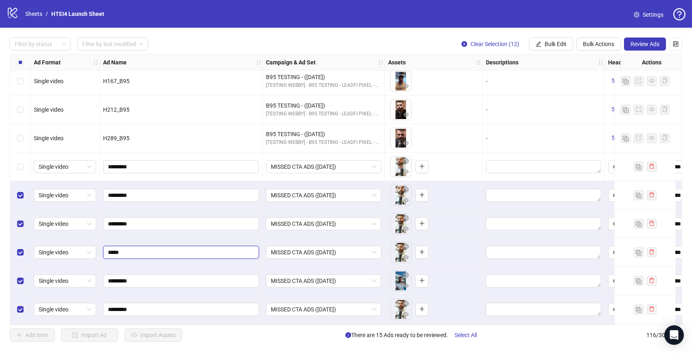
type input "******"
click at [409, 286] on button "button" at bounding box center [406, 286] width 10 height 10
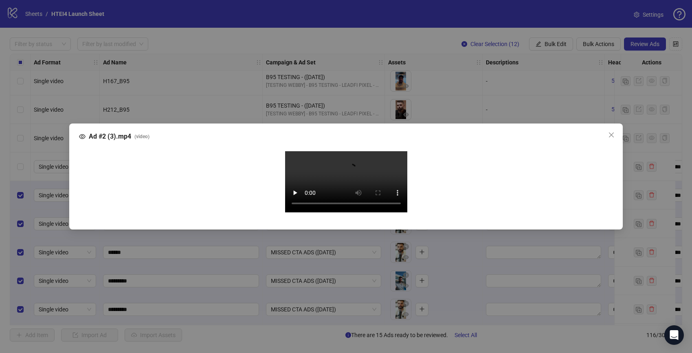
click at [291, 196] on video "Your browser does not support the video tag." at bounding box center [346, 181] width 122 height 61
click at [614, 132] on icon "close" at bounding box center [611, 135] width 7 height 7
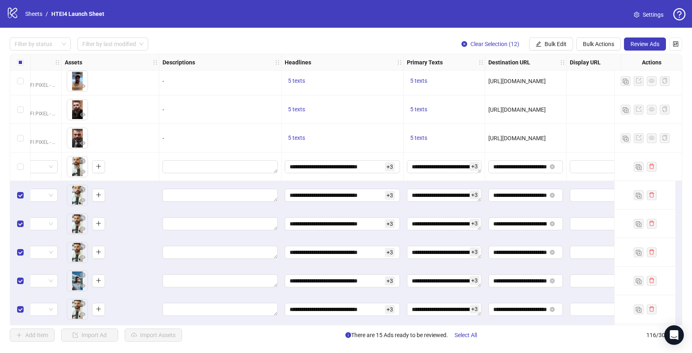
scroll to position [2855, 411]
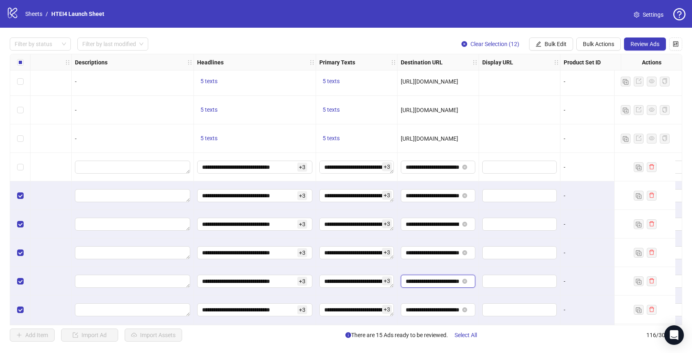
click at [451, 278] on input "**********" at bounding box center [432, 281] width 53 height 9
paste input "**********"
type input "**********"
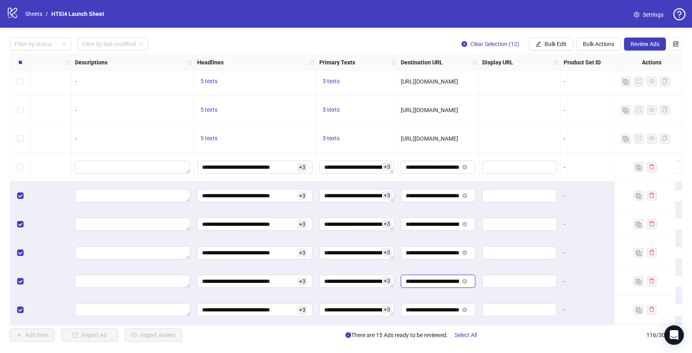
scroll to position [0, 56]
click at [439, 270] on div "**********" at bounding box center [438, 281] width 81 height 29
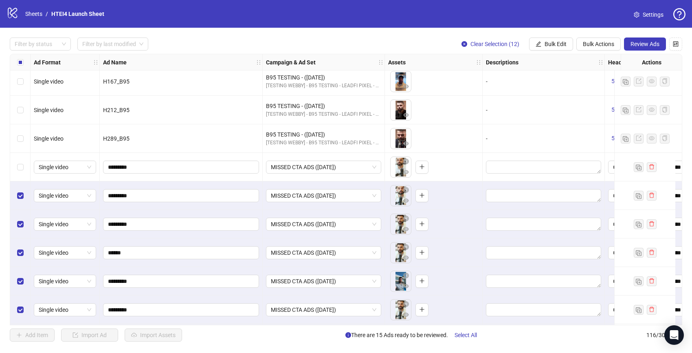
scroll to position [2929, 0]
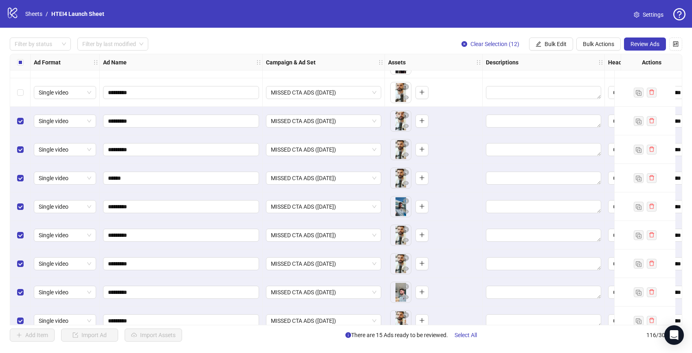
click at [24, 207] on div "Select row 108" at bounding box center [20, 206] width 20 height 29
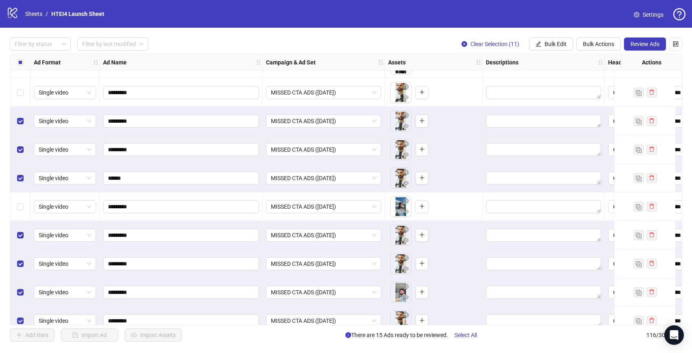
click at [19, 183] on div "Select row 107" at bounding box center [20, 178] width 20 height 29
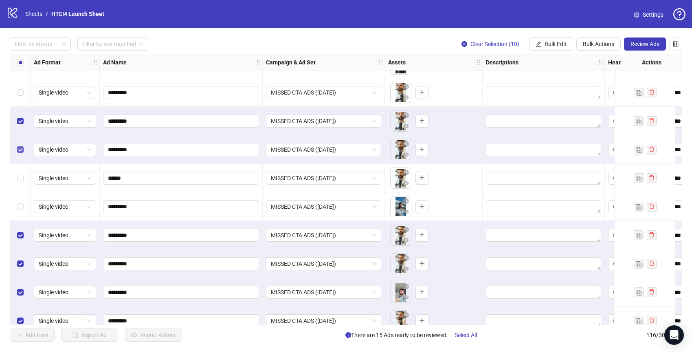
click at [19, 154] on label "Select row 106" at bounding box center [20, 149] width 7 height 9
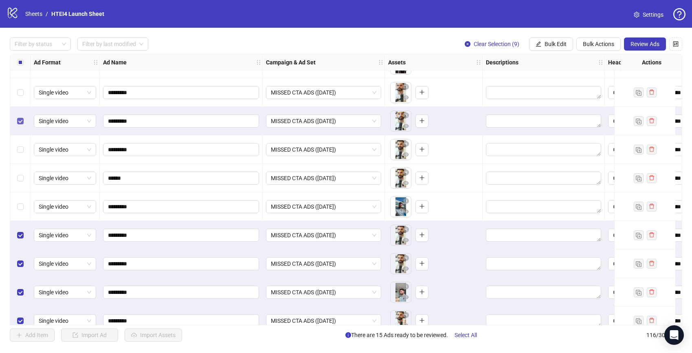
click at [17, 124] on label "Select row 105" at bounding box center [20, 120] width 7 height 9
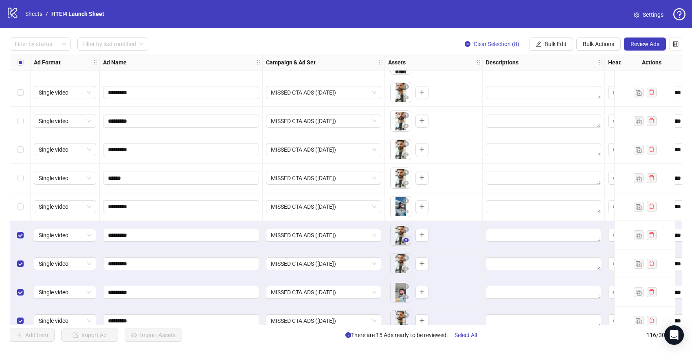
click at [409, 243] on span "button" at bounding box center [406, 240] width 6 height 7
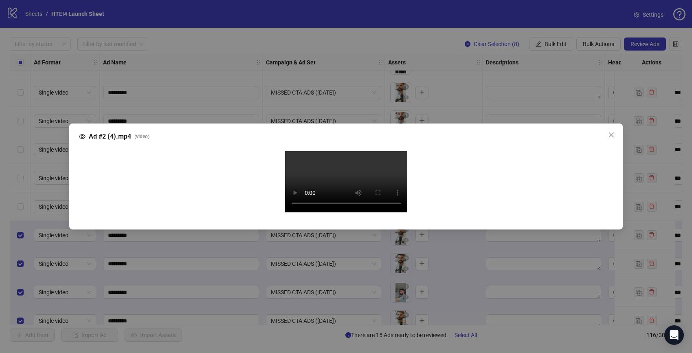
click at [290, 199] on video "Your browser does not support the video tag." at bounding box center [346, 181] width 122 height 61
click at [608, 132] on span "Close" at bounding box center [611, 135] width 13 height 7
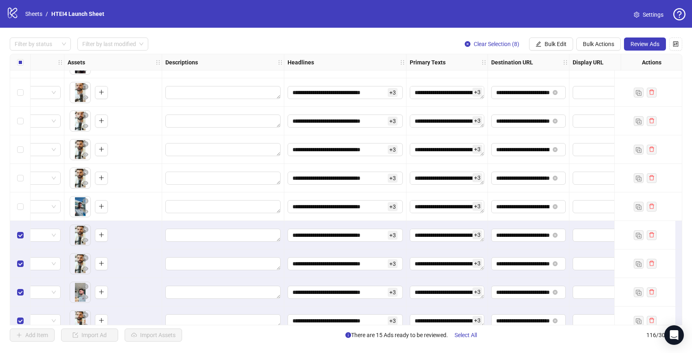
scroll to position [2929, 494]
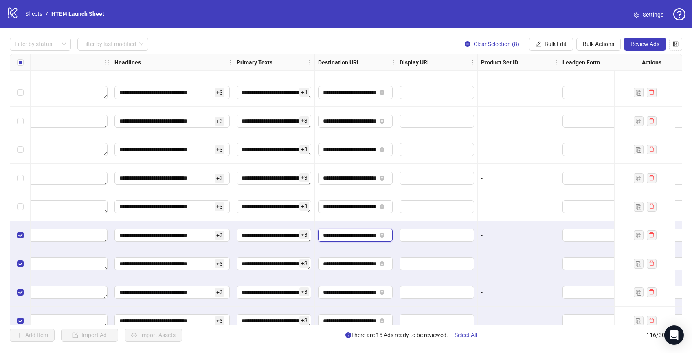
click at [349, 237] on input "**********" at bounding box center [349, 235] width 53 height 9
paste input "**********"
type input "**********"
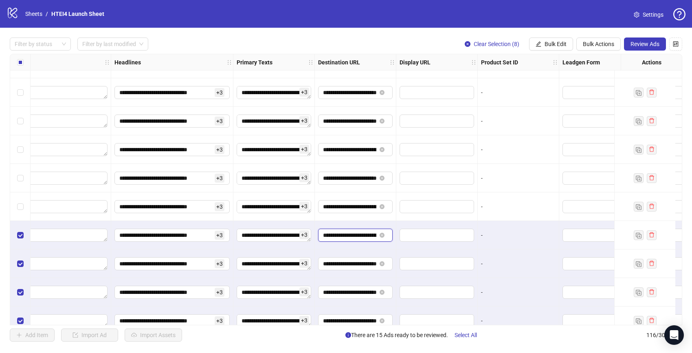
scroll to position [0, 56]
click at [354, 251] on div "**********" at bounding box center [355, 263] width 81 height 29
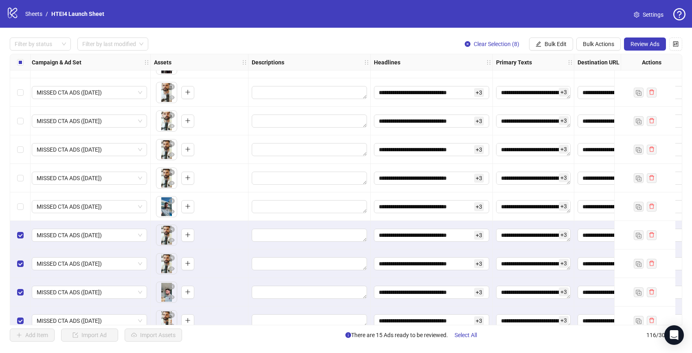
scroll to position [2929, 0]
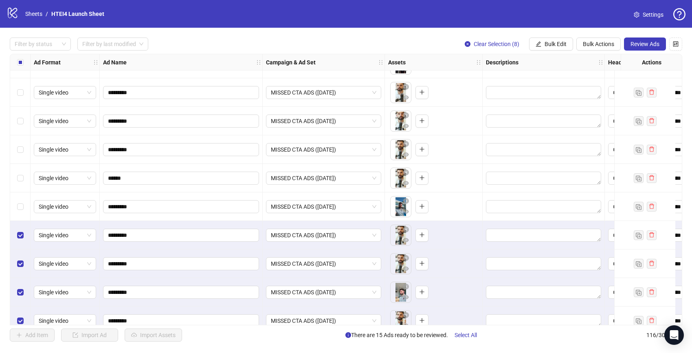
click at [25, 236] on div "Select row 109" at bounding box center [20, 235] width 20 height 29
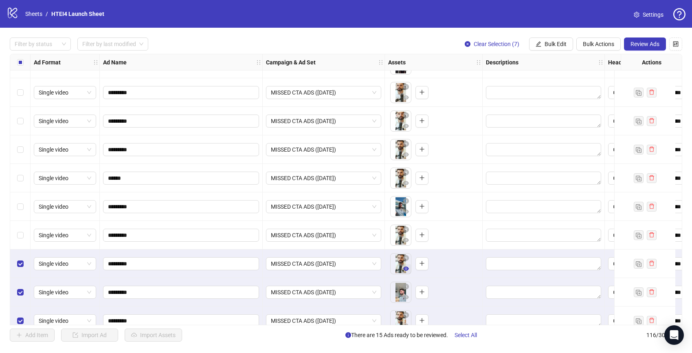
click at [402, 270] on button "button" at bounding box center [406, 269] width 10 height 10
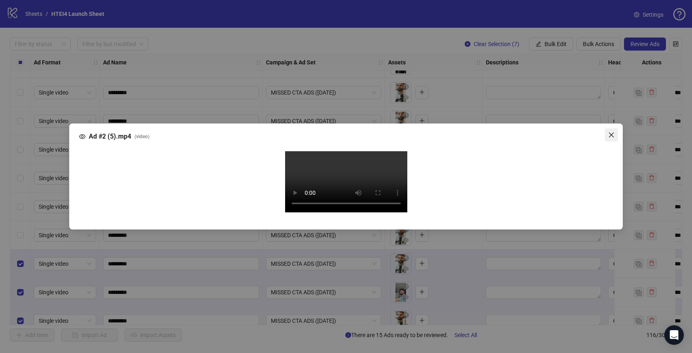
click at [605, 132] on span "Close" at bounding box center [611, 135] width 13 height 7
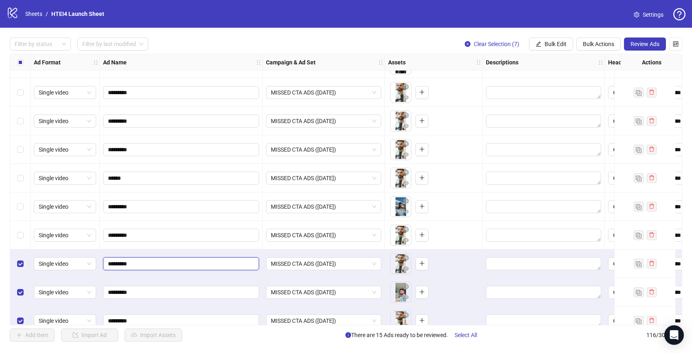
click at [171, 267] on input "*********" at bounding box center [180, 263] width 145 height 9
type input "******"
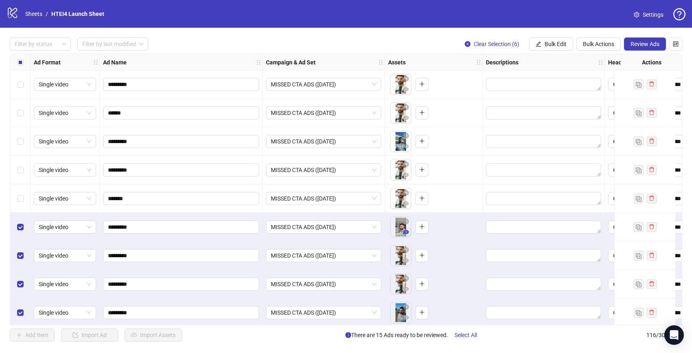
click at [409, 231] on icon "eye" at bounding box center [406, 232] width 6 height 6
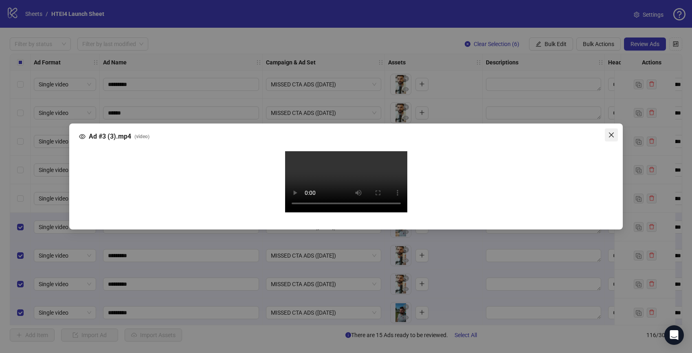
click at [609, 128] on button "Close" at bounding box center [611, 134] width 13 height 13
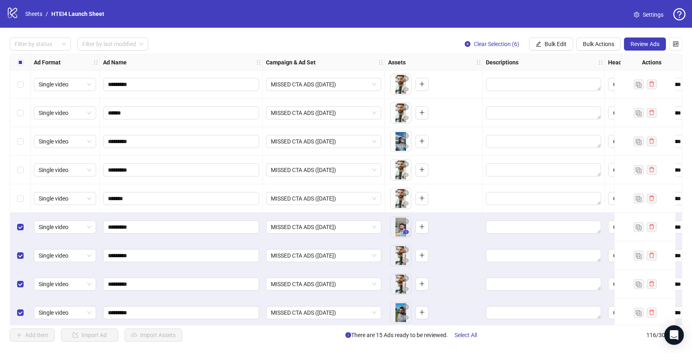
scroll to position [2994, 567]
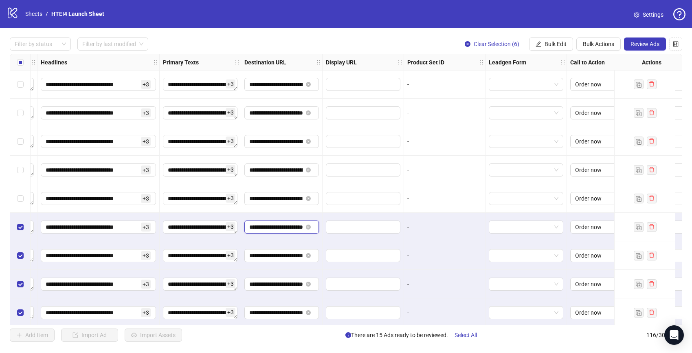
click at [293, 229] on input "**********" at bounding box center [275, 226] width 53 height 9
paste input "**********"
type input "**********"
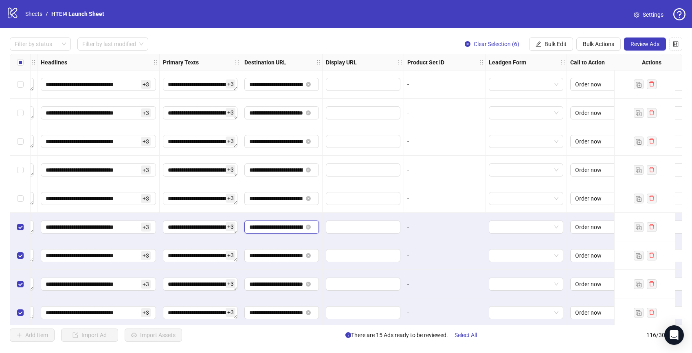
scroll to position [0, 56]
click at [289, 242] on div "**********" at bounding box center [281, 255] width 81 height 29
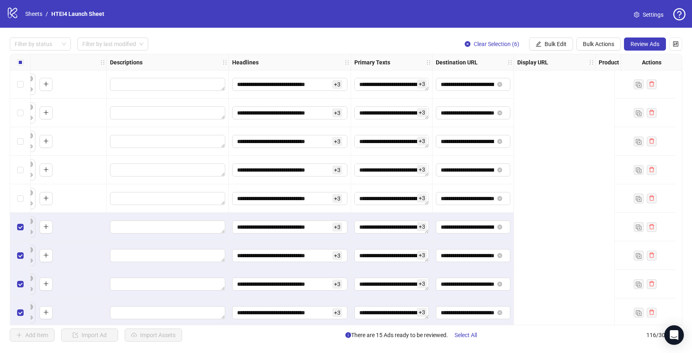
scroll to position [2994, 0]
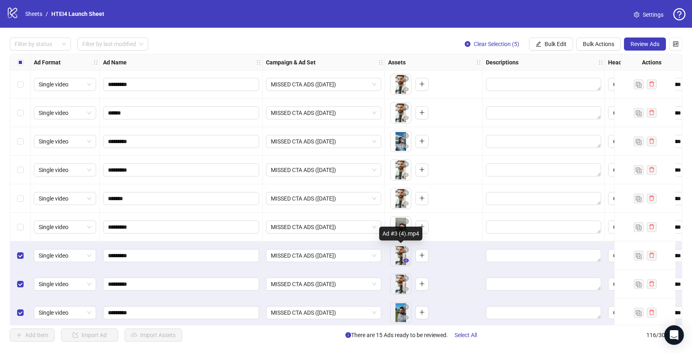
click at [410, 264] on button "button" at bounding box center [406, 261] width 10 height 10
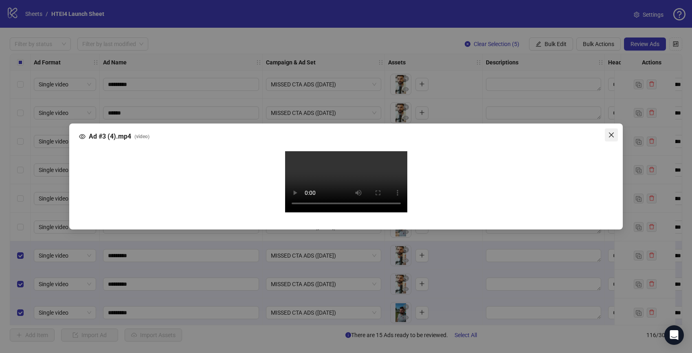
click at [605, 132] on span "Close" at bounding box center [611, 135] width 13 height 7
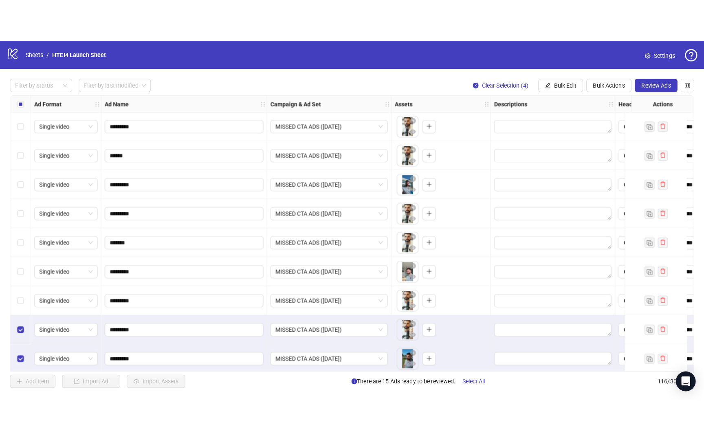
scroll to position [3051, 0]
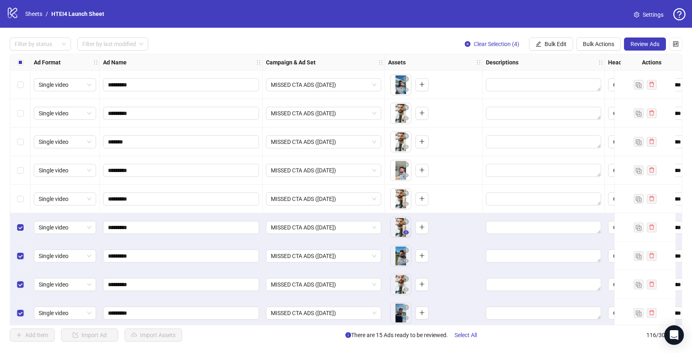
click at [405, 231] on icon "eye" at bounding box center [406, 232] width 6 height 6
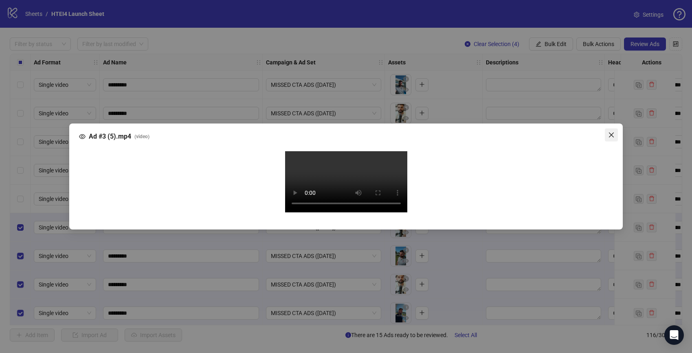
click at [611, 132] on icon "close" at bounding box center [611, 135] width 7 height 7
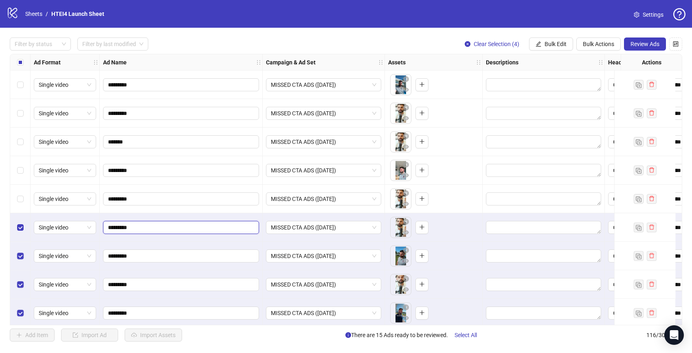
click at [174, 229] on input "*********" at bounding box center [180, 227] width 145 height 9
type input "******"
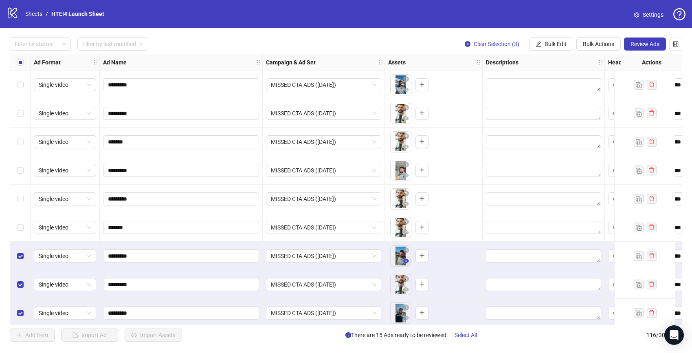
click at [402, 262] on button "button" at bounding box center [406, 261] width 10 height 10
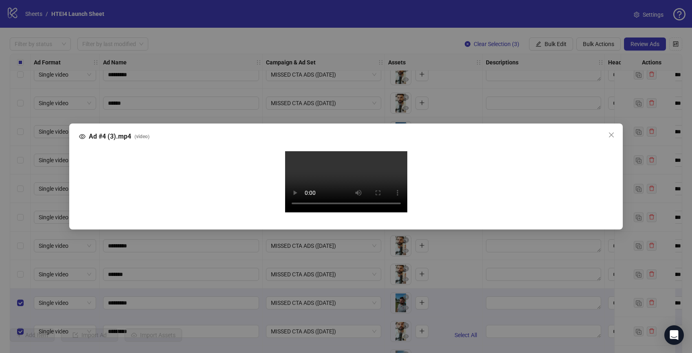
scroll to position [2969, 0]
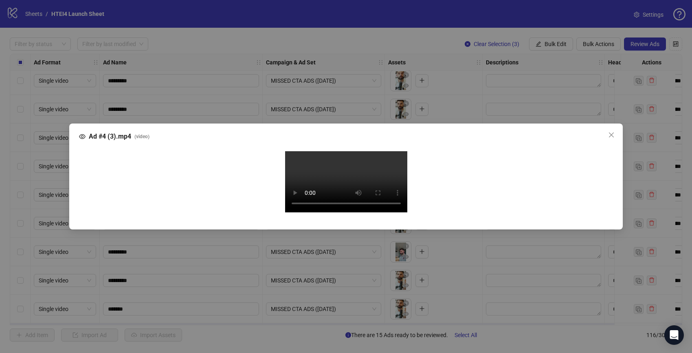
click at [23, 175] on div "Ad #4 (3).mp4 ( video ) Your browser does not support the video tag." at bounding box center [346, 176] width 692 height 353
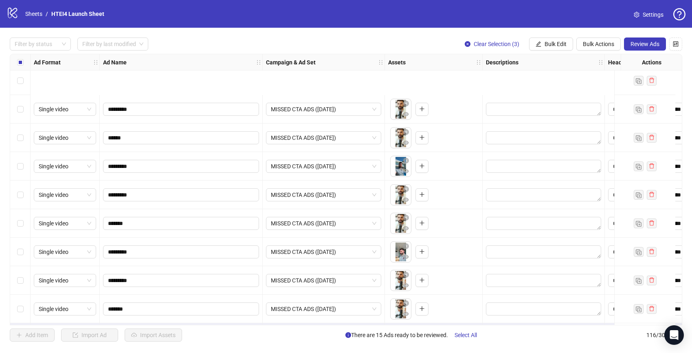
scroll to position [3057, 0]
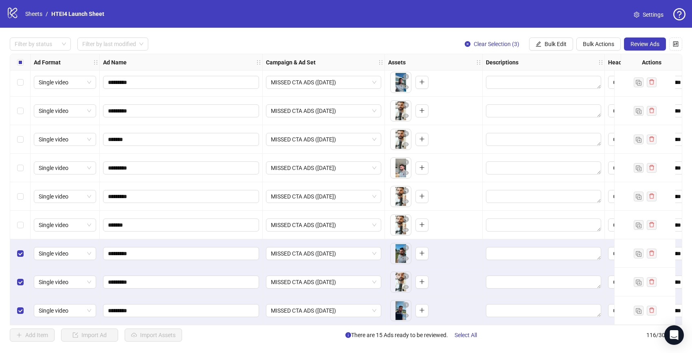
click at [16, 251] on div "Select row 114" at bounding box center [20, 253] width 20 height 29
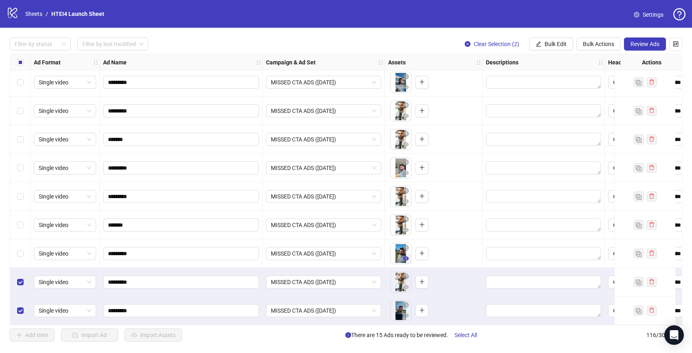
click at [407, 255] on icon "eye" at bounding box center [406, 258] width 6 height 6
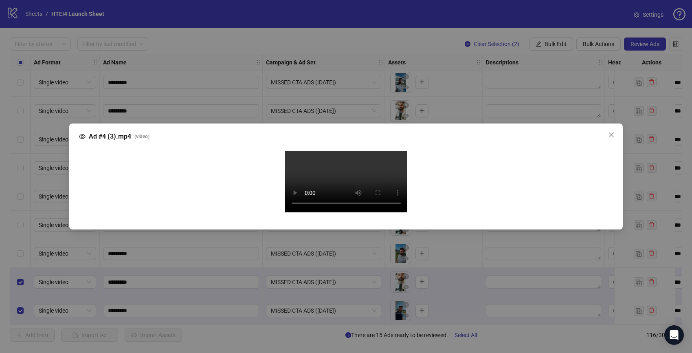
click at [25, 207] on div "Ad #4 (3).mp4 ( video ) Your browser does not support the video tag." at bounding box center [346, 176] width 692 height 353
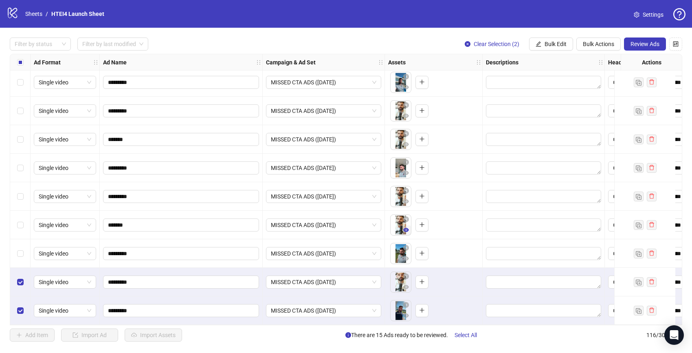
click at [406, 228] on icon "eye" at bounding box center [406, 230] width 6 height 4
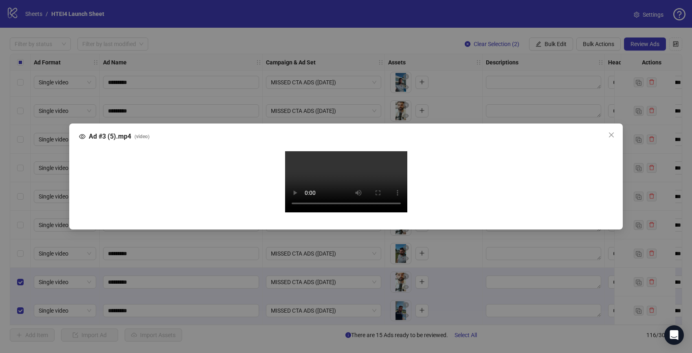
click at [59, 195] on div "Ad #3 (5).mp4 ( video ) Your browser does not support the video tag." at bounding box center [346, 176] width 692 height 353
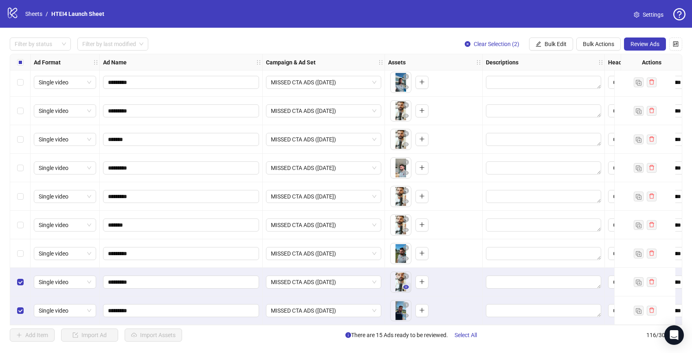
click at [407, 286] on icon "eye" at bounding box center [406, 287] width 6 height 6
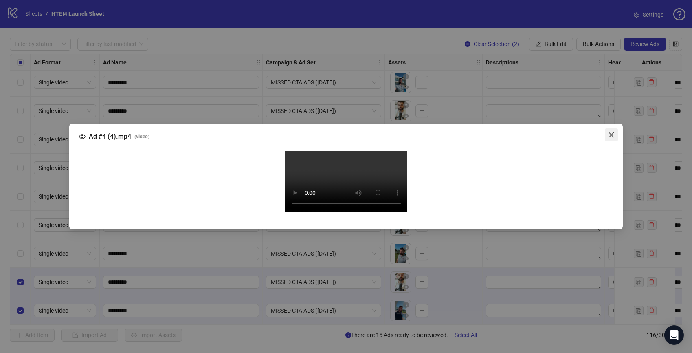
click at [610, 132] on icon "close" at bounding box center [611, 134] width 5 height 5
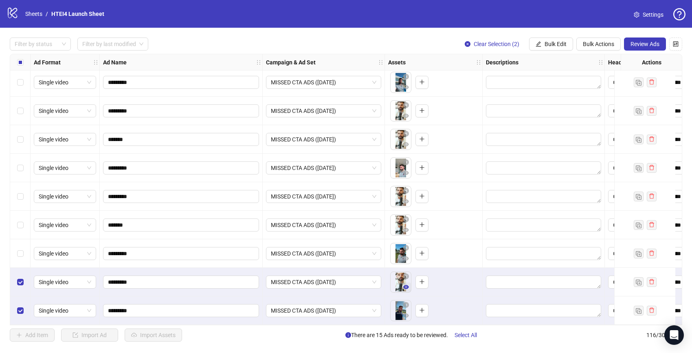
click at [405, 284] on icon "eye" at bounding box center [406, 287] width 6 height 6
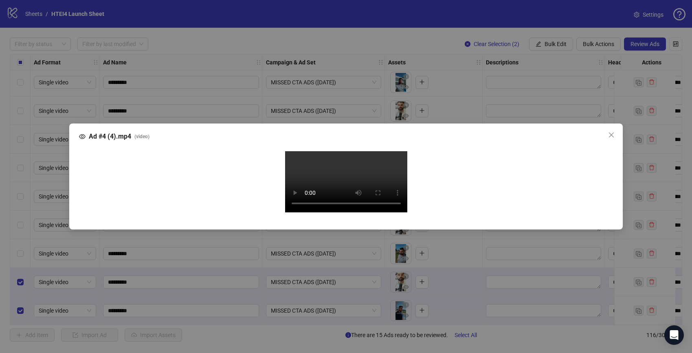
click at [36, 243] on div "Ad #4 (4).mp4 ( video ) Your browser does not support the video tag." at bounding box center [346, 176] width 692 height 353
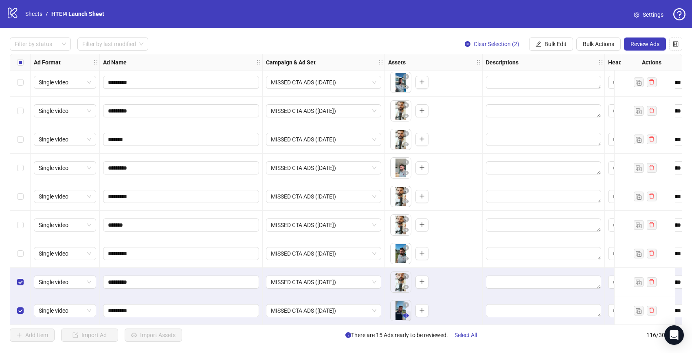
click at [407, 313] on icon "eye" at bounding box center [406, 315] width 6 height 4
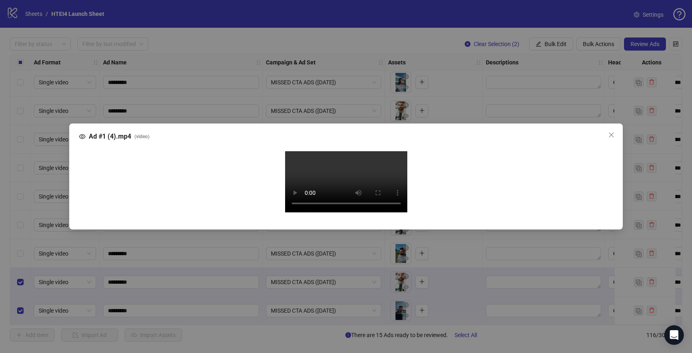
click at [44, 195] on div "Ad #1 (4).mp4 ( video ) Your browser does not support the video tag." at bounding box center [346, 176] width 692 height 353
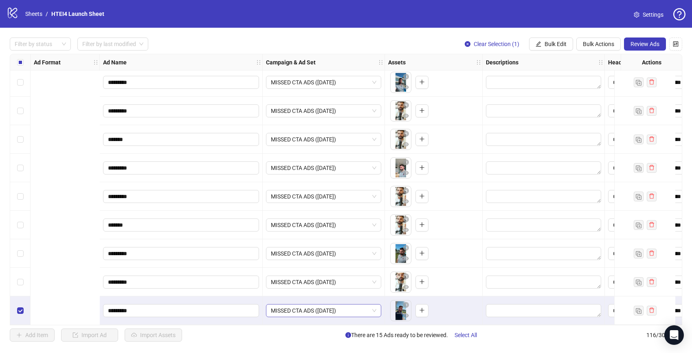
scroll to position [3057, 541]
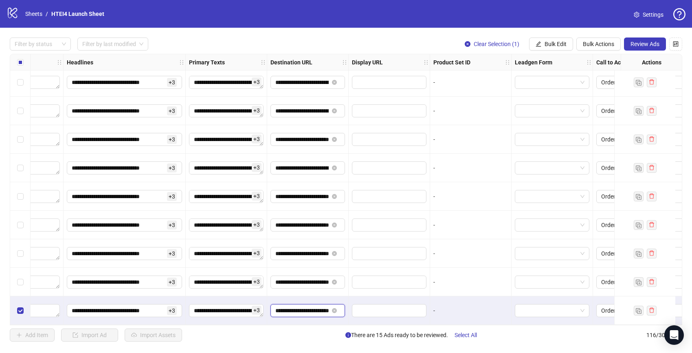
click at [297, 308] on input "**********" at bounding box center [301, 310] width 53 height 9
paste input "**********"
type input "**********"
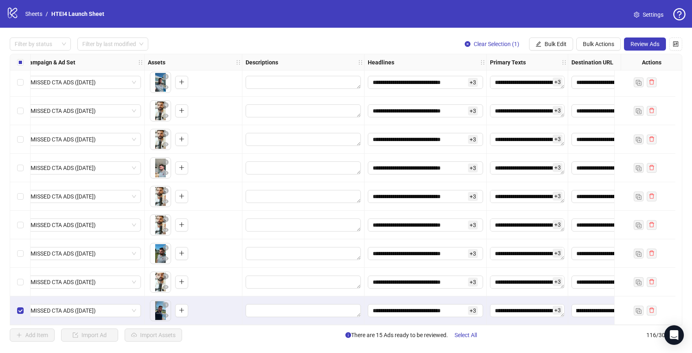
scroll to position [3057, 0]
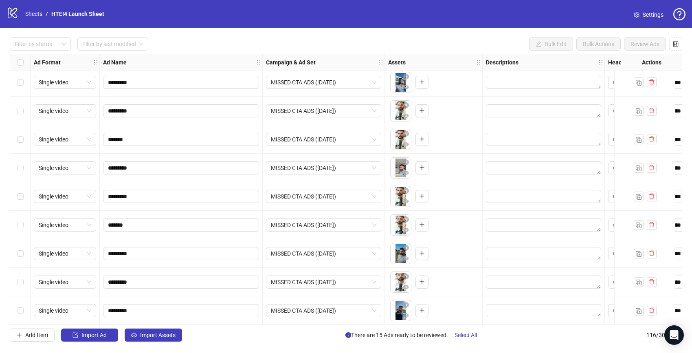
click at [20, 216] on div "Select row 113" at bounding box center [20, 225] width 20 height 29
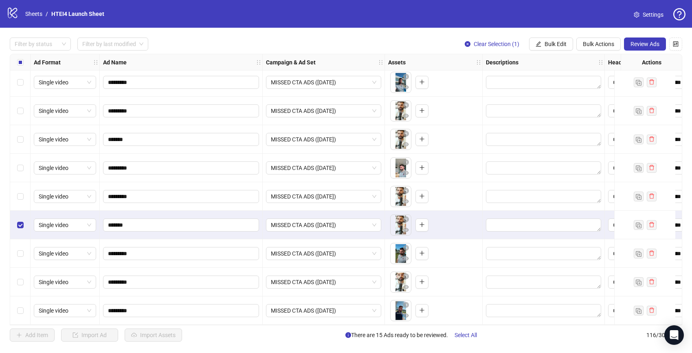
scroll to position [3013, 0]
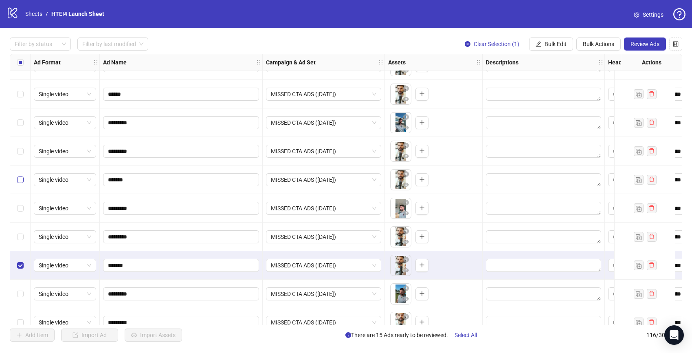
click at [19, 183] on label "Select row 110" at bounding box center [20, 179] width 7 height 9
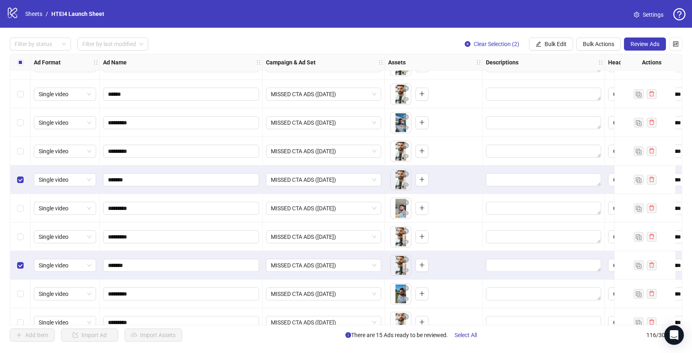
click at [25, 90] on div "Select row 107" at bounding box center [20, 94] width 20 height 29
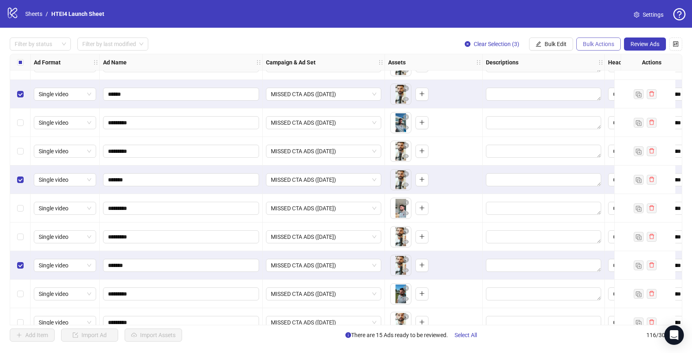
click at [590, 47] on span "Bulk Actions" at bounding box center [598, 44] width 31 height 7
click at [590, 62] on span "Delete" at bounding box center [610, 60] width 56 height 9
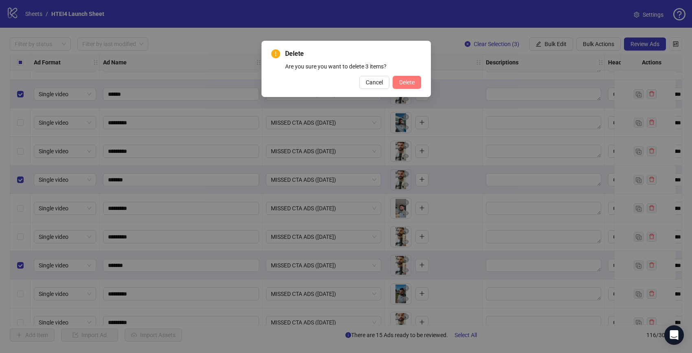
click at [402, 86] on button "Delete" at bounding box center [407, 82] width 29 height 13
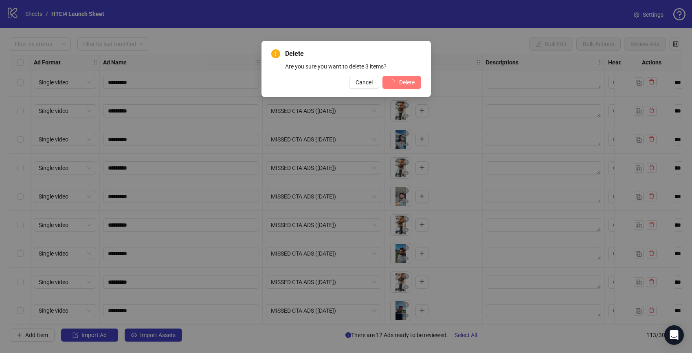
scroll to position [2971, 0]
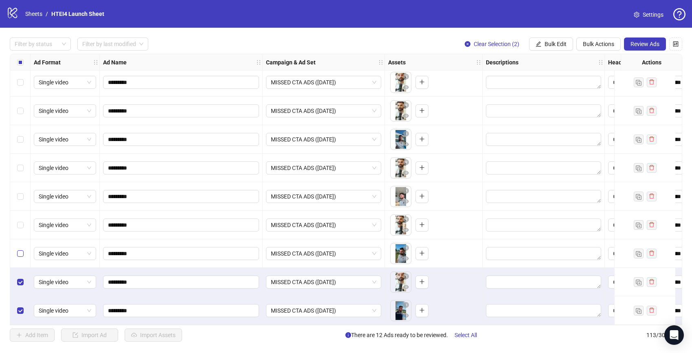
click at [20, 249] on label "Select row 111" at bounding box center [20, 253] width 7 height 9
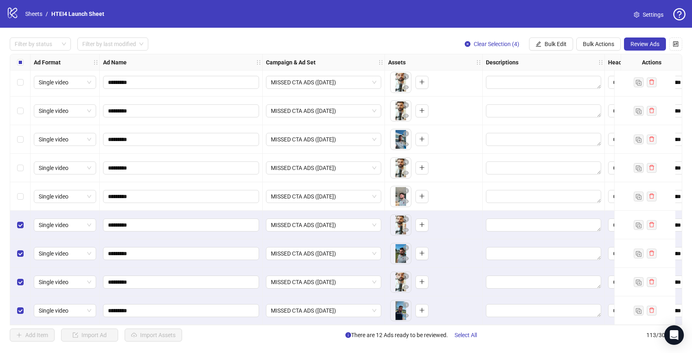
click at [18, 182] on div "Select row 109" at bounding box center [20, 196] width 20 height 29
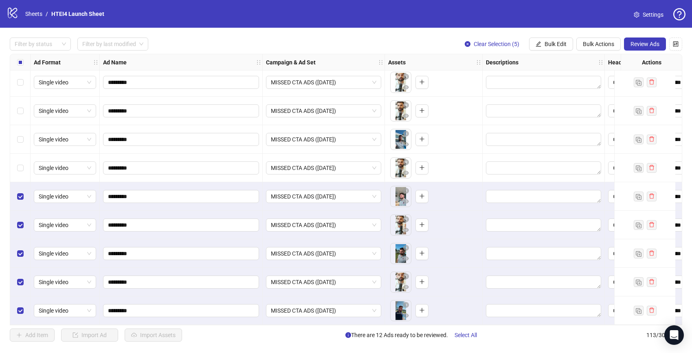
click at [19, 154] on div "Select row 108" at bounding box center [20, 168] width 20 height 29
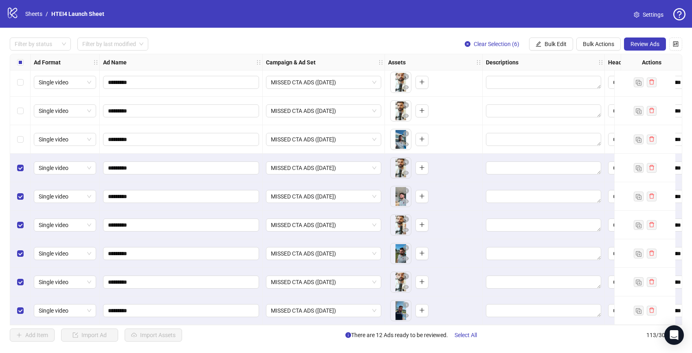
click at [20, 127] on div "Select row 107" at bounding box center [20, 139] width 20 height 29
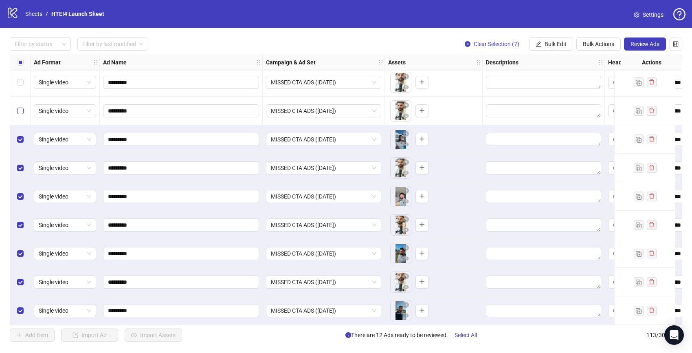
click at [20, 111] on label "Select row 106" at bounding box center [20, 110] width 7 height 9
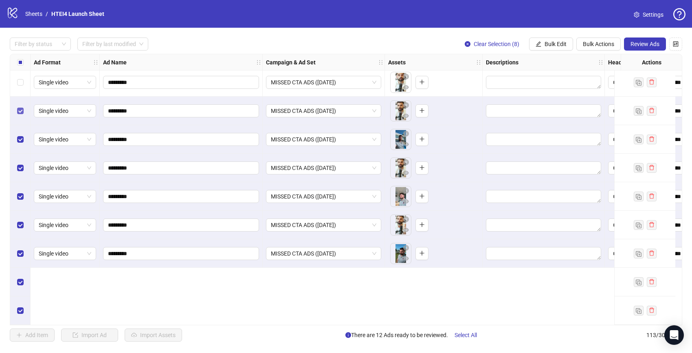
scroll to position [2849, 0]
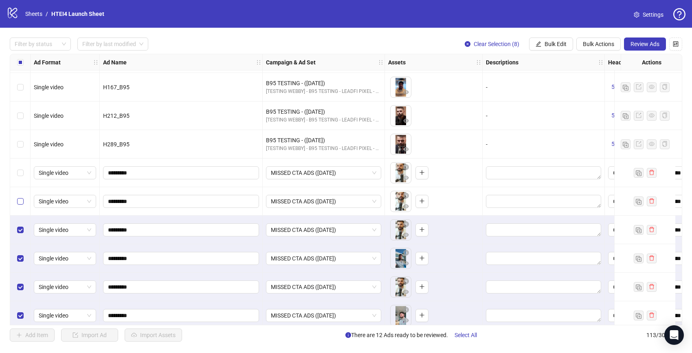
click at [23, 204] on label "Select row 105" at bounding box center [20, 201] width 7 height 9
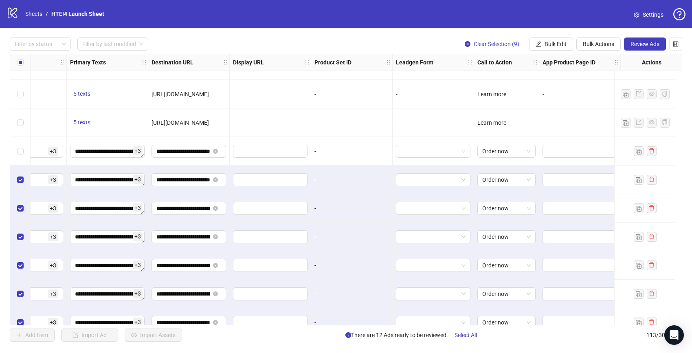
scroll to position [2971, 667]
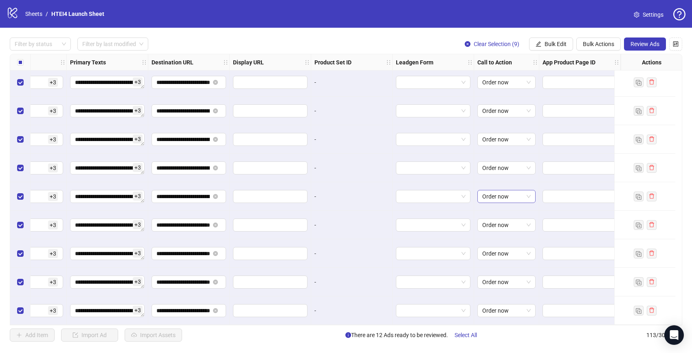
click at [488, 190] on span "Order now" at bounding box center [506, 196] width 48 height 12
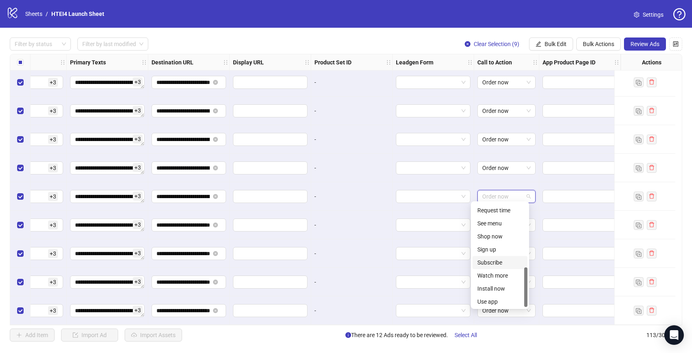
scroll to position [169, 0]
click at [504, 278] on div "Watch more" at bounding box center [499, 274] width 45 height 9
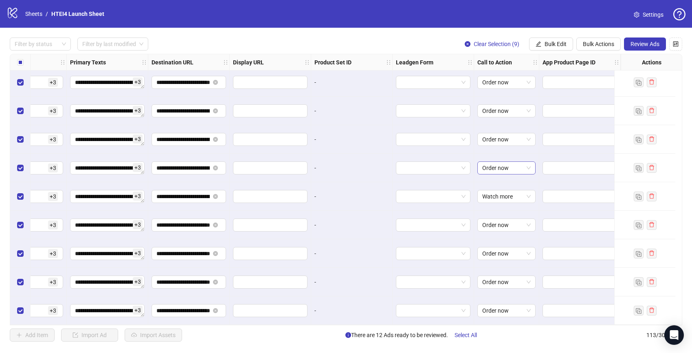
click at [489, 163] on span "Order now" at bounding box center [506, 168] width 48 height 12
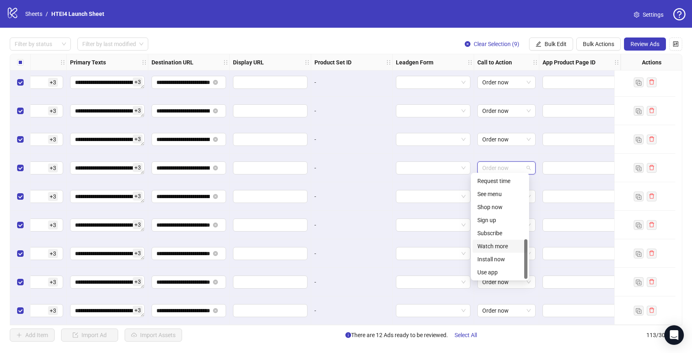
click at [495, 245] on div "Watch more" at bounding box center [499, 246] width 45 height 9
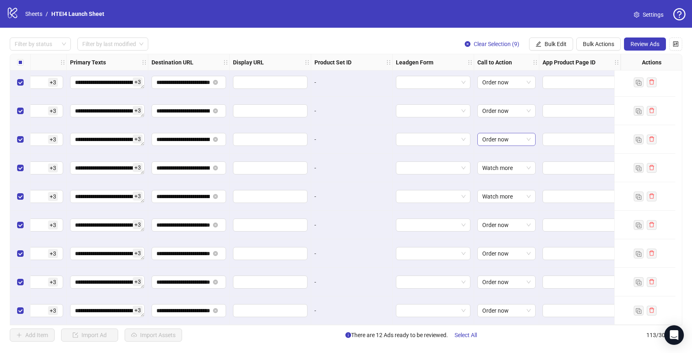
click at [482, 142] on span "Order now" at bounding box center [506, 139] width 48 height 12
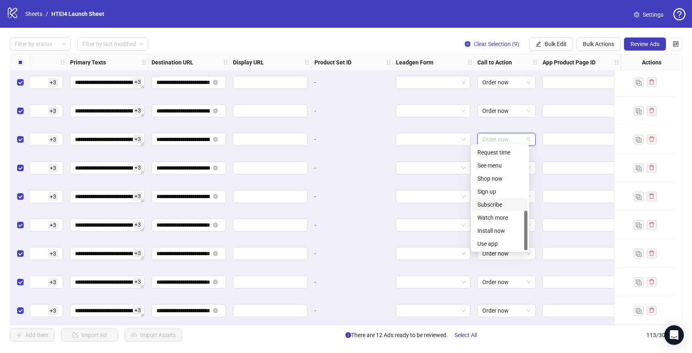
click at [491, 214] on div "Watch more" at bounding box center [499, 217] width 45 height 9
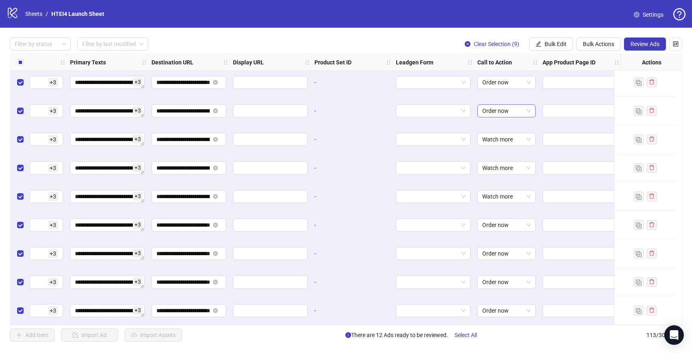
click at [489, 111] on span "Order now" at bounding box center [506, 111] width 48 height 12
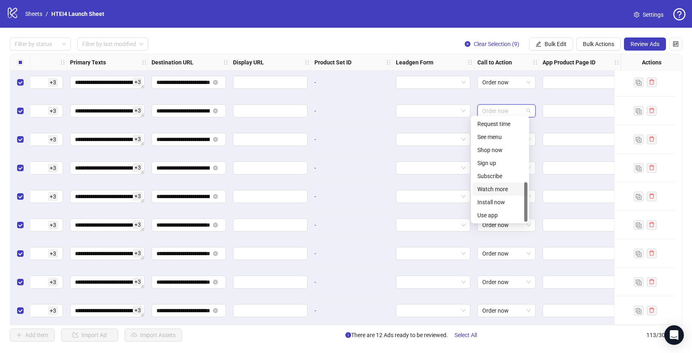
click at [494, 193] on div "Watch more" at bounding box center [499, 189] width 45 height 9
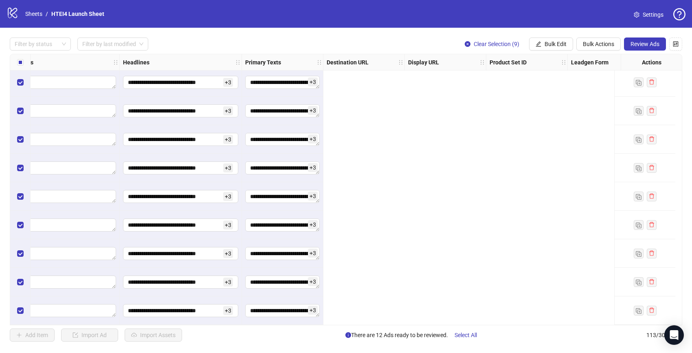
scroll to position [2971, 0]
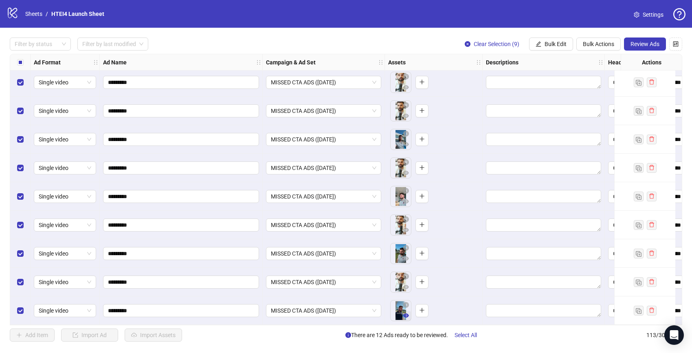
click at [406, 312] on icon "eye" at bounding box center [406, 315] width 6 height 6
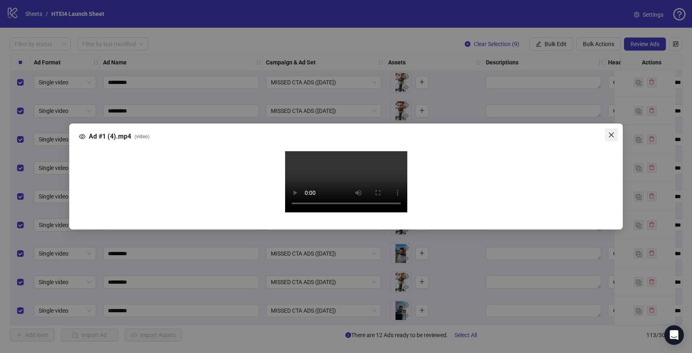
click at [608, 132] on icon "close" at bounding box center [611, 135] width 7 height 7
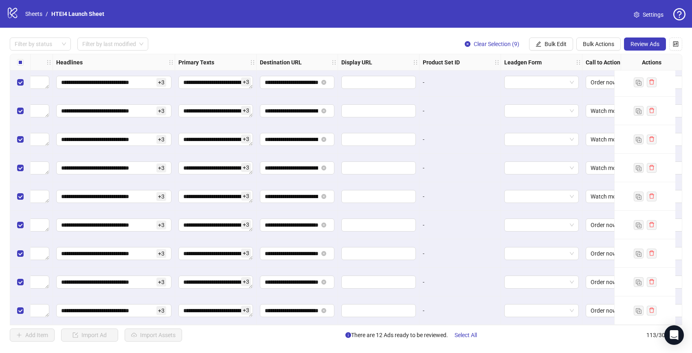
scroll to position [2971, 667]
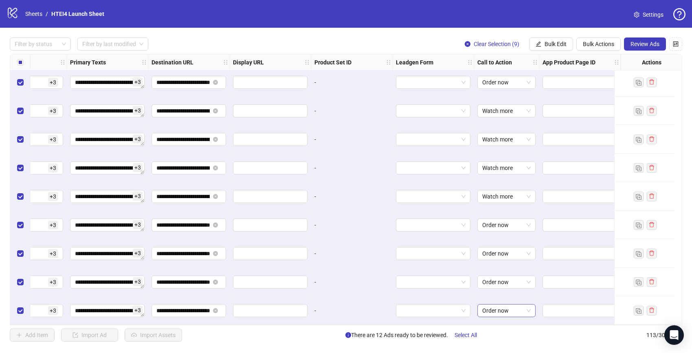
click at [503, 309] on span "Order now" at bounding box center [506, 310] width 48 height 12
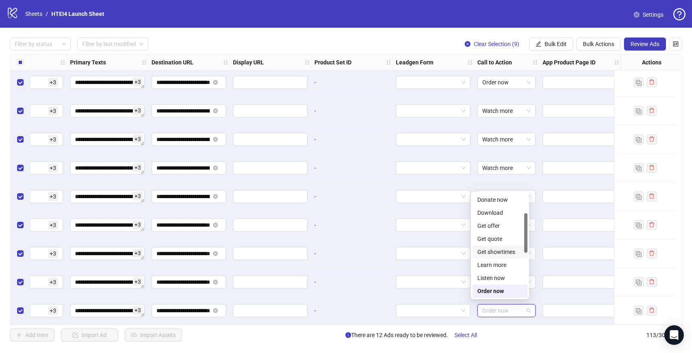
scroll to position [169, 0]
click at [498, 266] on div "Watch more" at bounding box center [499, 264] width 45 height 9
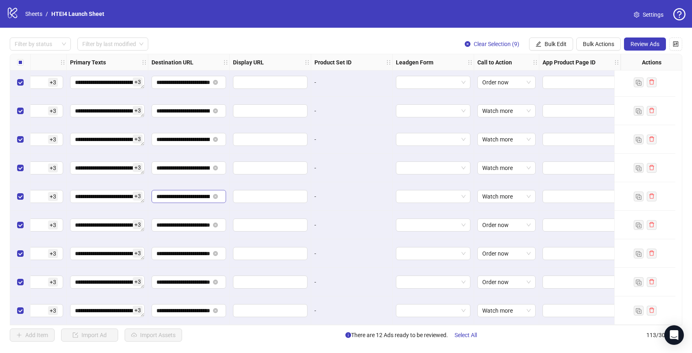
click at [175, 190] on span "**********" at bounding box center [189, 196] width 75 height 13
click at [175, 192] on input "**********" at bounding box center [182, 196] width 53 height 9
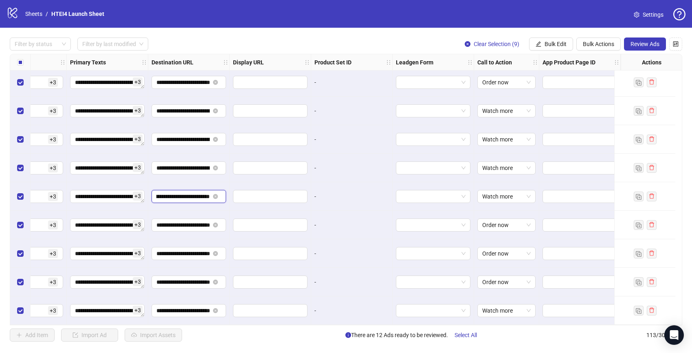
click at [175, 192] on input "**********" at bounding box center [182, 196] width 53 height 9
click at [184, 304] on span "**********" at bounding box center [189, 310] width 75 height 13
click at [184, 306] on input "**********" at bounding box center [182, 310] width 53 height 9
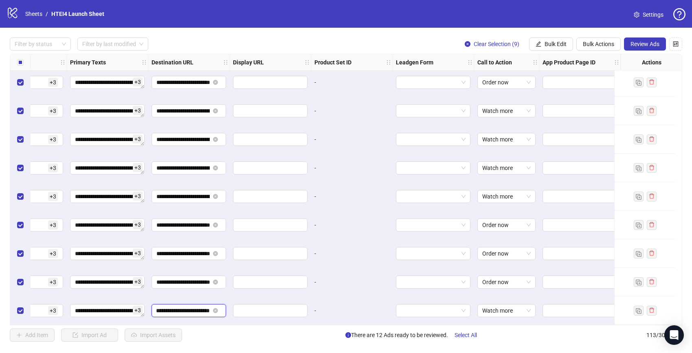
click at [184, 306] on input "**********" at bounding box center [182, 310] width 53 height 9
paste input "**********"
click at [184, 306] on input "**********" at bounding box center [182, 310] width 53 height 9
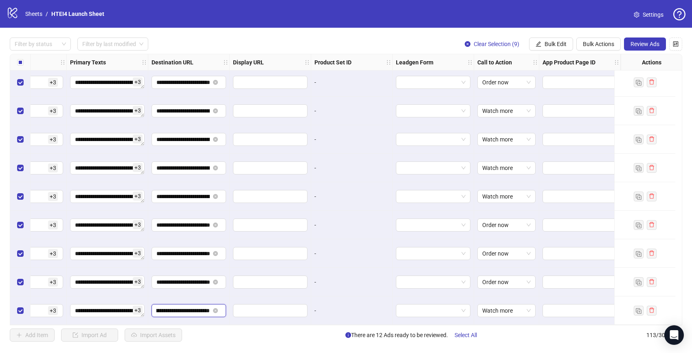
paste input "text"
type input "**********"
drag, startPoint x: 201, startPoint y: 295, endPoint x: 213, endPoint y: 293, distance: 12.8
click at [201, 296] on div "**********" at bounding box center [188, 310] width 81 height 29
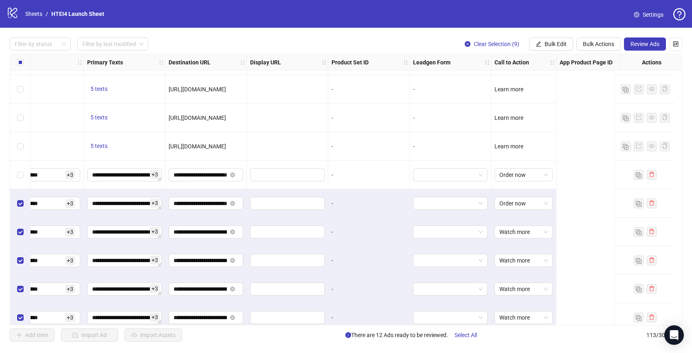
scroll to position [2847, 0]
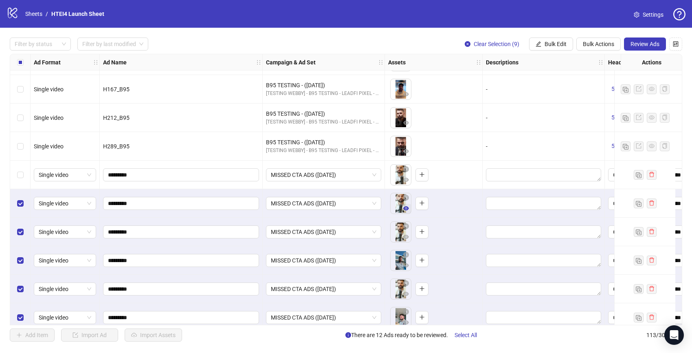
click at [405, 209] on icon "eye" at bounding box center [406, 208] width 6 height 4
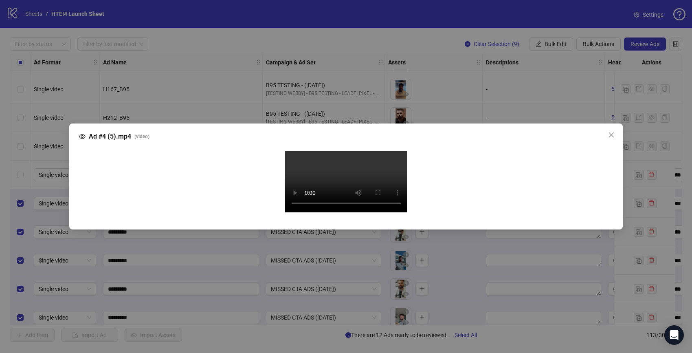
click at [378, 207] on video "Your browser does not support the video tag." at bounding box center [346, 181] width 122 height 61
click at [607, 132] on span "Close" at bounding box center [611, 135] width 13 height 7
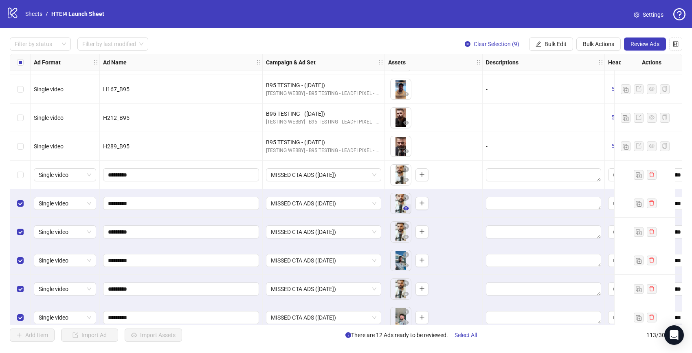
click at [406, 206] on icon "eye" at bounding box center [406, 208] width 6 height 4
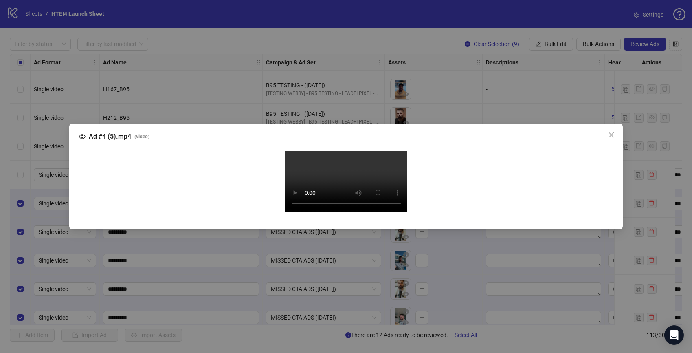
click at [55, 185] on div "Ad #4 (5).mp4 ( video ) Your browser does not support the video tag." at bounding box center [346, 176] width 692 height 353
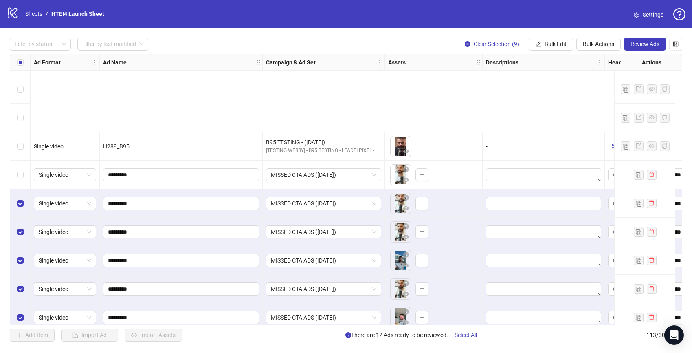
scroll to position [2971, 0]
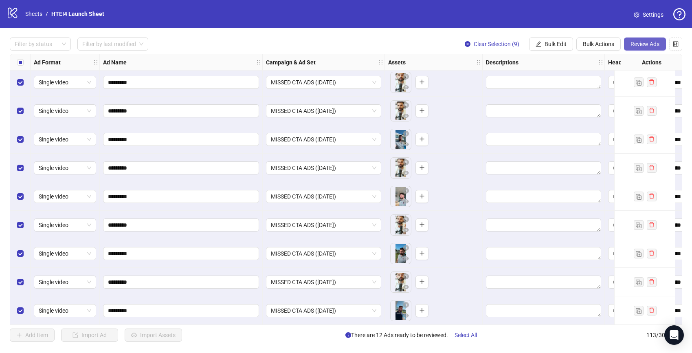
click at [649, 40] on button "Review Ads" at bounding box center [645, 43] width 42 height 13
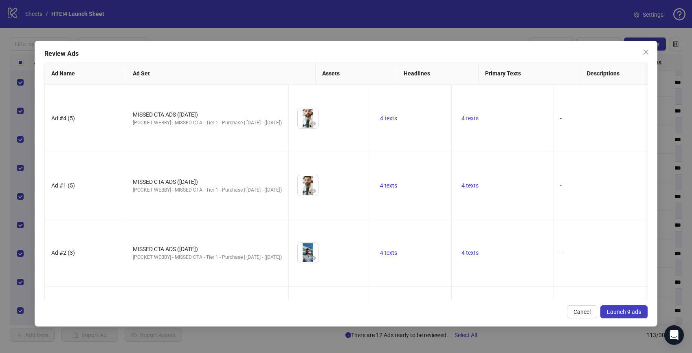
click at [617, 314] on span "Launch 9 ads" at bounding box center [624, 311] width 34 height 7
